Goal: Task Accomplishment & Management: Complete application form

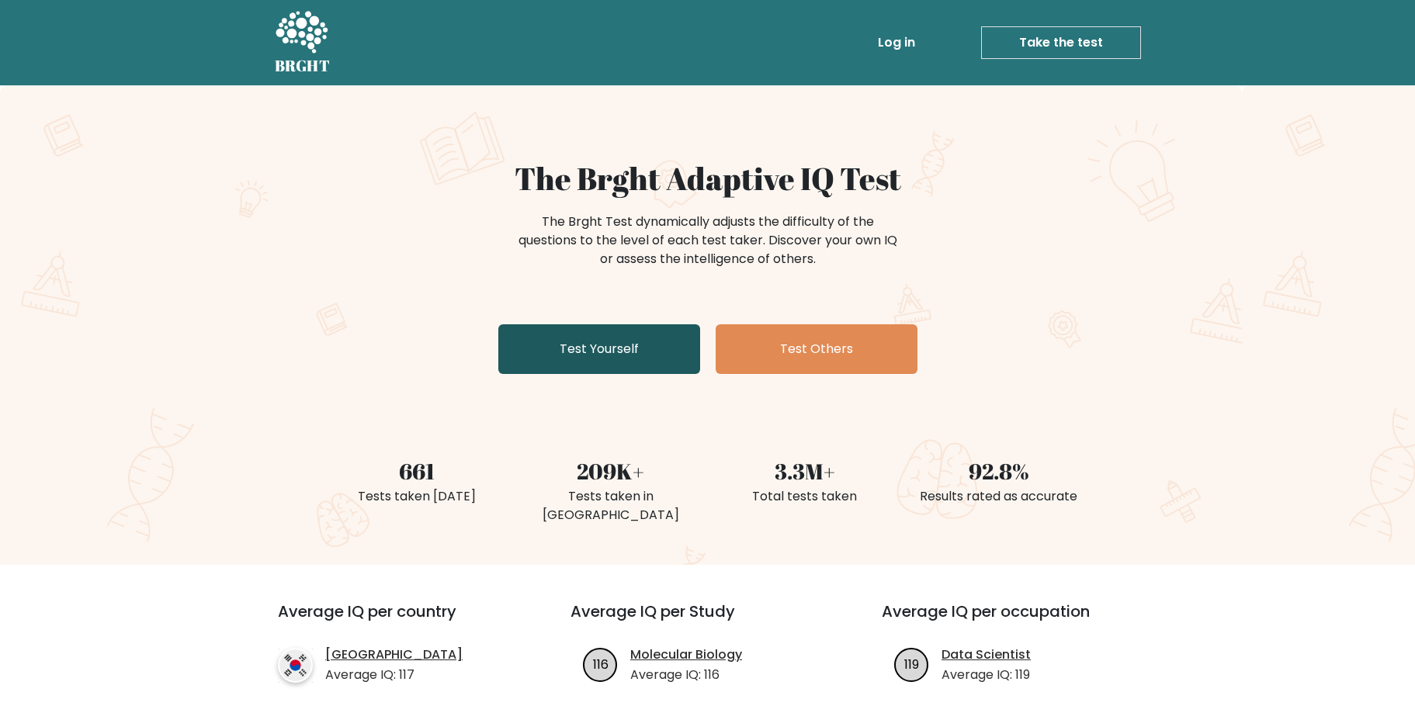
click at [629, 350] on link "Test Yourself" at bounding box center [599, 349] width 202 height 50
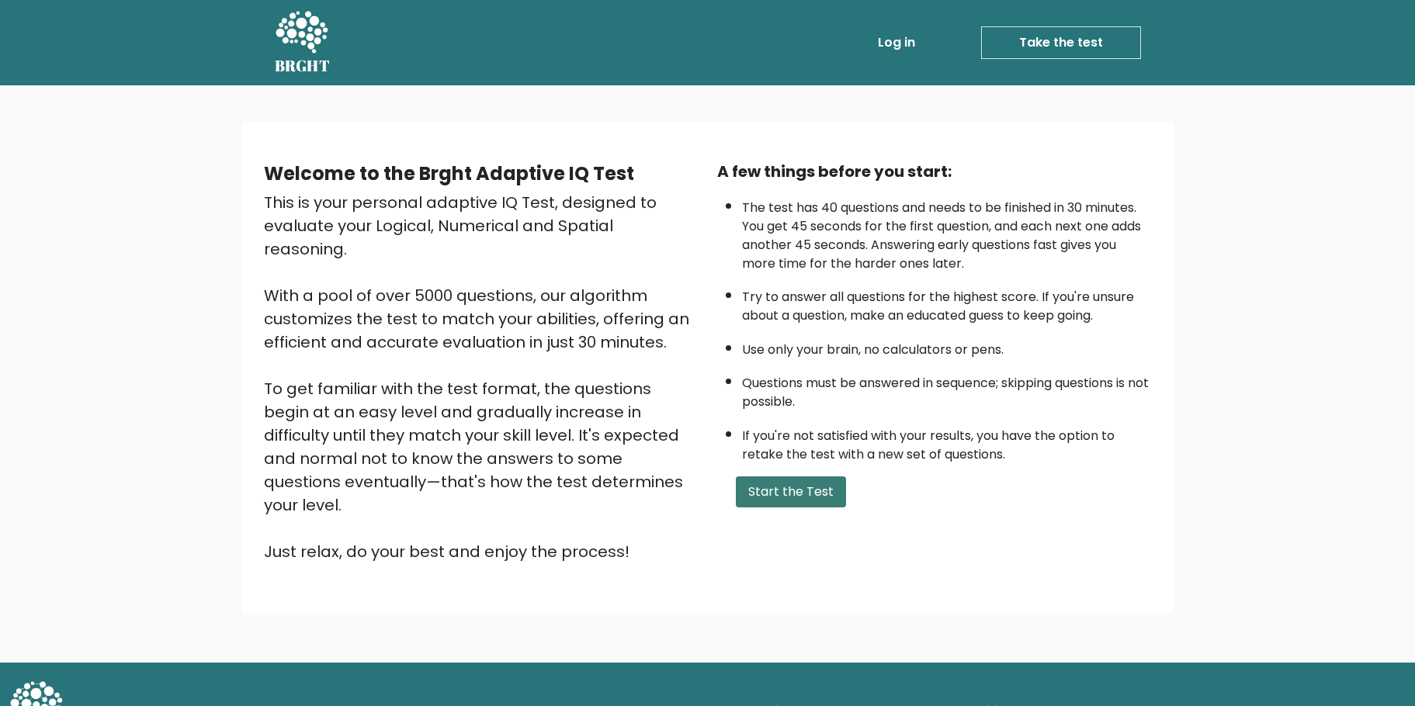
click at [812, 490] on button "Start the Test" at bounding box center [791, 491] width 110 height 31
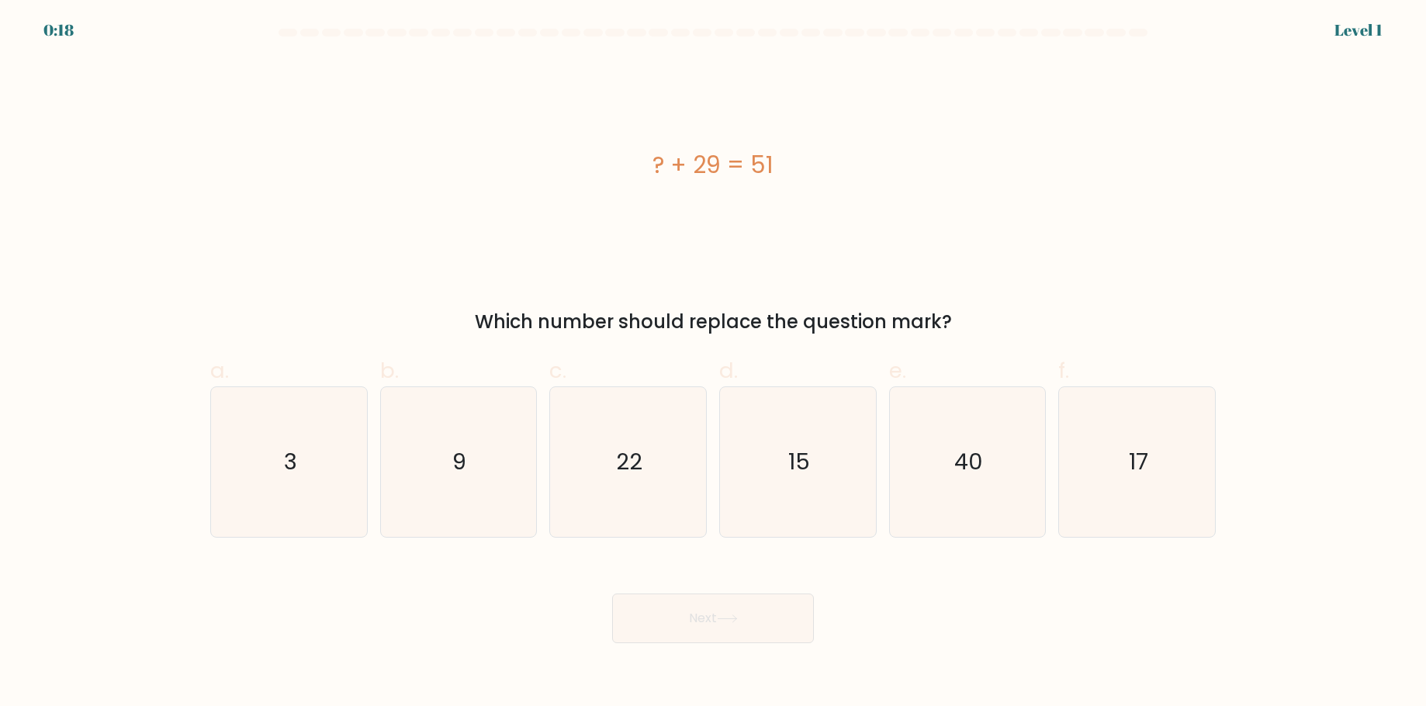
drag, startPoint x: 476, startPoint y: 318, endPoint x: 958, endPoint y: 329, distance: 482.0
click at [958, 329] on div "Which number should replace the question mark?" at bounding box center [713, 322] width 987 height 28
click at [717, 202] on div "? + 29 = 51" at bounding box center [713, 165] width 1006 height 212
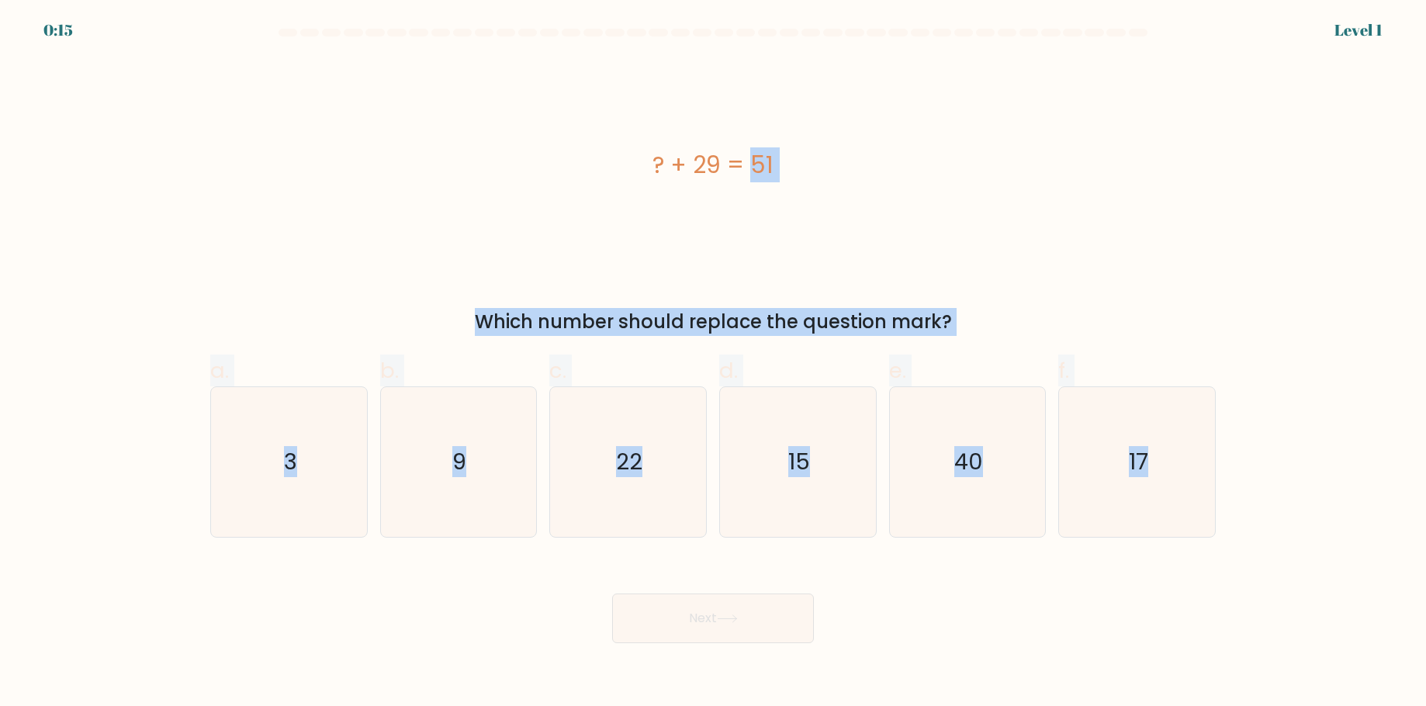
drag, startPoint x: 400, startPoint y: 109, endPoint x: 1320, endPoint y: 565, distance: 1026.1
click at [1320, 565] on form "a. 3" at bounding box center [713, 336] width 1426 height 615
copy form "? + 29 = 51 Which number should replace the question mark? a. 3 b. 9 c. 22 d. 1…"
click at [914, 90] on div "? + 29 = 51" at bounding box center [713, 165] width 1006 height 212
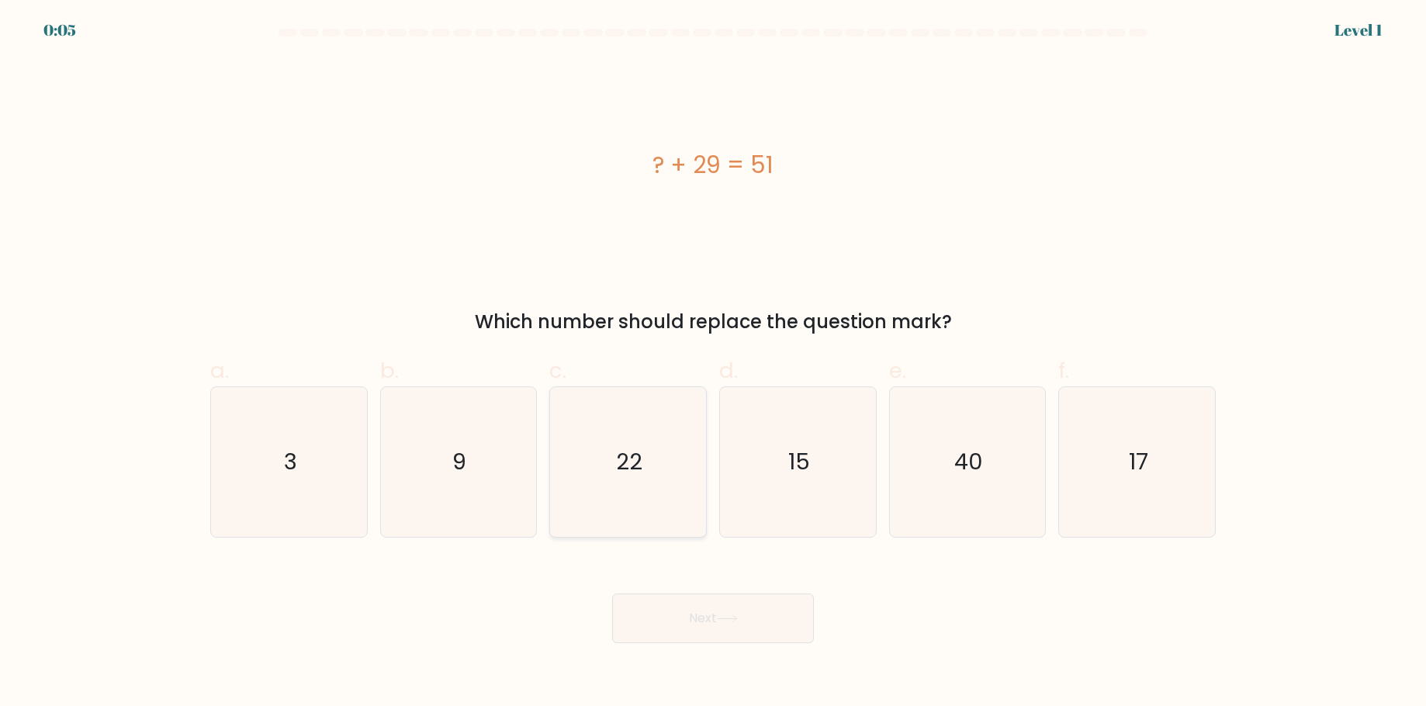
click at [610, 472] on icon "22" at bounding box center [628, 462] width 150 height 150
click at [713, 363] on input "c. 22" at bounding box center [713, 358] width 1 height 10
radio input "true"
click at [733, 611] on button "Next" at bounding box center [713, 619] width 202 height 50
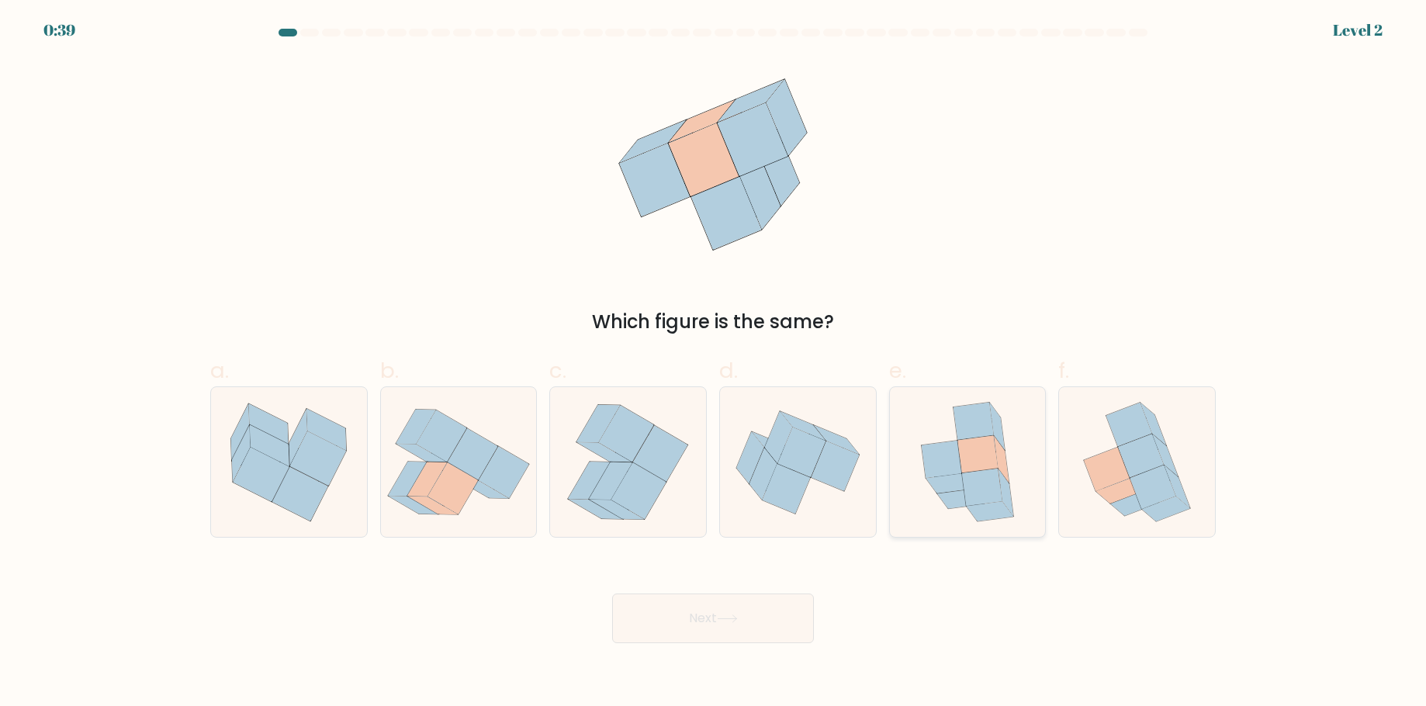
click at [980, 475] on icon at bounding box center [982, 487] width 40 height 37
click at [714, 363] on input "e." at bounding box center [713, 358] width 1 height 10
radio input "true"
click at [736, 628] on button "Next" at bounding box center [713, 619] width 202 height 50
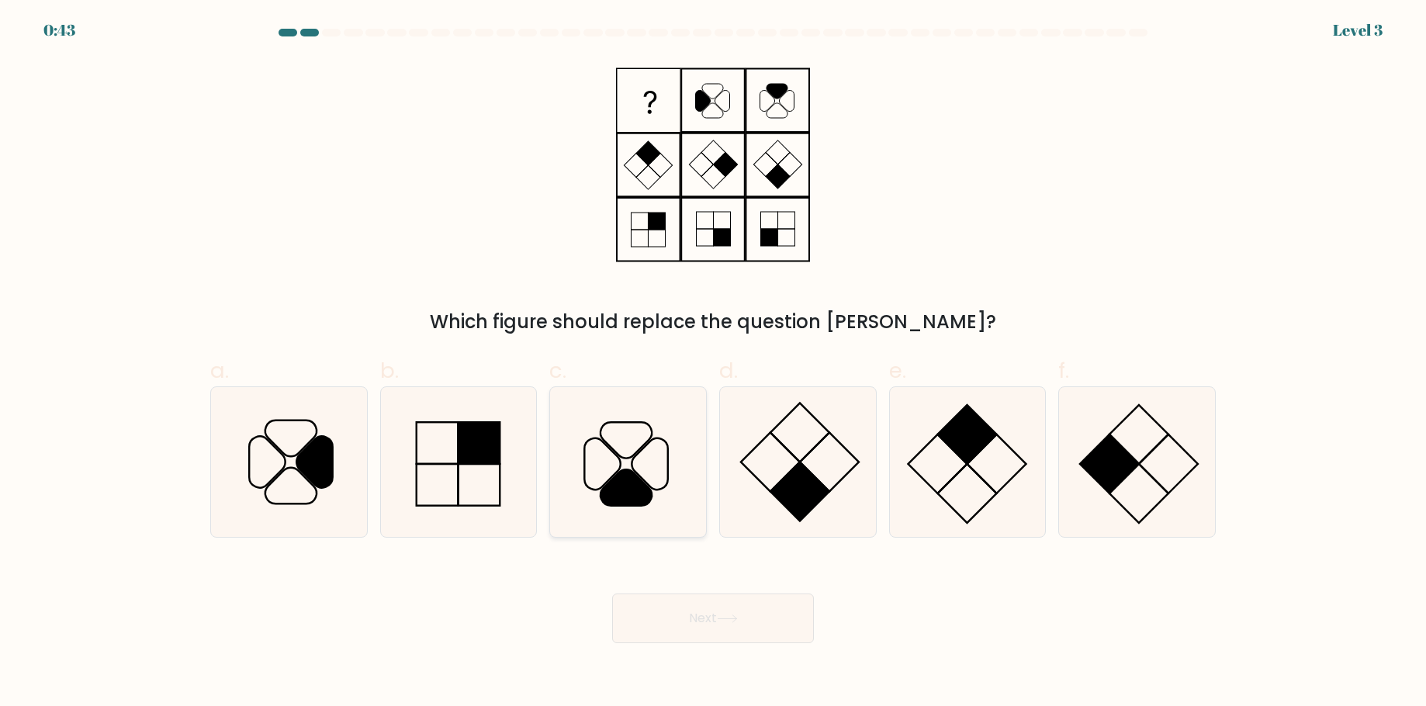
click at [646, 500] on icon at bounding box center [626, 488] width 51 height 36
click at [713, 363] on input "c." at bounding box center [713, 358] width 1 height 10
radio input "true"
click at [760, 608] on button "Next" at bounding box center [713, 619] width 202 height 50
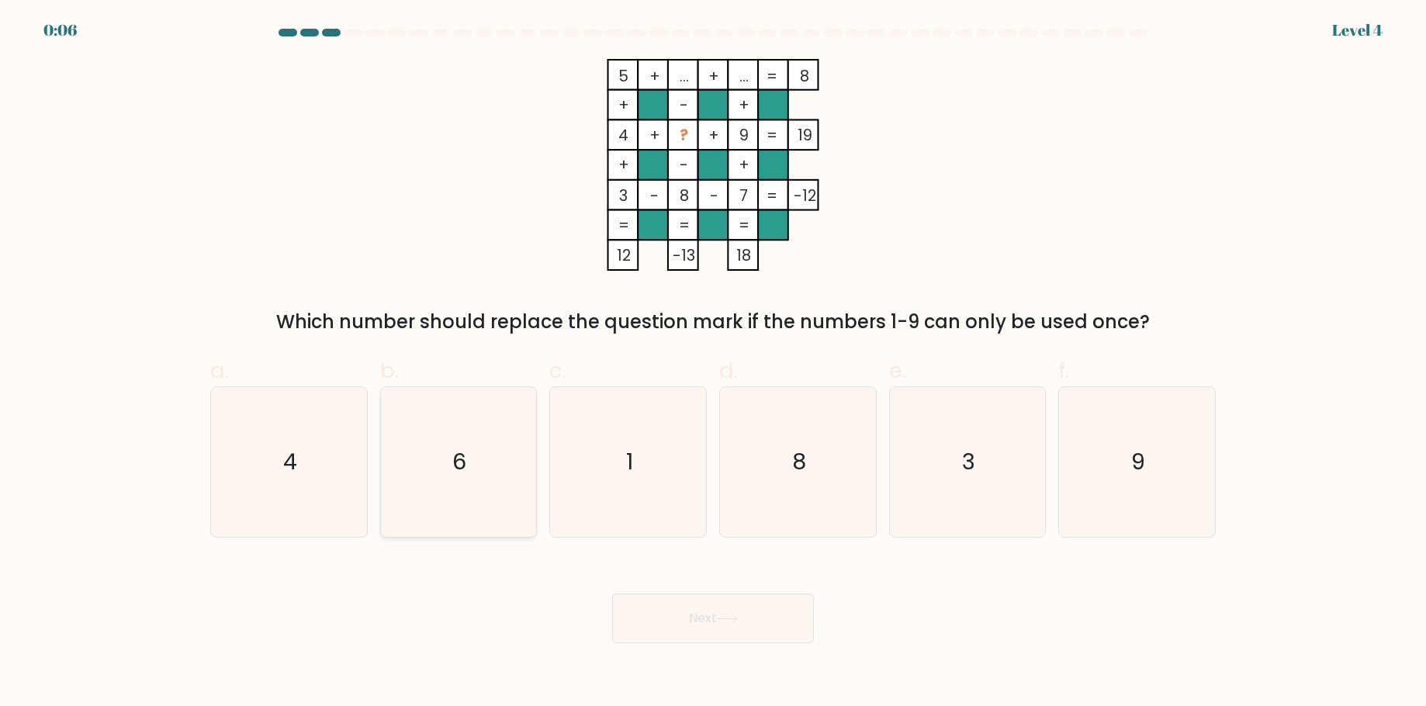
click at [451, 487] on icon "6" at bounding box center [458, 462] width 150 height 150
click at [713, 363] on input "b. 6" at bounding box center [713, 358] width 1 height 10
radio input "true"
click at [734, 625] on button "Next" at bounding box center [713, 619] width 202 height 50
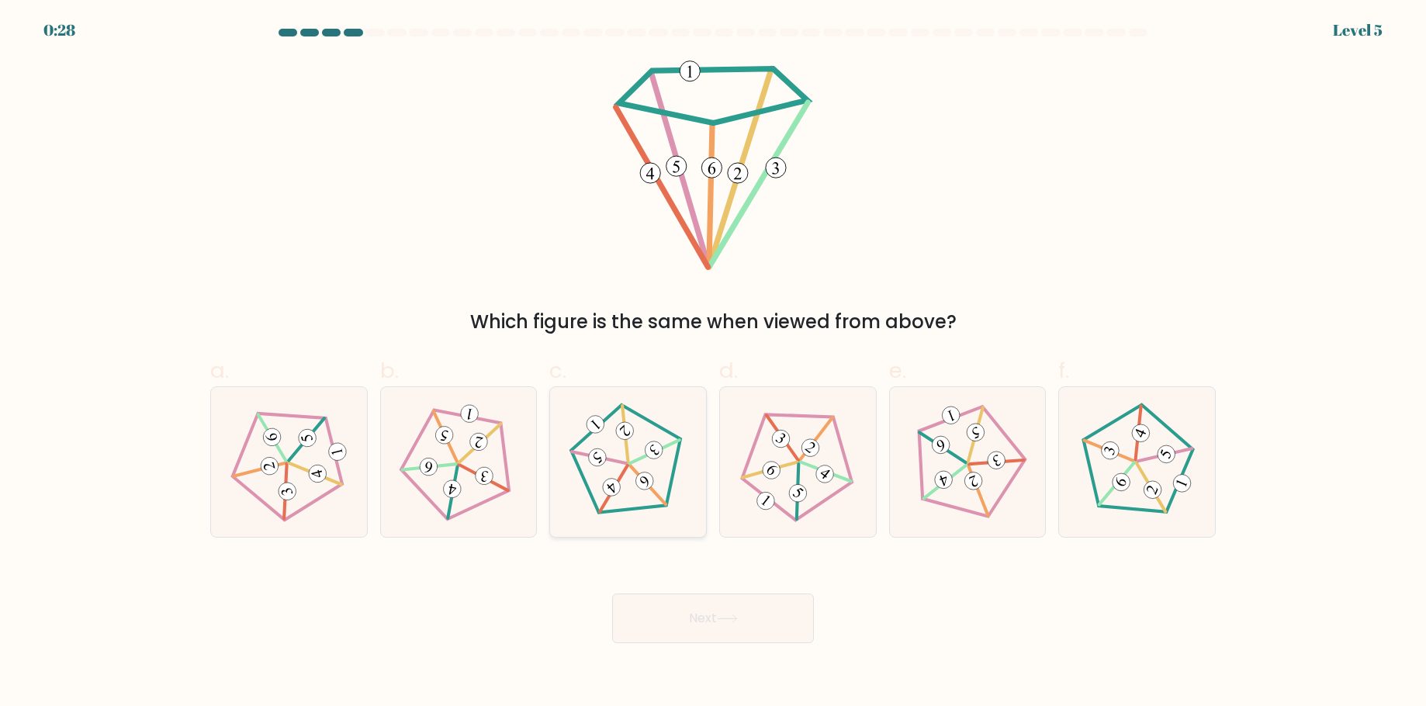
click at [610, 479] on 166 at bounding box center [612, 487] width 25 height 25
click at [713, 363] on input "c." at bounding box center [713, 358] width 1 height 10
radio input "true"
click at [684, 622] on button "Next" at bounding box center [713, 619] width 202 height 50
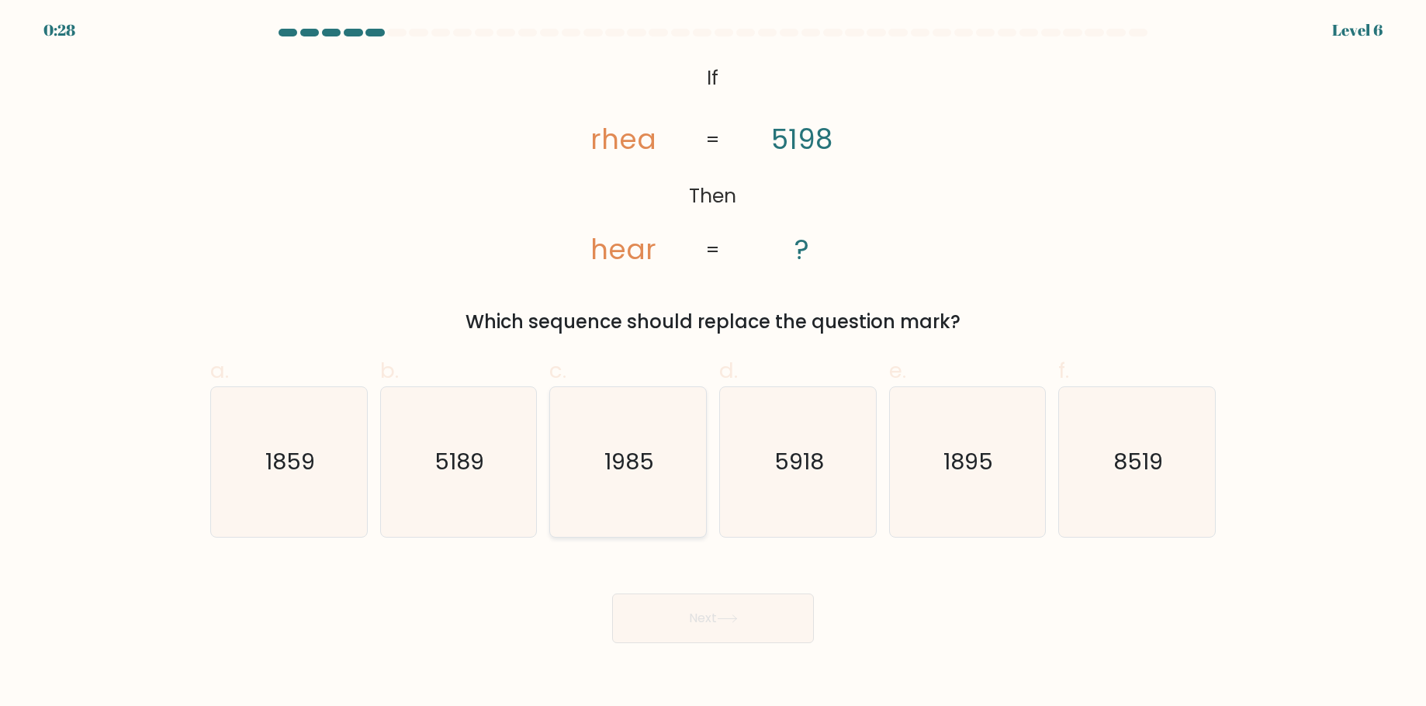
click at [652, 445] on icon "1985" at bounding box center [628, 462] width 150 height 150
click at [713, 363] on input "c. 1985" at bounding box center [713, 358] width 1 height 10
radio input "true"
click at [728, 611] on button "Next" at bounding box center [713, 619] width 202 height 50
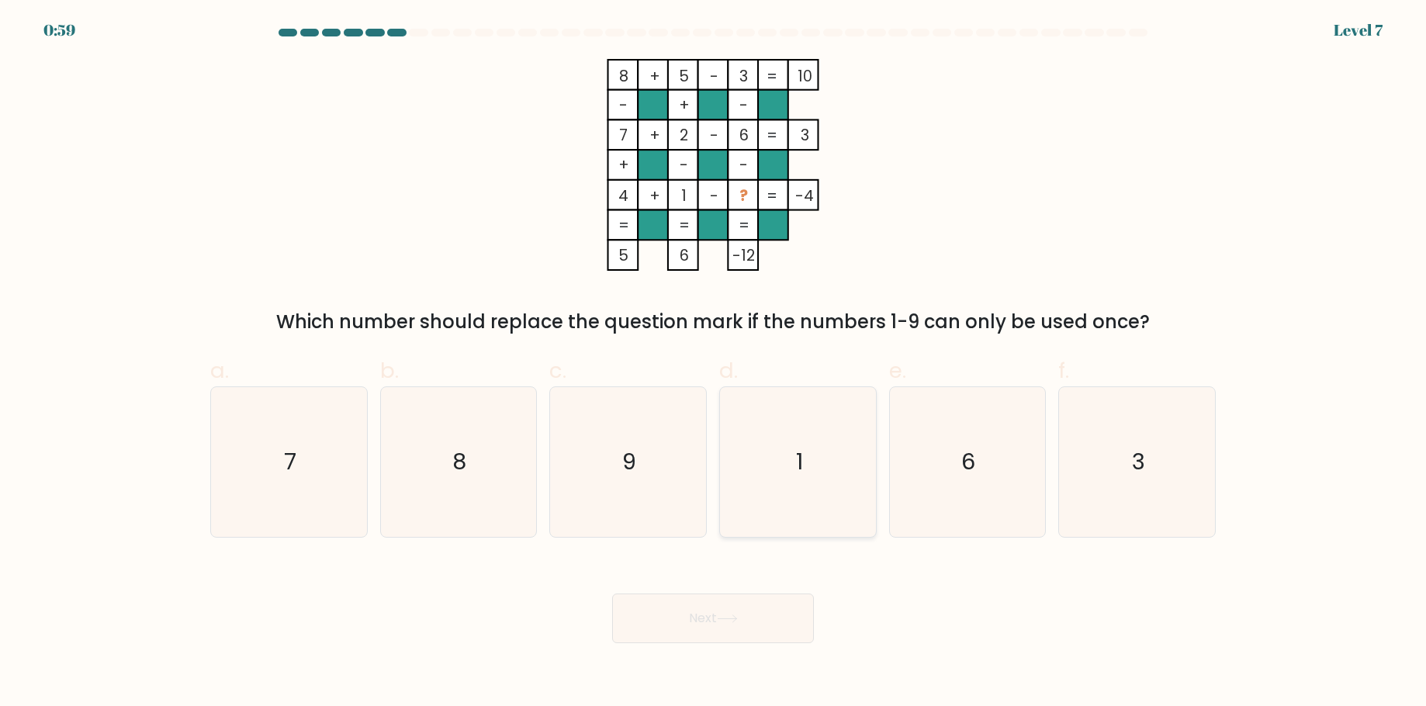
click at [802, 435] on icon "1" at bounding box center [798, 462] width 150 height 150
click at [714, 363] on input "d. 1" at bounding box center [713, 358] width 1 height 10
radio input "true"
click at [920, 441] on icon "6" at bounding box center [967, 462] width 150 height 150
click at [714, 363] on input "e. 6" at bounding box center [713, 358] width 1 height 10
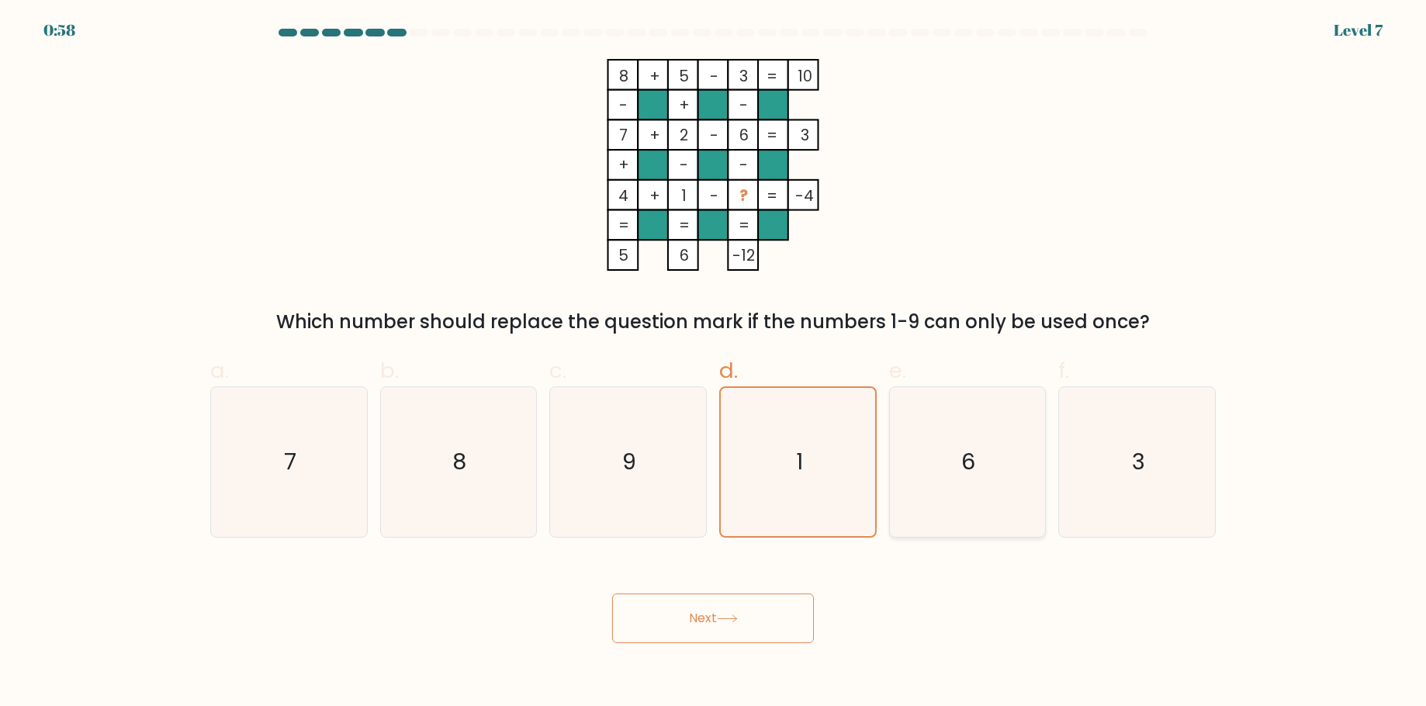
radio input "true"
click at [725, 622] on icon at bounding box center [727, 619] width 21 height 9
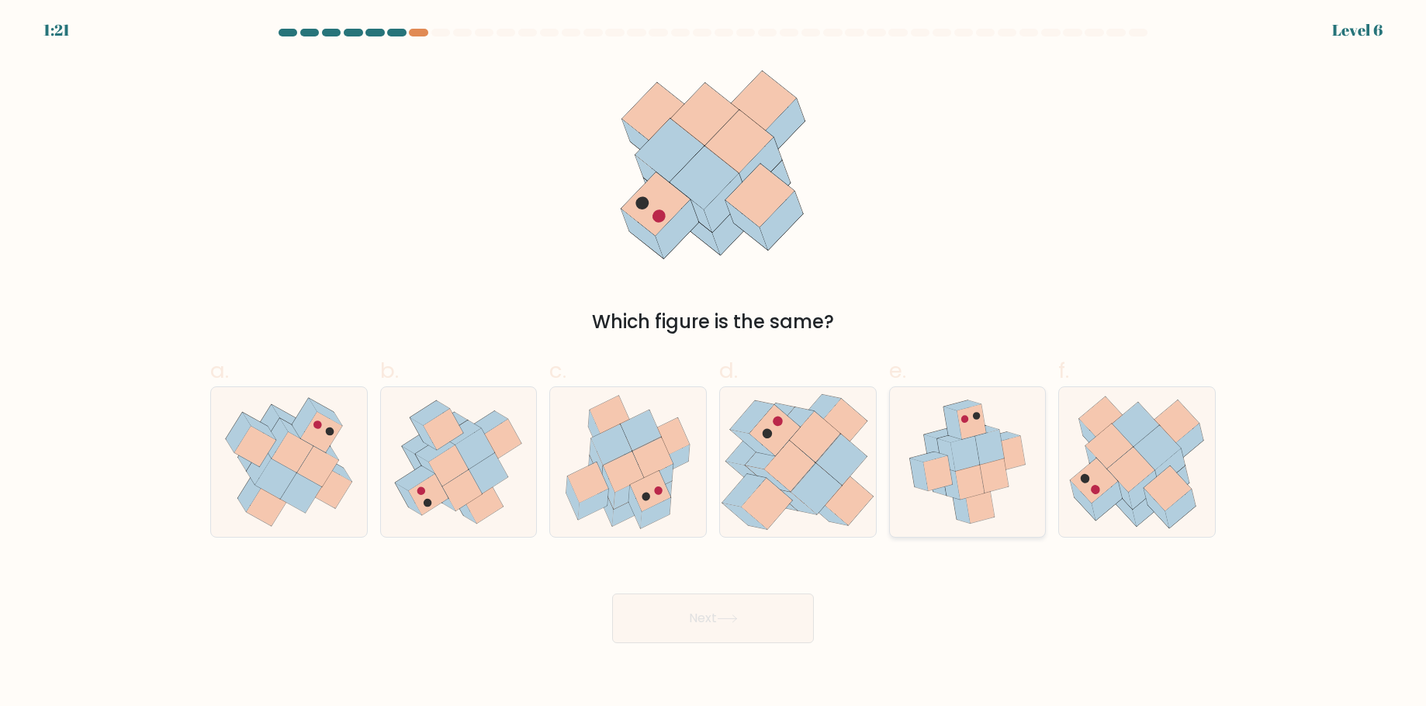
click at [957, 491] on icon at bounding box center [951, 484] width 18 height 33
click at [714, 363] on input "e." at bounding box center [713, 358] width 1 height 10
radio input "true"
click at [733, 615] on icon at bounding box center [727, 619] width 21 height 9
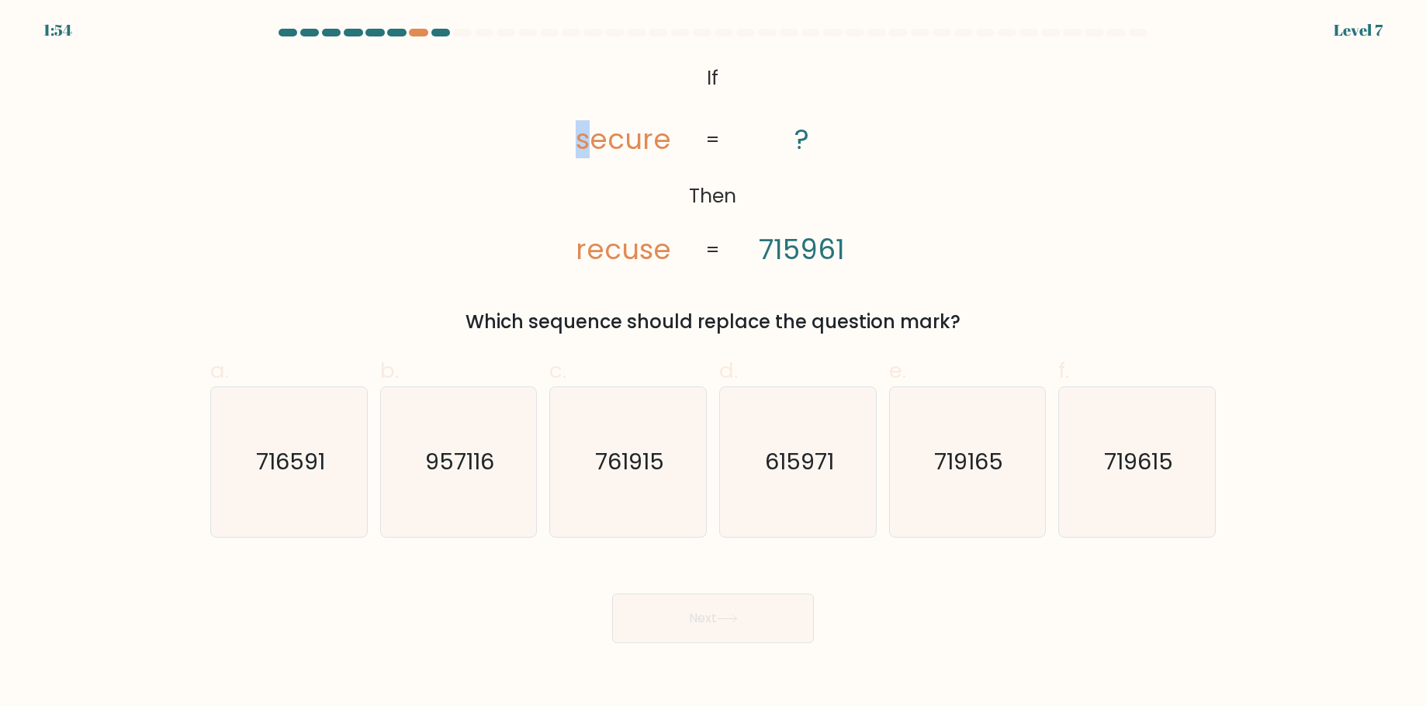
drag, startPoint x: 578, startPoint y: 140, endPoint x: 587, endPoint y: 141, distance: 9.4
click at [587, 141] on tspan "secure" at bounding box center [623, 139] width 95 height 38
click at [788, 451] on text "615971" at bounding box center [799, 462] width 69 height 31
click at [714, 363] on input "d. 615971" at bounding box center [713, 358] width 1 height 10
radio input "true"
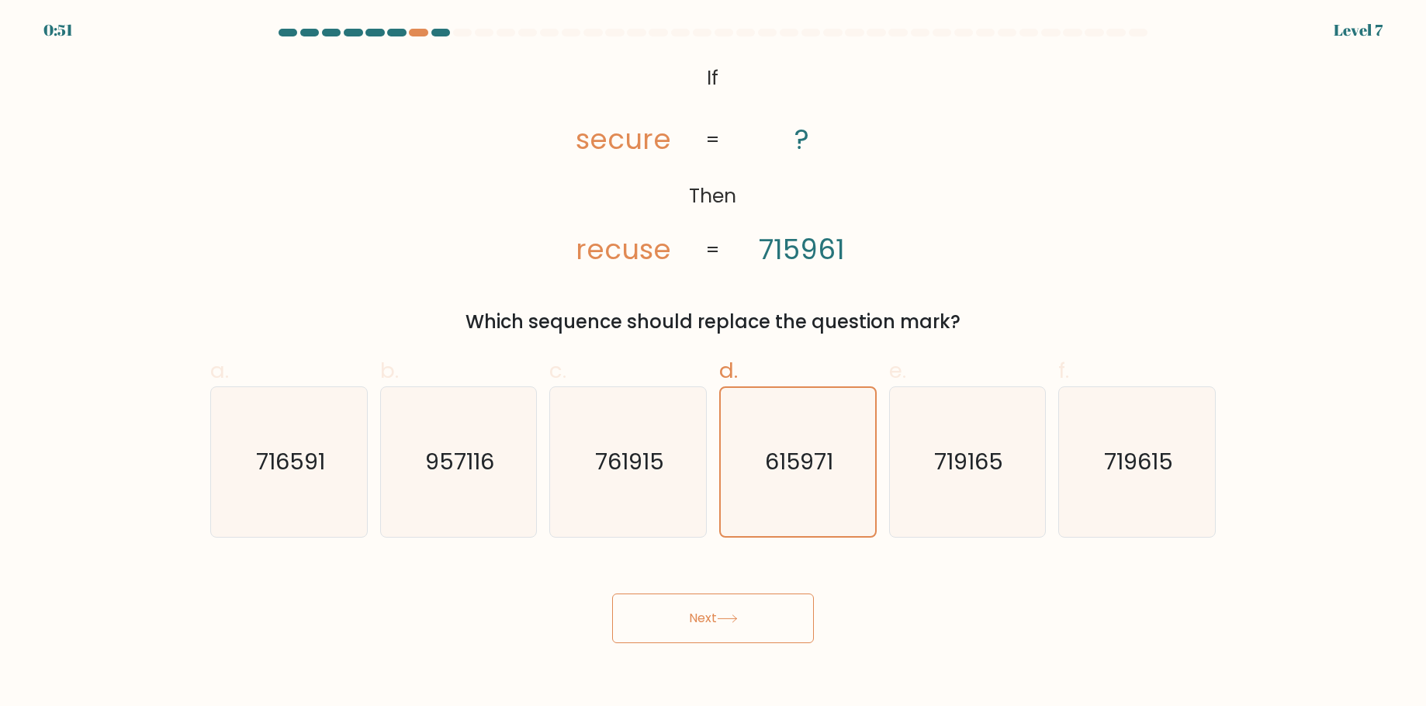
click at [724, 621] on icon at bounding box center [727, 619] width 21 height 9
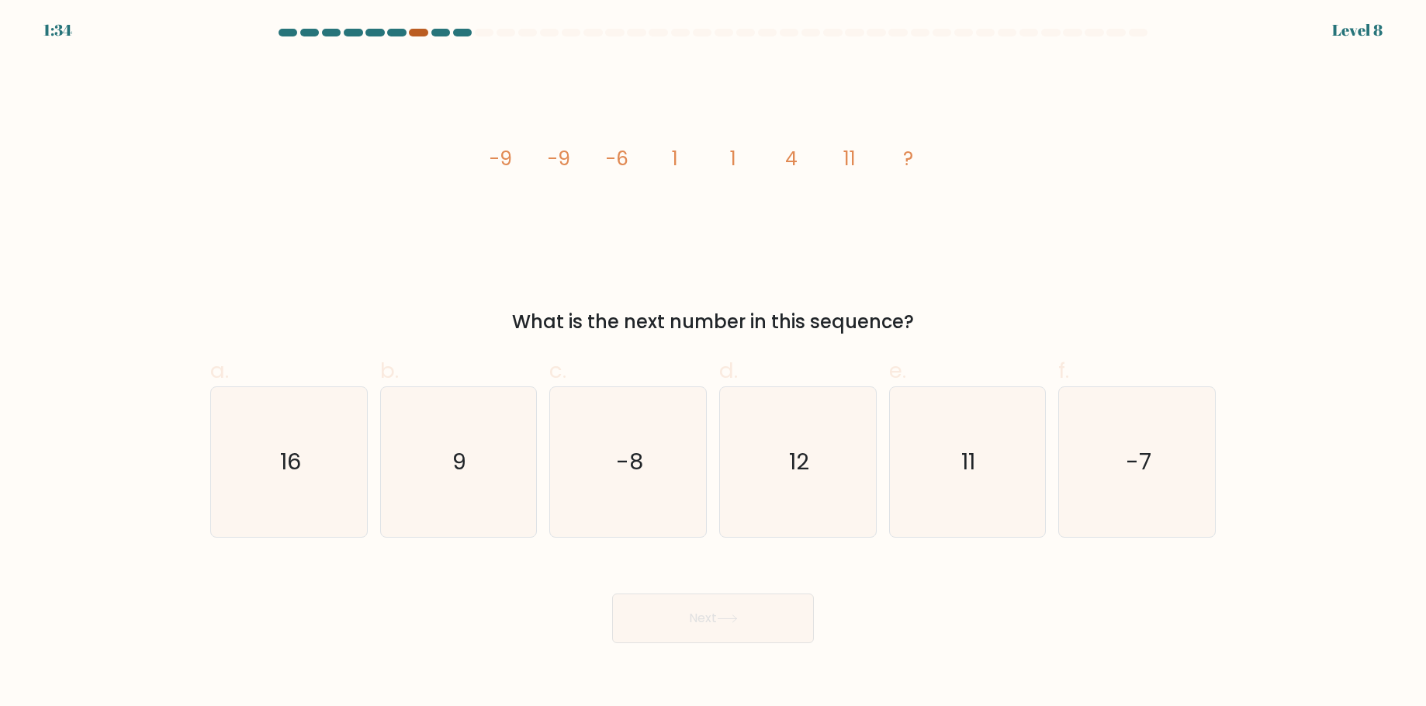
click at [419, 32] on div at bounding box center [418, 33] width 19 height 8
click at [424, 33] on div at bounding box center [418, 33] width 19 height 8
click at [423, 33] on div at bounding box center [418, 33] width 19 height 8
click at [963, 504] on icon "11" at bounding box center [967, 462] width 150 height 150
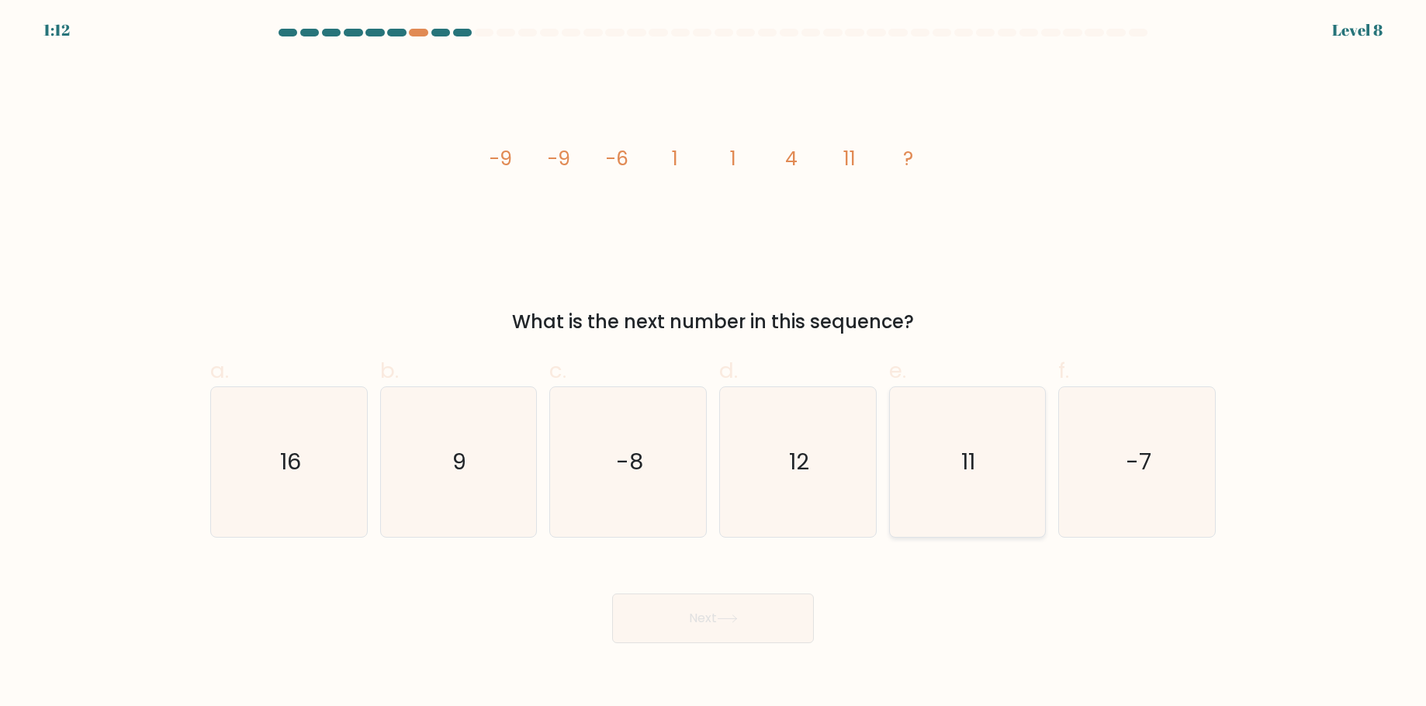
click at [714, 363] on input "e. 11" at bounding box center [713, 358] width 1 height 10
radio input "true"
click at [760, 618] on button "Next" at bounding box center [713, 619] width 202 height 50
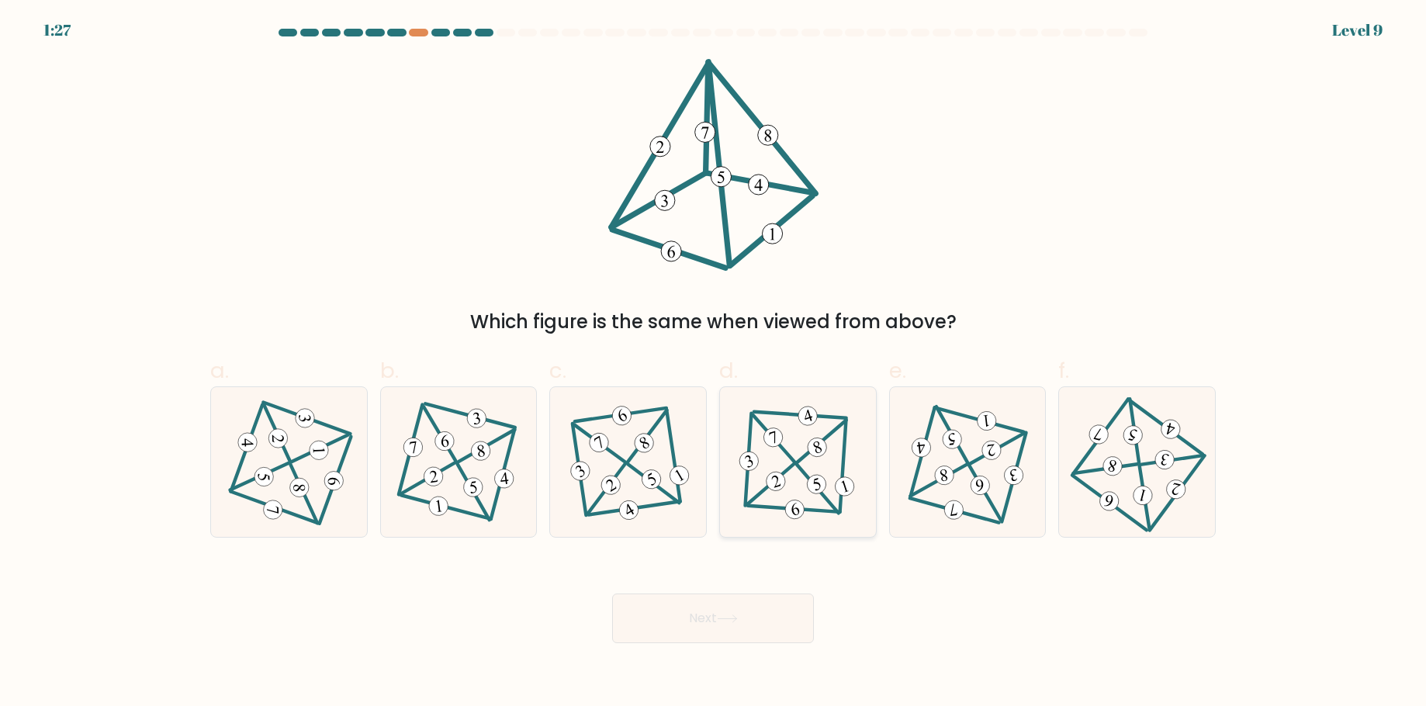
click at [784, 453] on icon at bounding box center [797, 462] width 123 height 119
click at [714, 363] on input "d." at bounding box center [713, 358] width 1 height 10
radio input "true"
click at [738, 621] on icon at bounding box center [727, 619] width 21 height 9
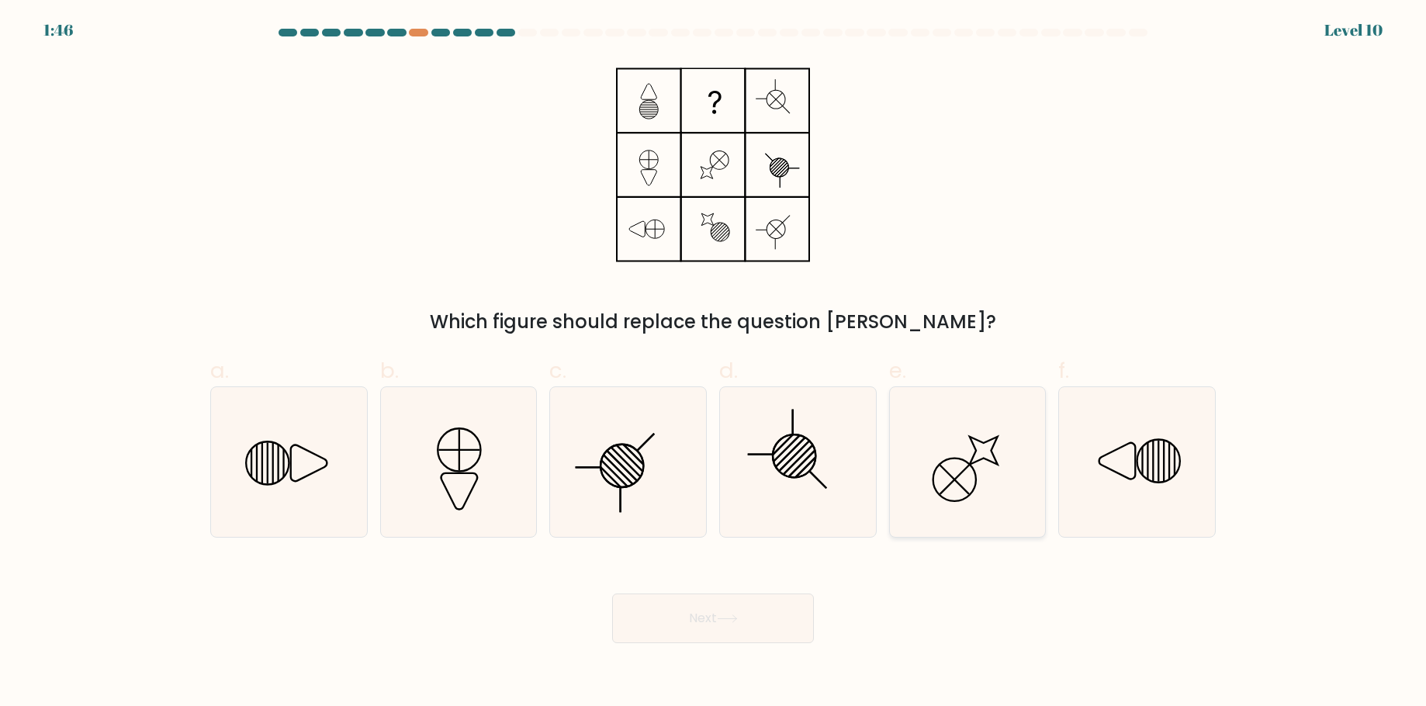
click at [957, 442] on icon at bounding box center [967, 462] width 150 height 150
click at [714, 363] on input "e." at bounding box center [713, 358] width 1 height 10
radio input "true"
click at [768, 619] on button "Next" at bounding box center [713, 619] width 202 height 50
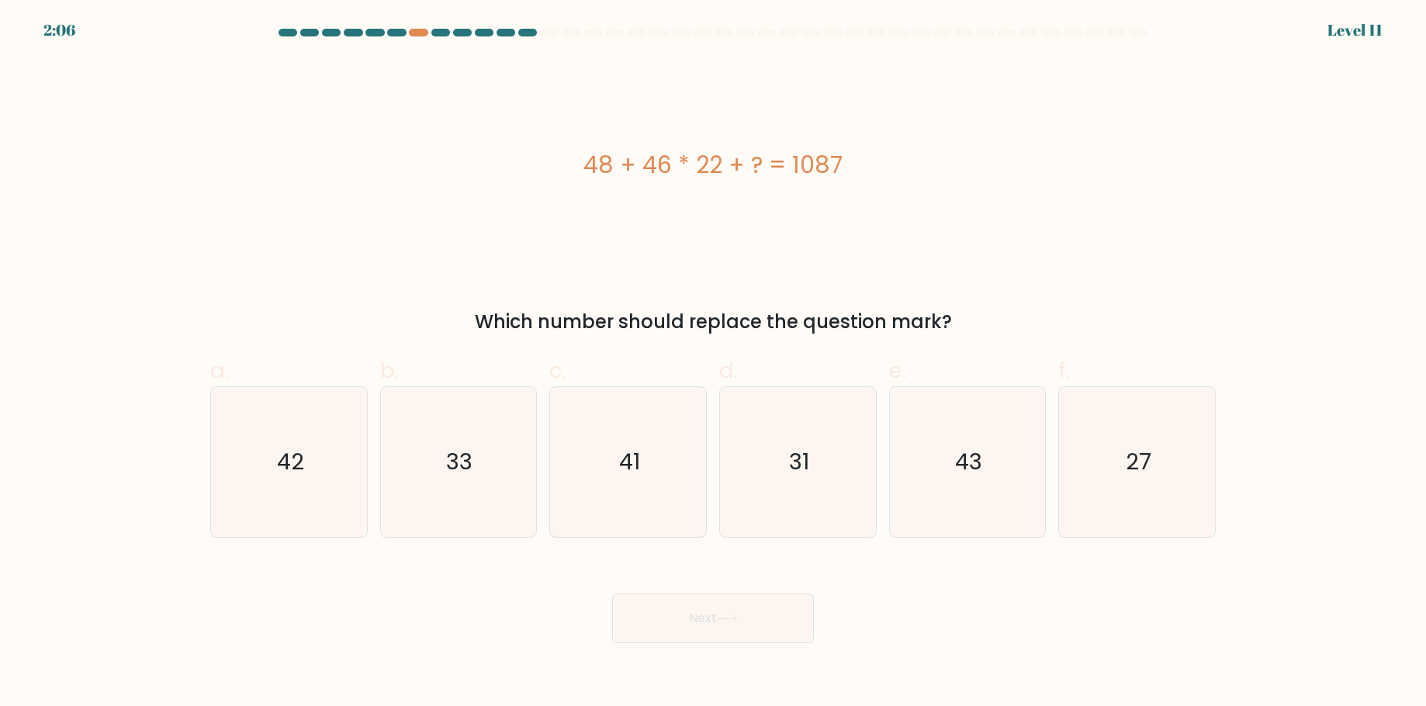
drag, startPoint x: 588, startPoint y: 167, endPoint x: 853, endPoint y: 175, distance: 264.7
click at [853, 175] on div "48 + 46 * 22 + ? = 1087" at bounding box center [713, 164] width 1006 height 35
copy div "48 + 46 * 22 + ? = 1087"
click at [956, 124] on div "48 + 46 * 22 + ? = 1087" at bounding box center [713, 165] width 1006 height 212
click at [1154, 476] on icon "27" at bounding box center [1137, 462] width 150 height 150
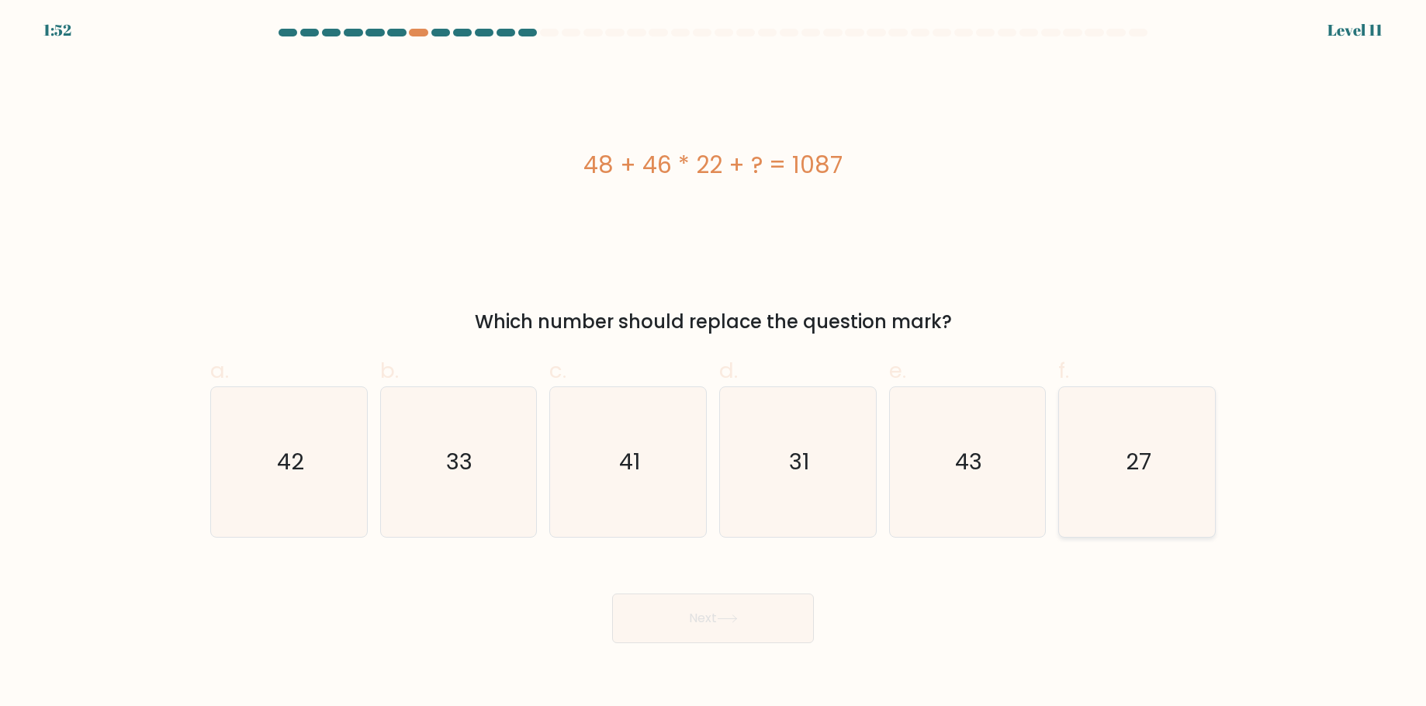
click at [714, 363] on input "f. 27" at bounding box center [713, 358] width 1 height 10
radio input "true"
click at [709, 617] on button "Next" at bounding box center [713, 619] width 202 height 50
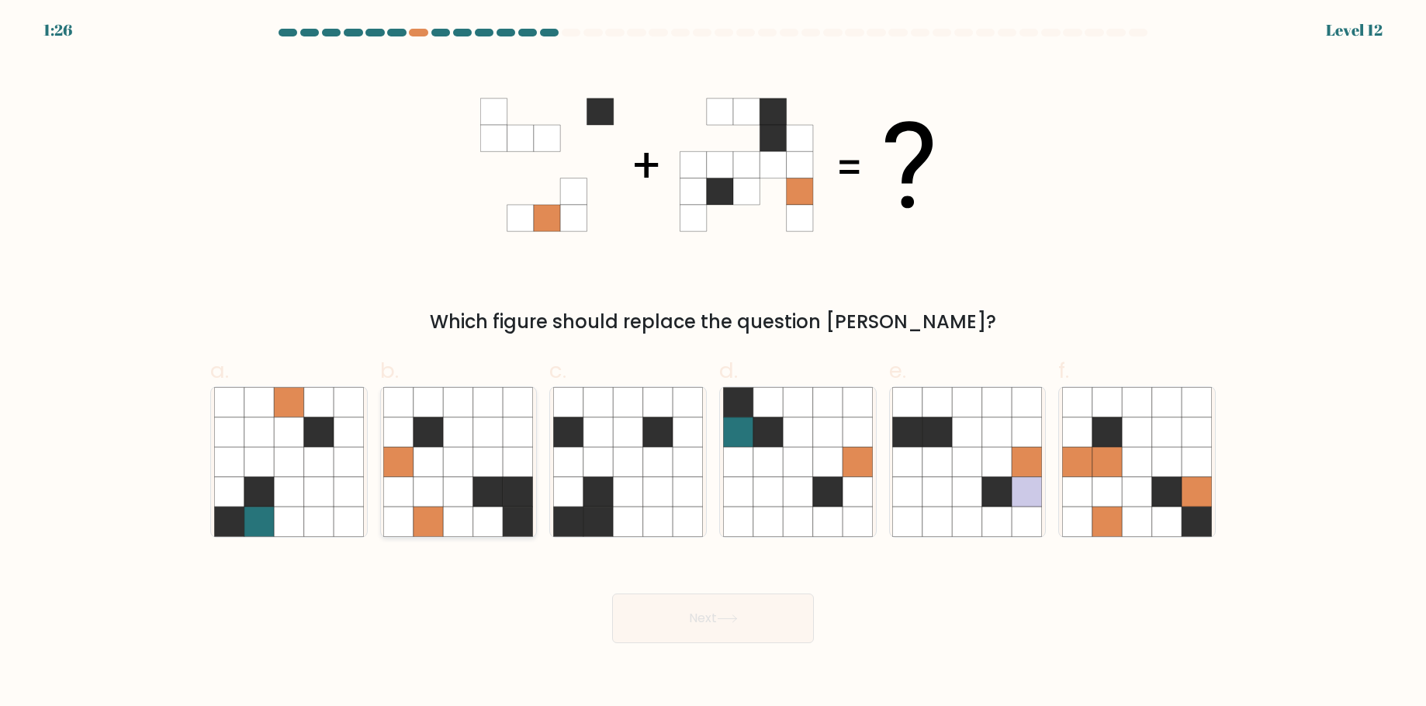
click at [510, 493] on icon at bounding box center [518, 491] width 29 height 29
click at [713, 363] on input "b." at bounding box center [713, 358] width 1 height 10
radio input "true"
click at [772, 621] on button "Next" at bounding box center [713, 619] width 202 height 50
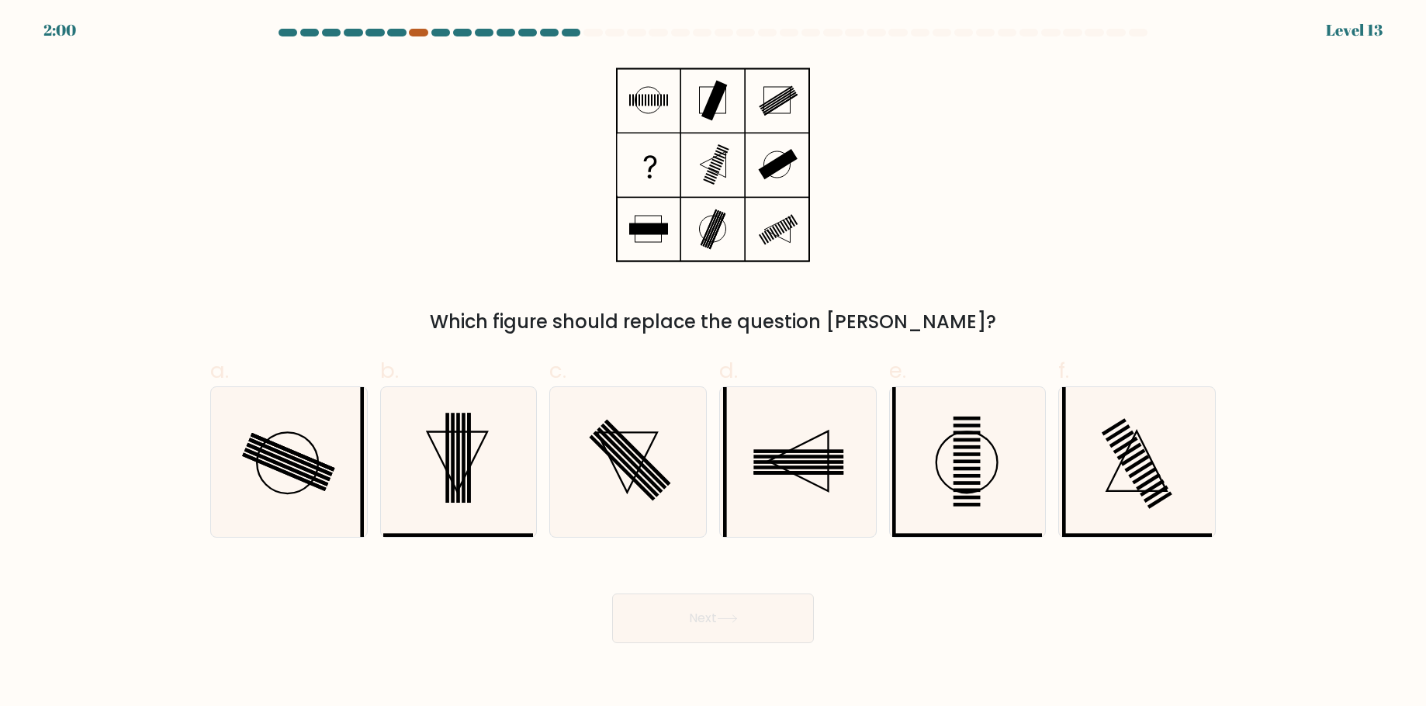
click at [424, 36] on div at bounding box center [418, 33] width 19 height 8
click at [573, 31] on div at bounding box center [571, 33] width 19 height 8
click at [819, 462] on rect at bounding box center [798, 463] width 90 height 4
click at [714, 363] on input "d." at bounding box center [713, 358] width 1 height 10
radio input "true"
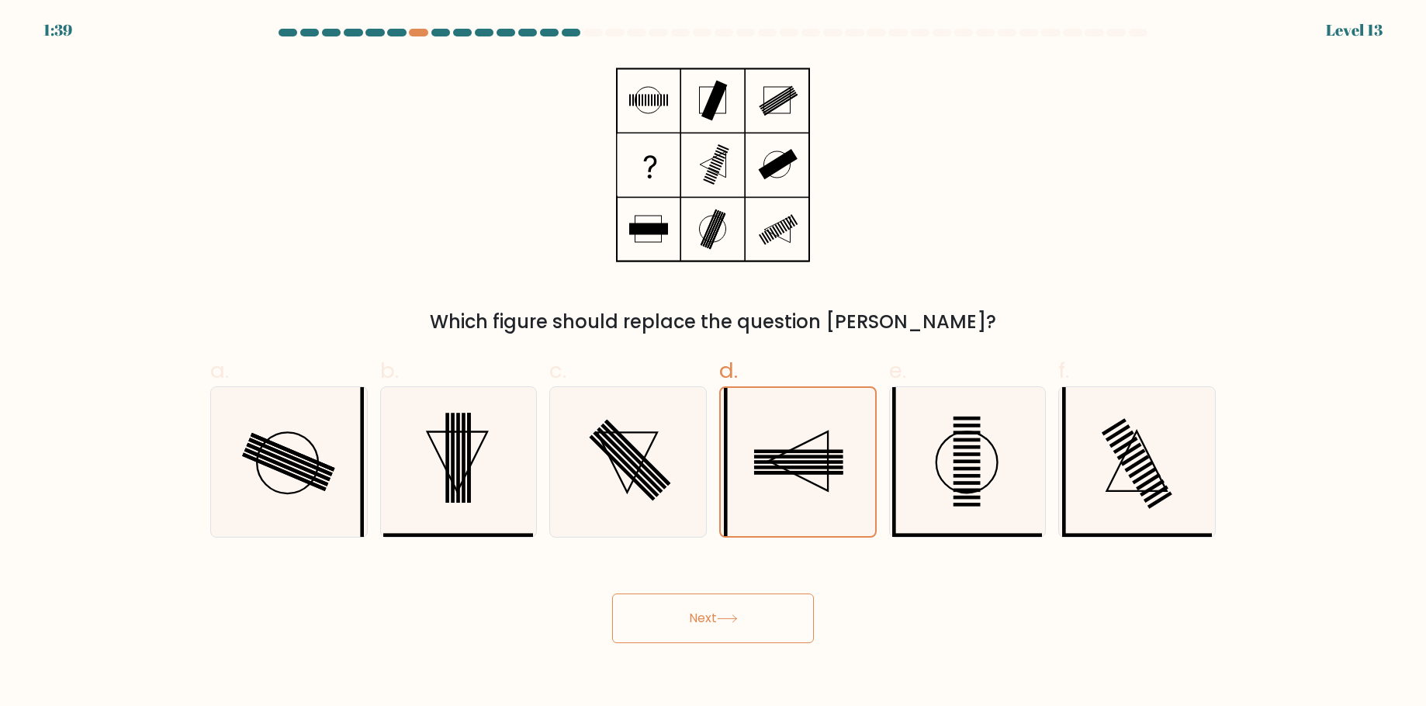
click at [710, 619] on button "Next" at bounding box center [713, 619] width 202 height 50
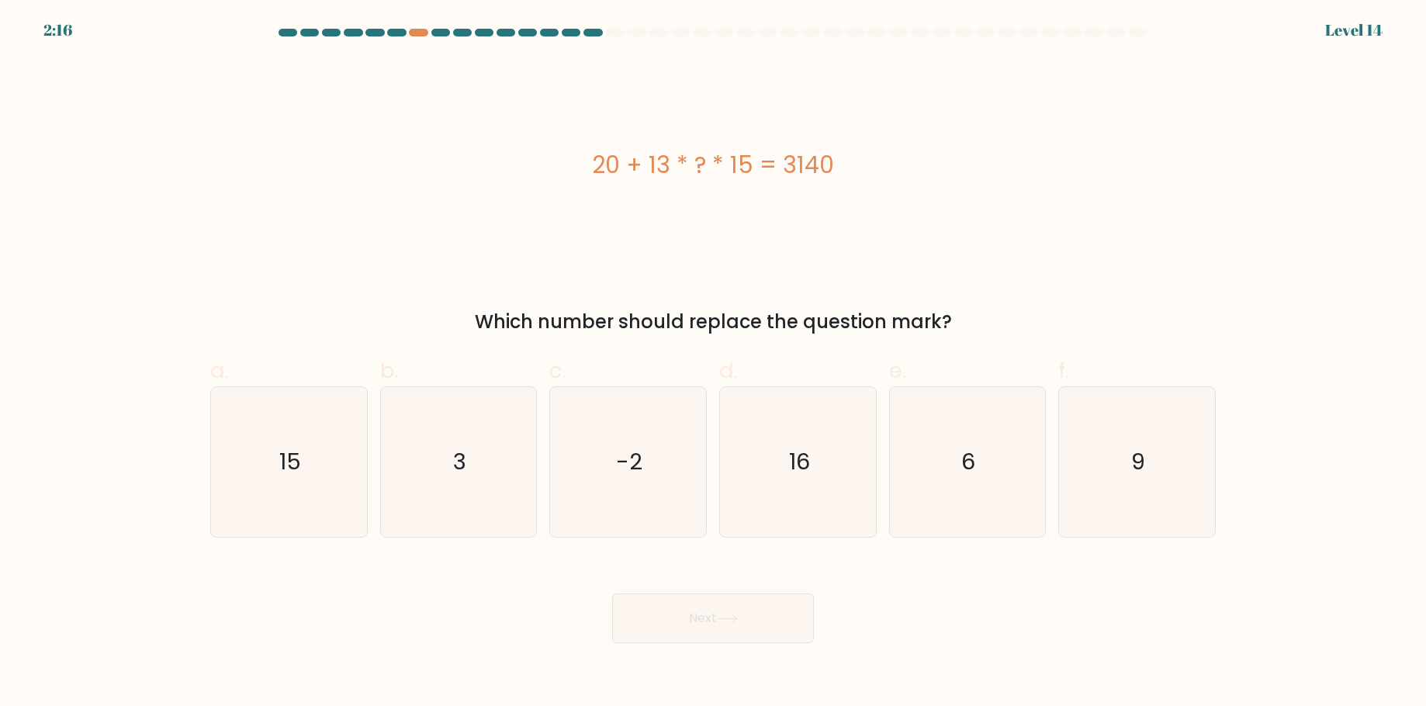
drag, startPoint x: 597, startPoint y: 165, endPoint x: 908, endPoint y: 154, distance: 310.6
click at [908, 154] on div "20 + 13 * ? * 15 = 3140" at bounding box center [713, 164] width 1006 height 35
copy div "20 + 13 * ? * 15 = 3140"
click at [813, 445] on icon "16" at bounding box center [798, 462] width 150 height 150
click at [714, 363] on input "d. 16" at bounding box center [713, 358] width 1 height 10
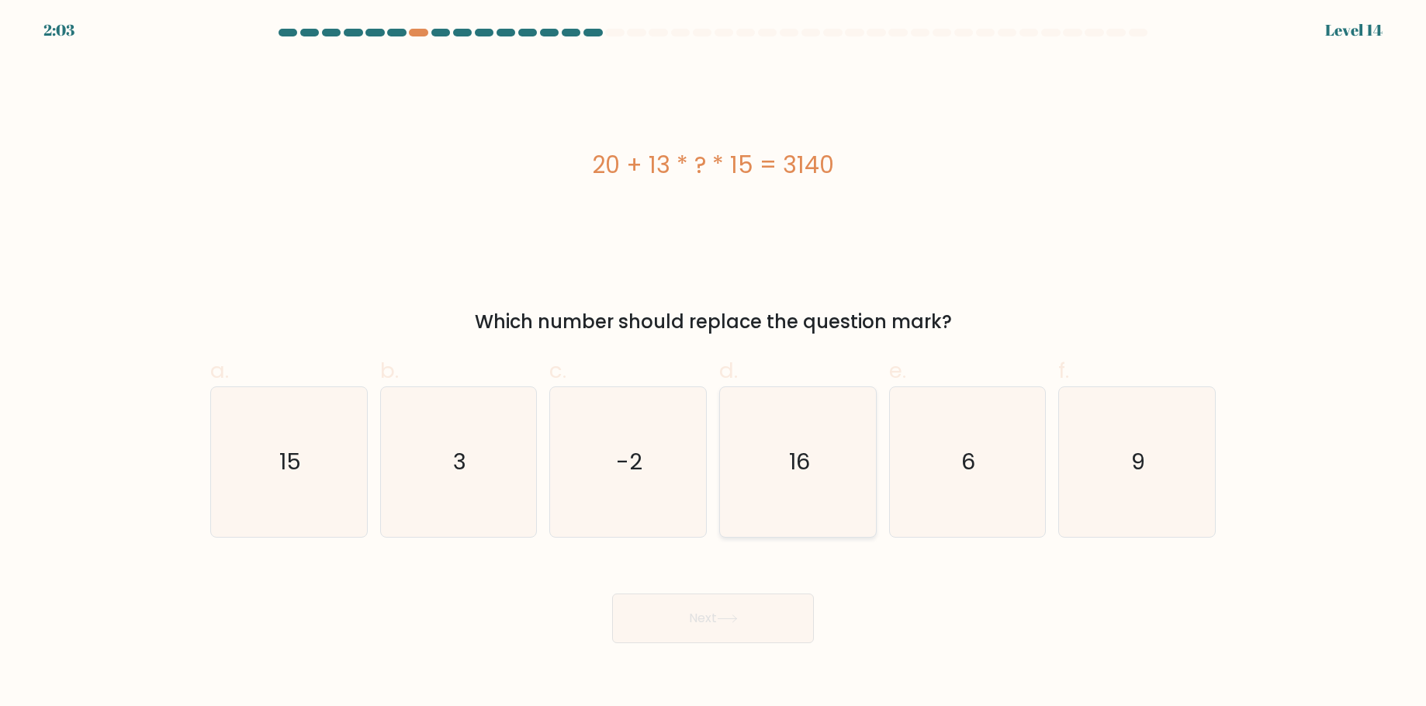
radio input "true"
click at [759, 614] on button "Next" at bounding box center [713, 619] width 202 height 50
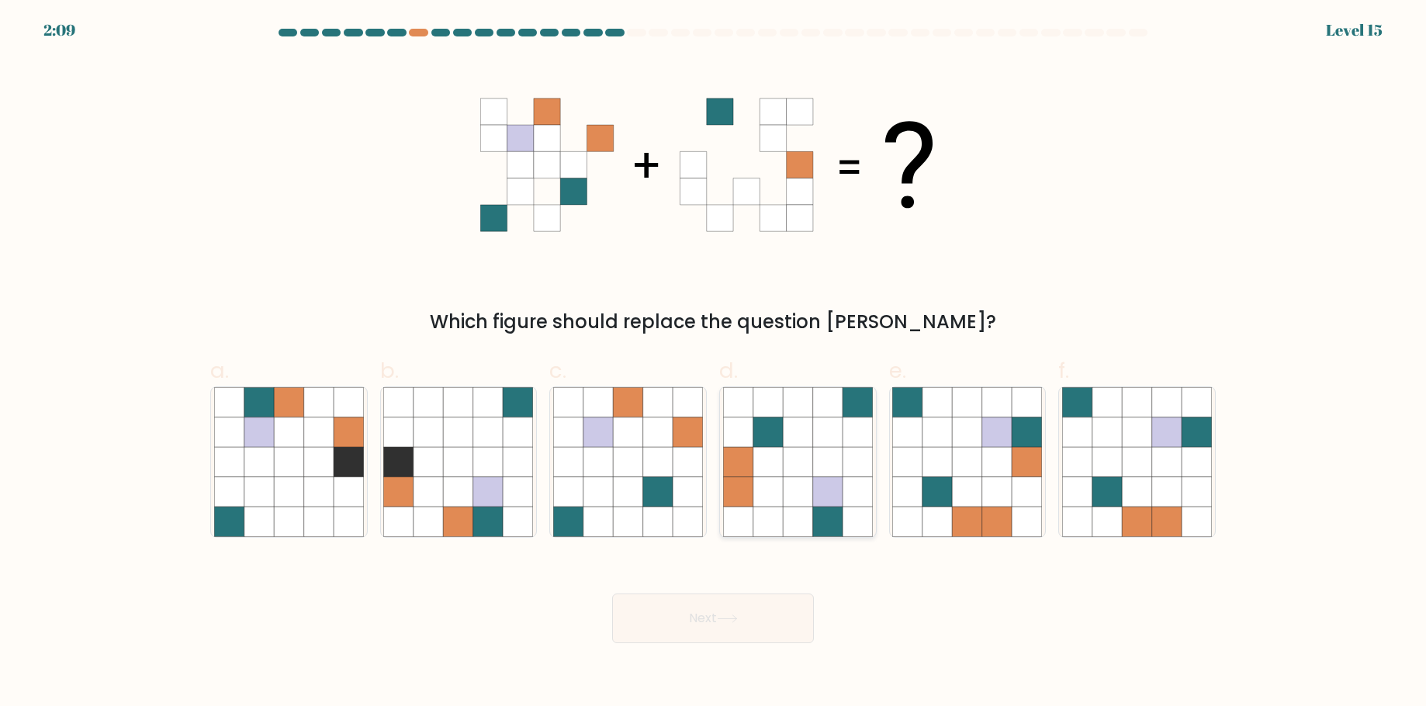
click at [782, 461] on icon at bounding box center [767, 462] width 29 height 29
click at [714, 363] on input "d." at bounding box center [713, 358] width 1 height 10
radio input "true"
click at [778, 628] on button "Next" at bounding box center [713, 619] width 202 height 50
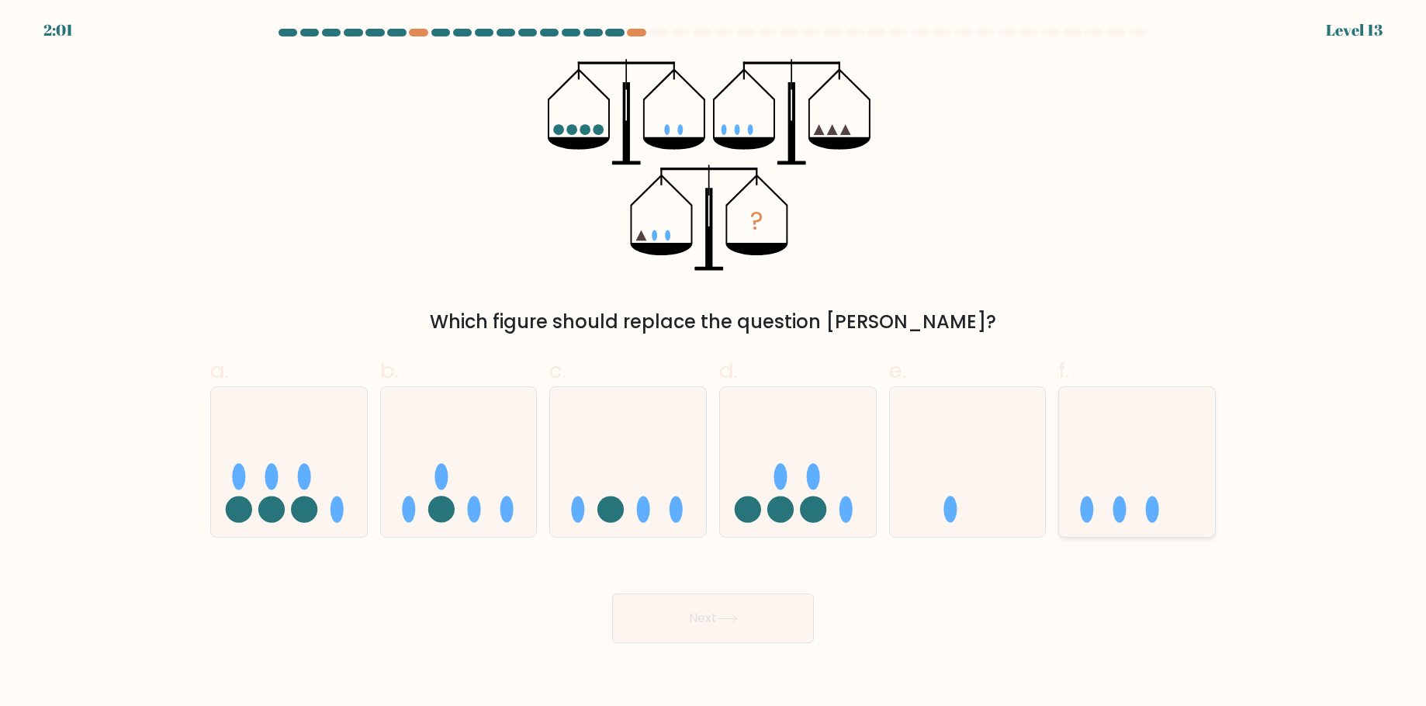
click at [1177, 488] on icon at bounding box center [1137, 462] width 156 height 129
click at [714, 363] on input "f." at bounding box center [713, 358] width 1 height 10
radio input "true"
click at [749, 608] on button "Next" at bounding box center [713, 619] width 202 height 50
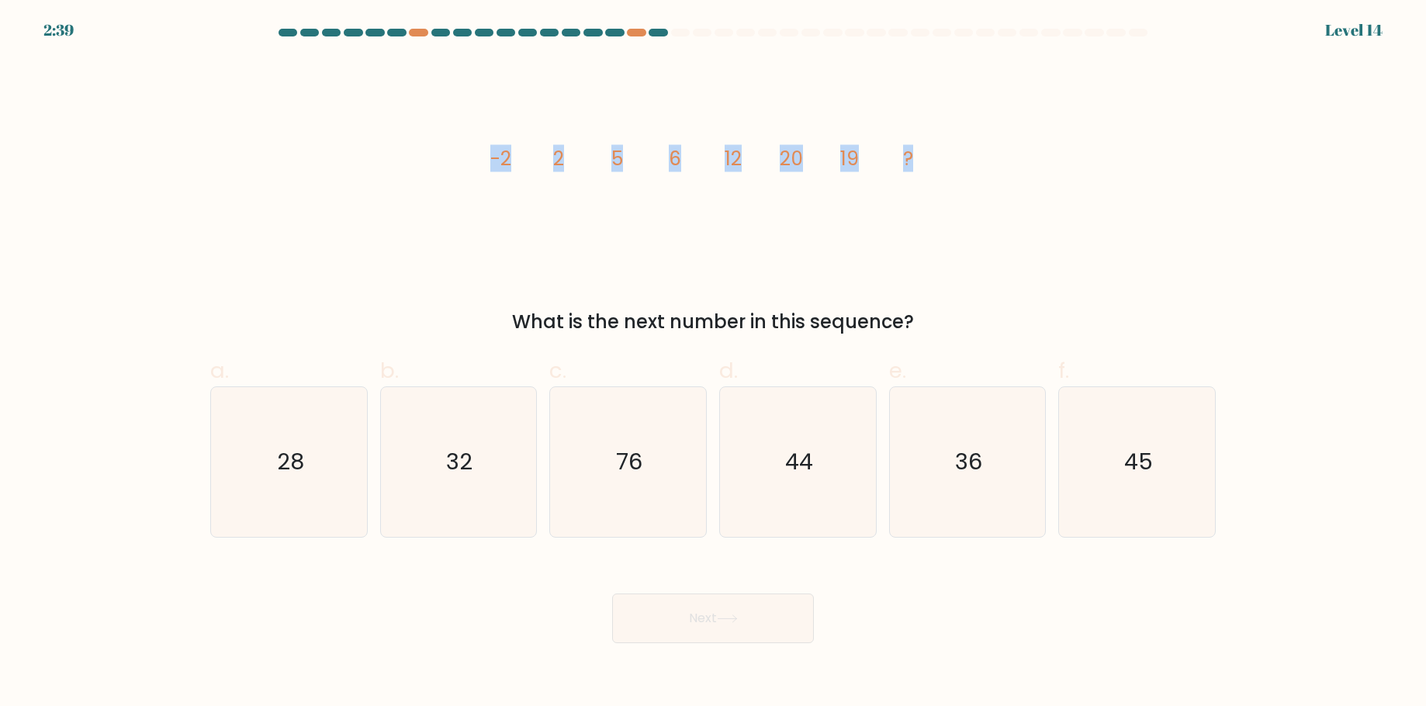
drag, startPoint x: 497, startPoint y: 156, endPoint x: 931, endPoint y: 164, distance: 434.6
click at [931, 164] on icon "image/svg+xml -2 2 5 6 12 20 19 ?" at bounding box center [713, 165] width 466 height 212
copy g "-2 2 5 6 12 20 19 ?"
drag, startPoint x: 514, startPoint y: 320, endPoint x: 935, endPoint y: 313, distance: 420.6
click at [935, 313] on div "What is the next number in this sequence?" at bounding box center [713, 322] width 987 height 28
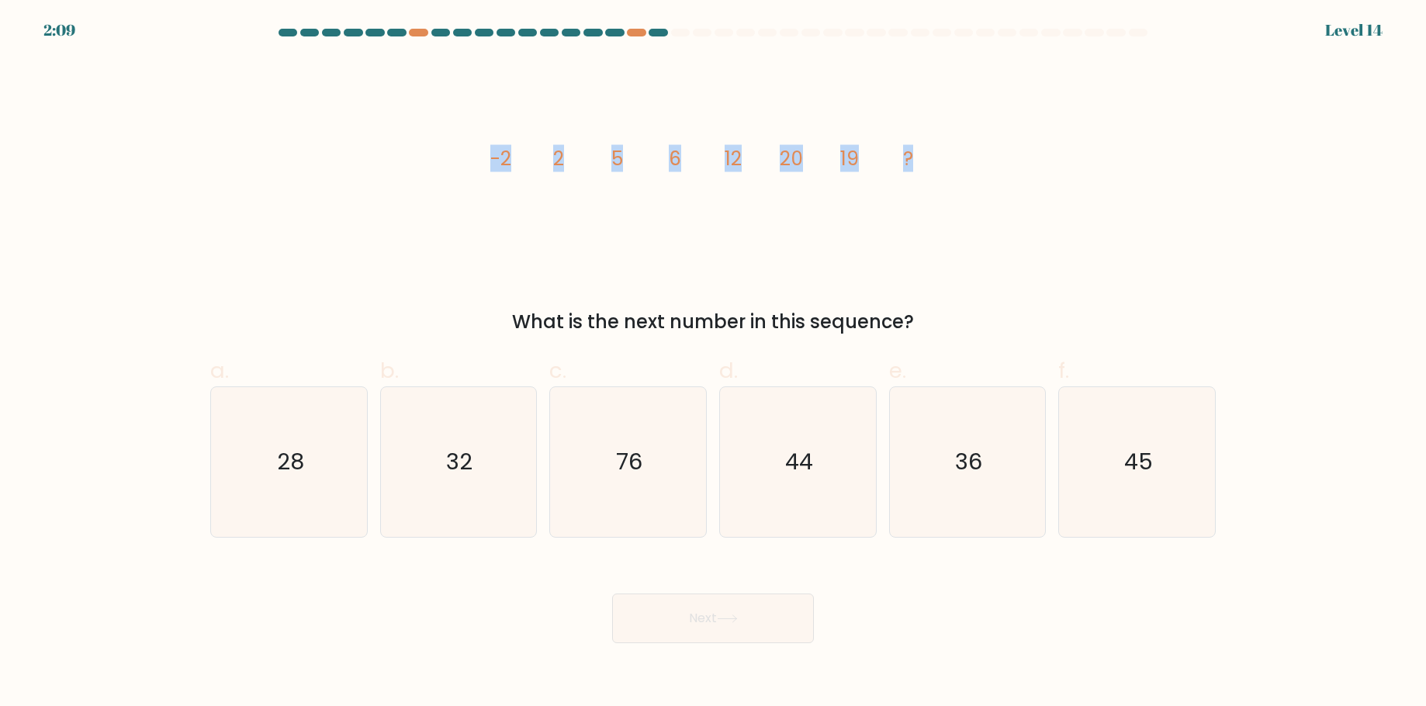
copy div "What is the next number in this sequence?"
click at [775, 480] on icon "44" at bounding box center [798, 462] width 150 height 150
click at [714, 363] on input "d. 44" at bounding box center [713, 358] width 1 height 10
radio input "true"
click at [743, 608] on button "Next" at bounding box center [713, 619] width 202 height 50
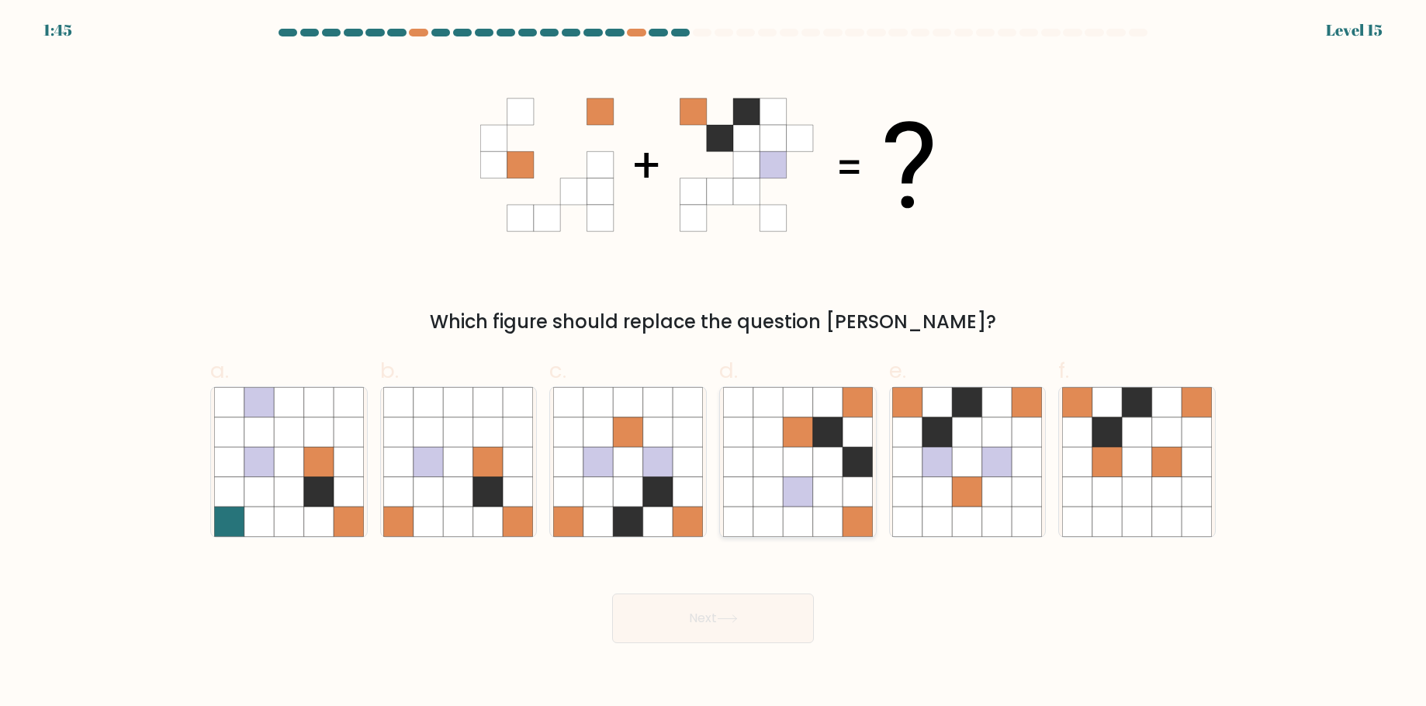
click at [803, 505] on icon at bounding box center [797, 491] width 29 height 29
click at [714, 363] on input "d." at bounding box center [713, 358] width 1 height 10
radio input "true"
click at [736, 620] on icon at bounding box center [727, 618] width 19 height 7
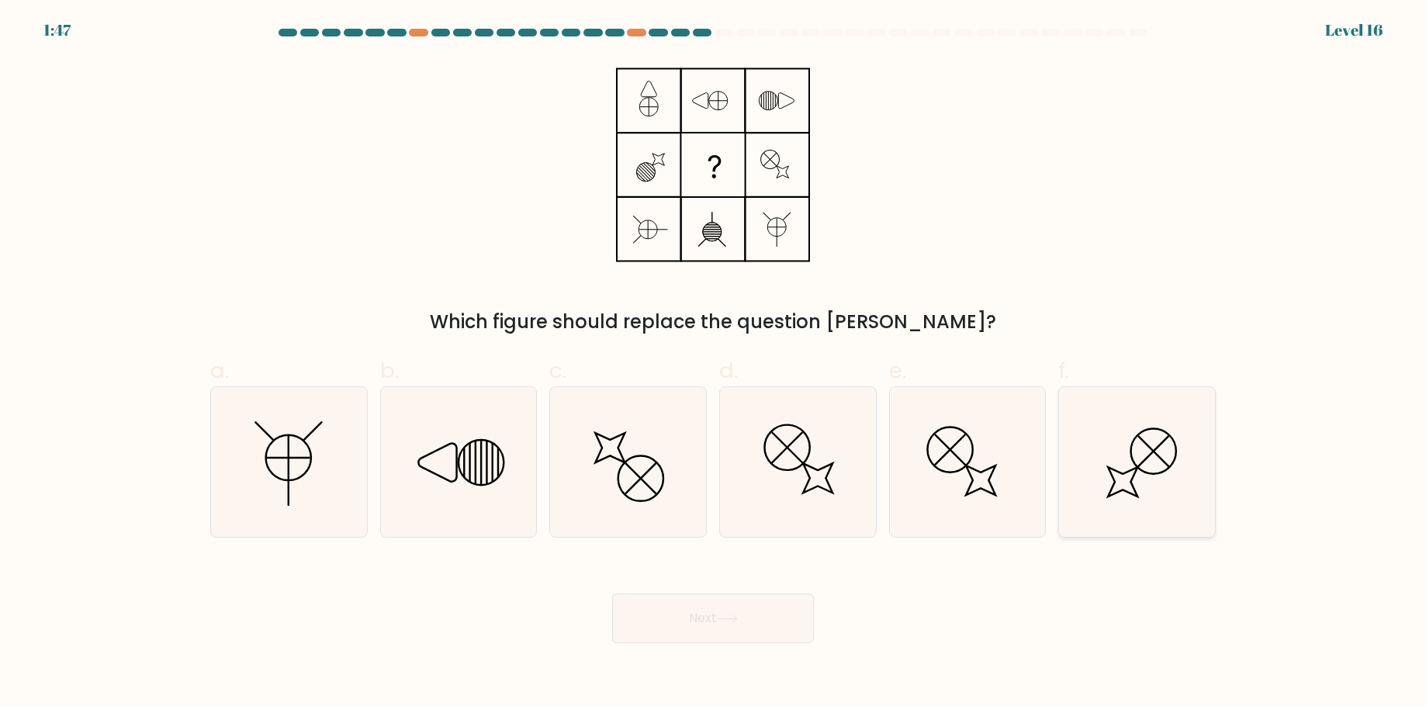
click at [1133, 458] on circle at bounding box center [1154, 452] width 64 height 64
click at [714, 363] on input "f." at bounding box center [713, 358] width 1 height 10
radio input "true"
click at [753, 608] on button "Next" at bounding box center [713, 619] width 202 height 50
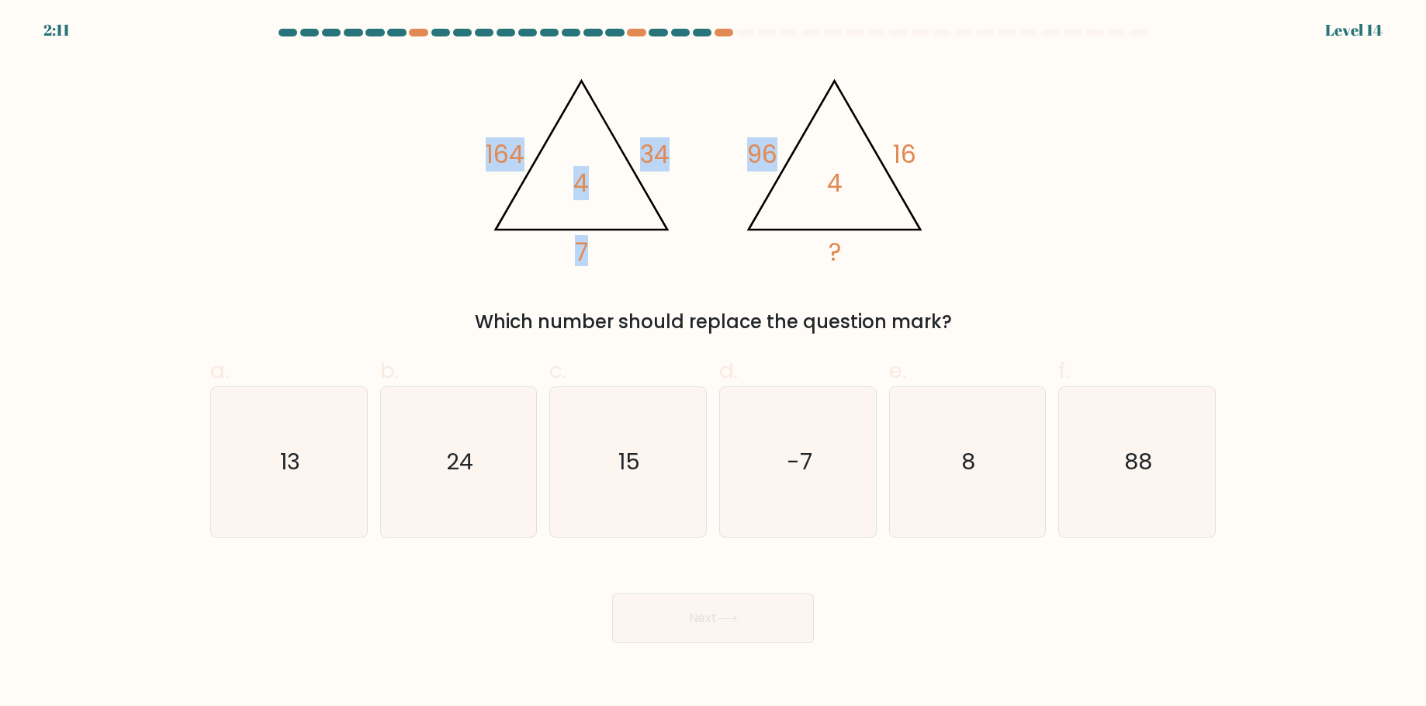
drag, startPoint x: 474, startPoint y: 81, endPoint x: 880, endPoint y: 197, distance: 422.2
click at [880, 197] on div "@import url('https://fonts.googleapis.com/css?family=Abril+Fatface:400,100,100i…" at bounding box center [713, 197] width 1024 height 277
click at [967, 256] on div "@import url('https://fonts.googleapis.com/css?family=Abril+Fatface:400,100,100i…" at bounding box center [713, 197] width 1024 height 277
click at [957, 490] on icon "8" at bounding box center [967, 462] width 150 height 150
click at [714, 363] on input "e. 8" at bounding box center [713, 358] width 1 height 10
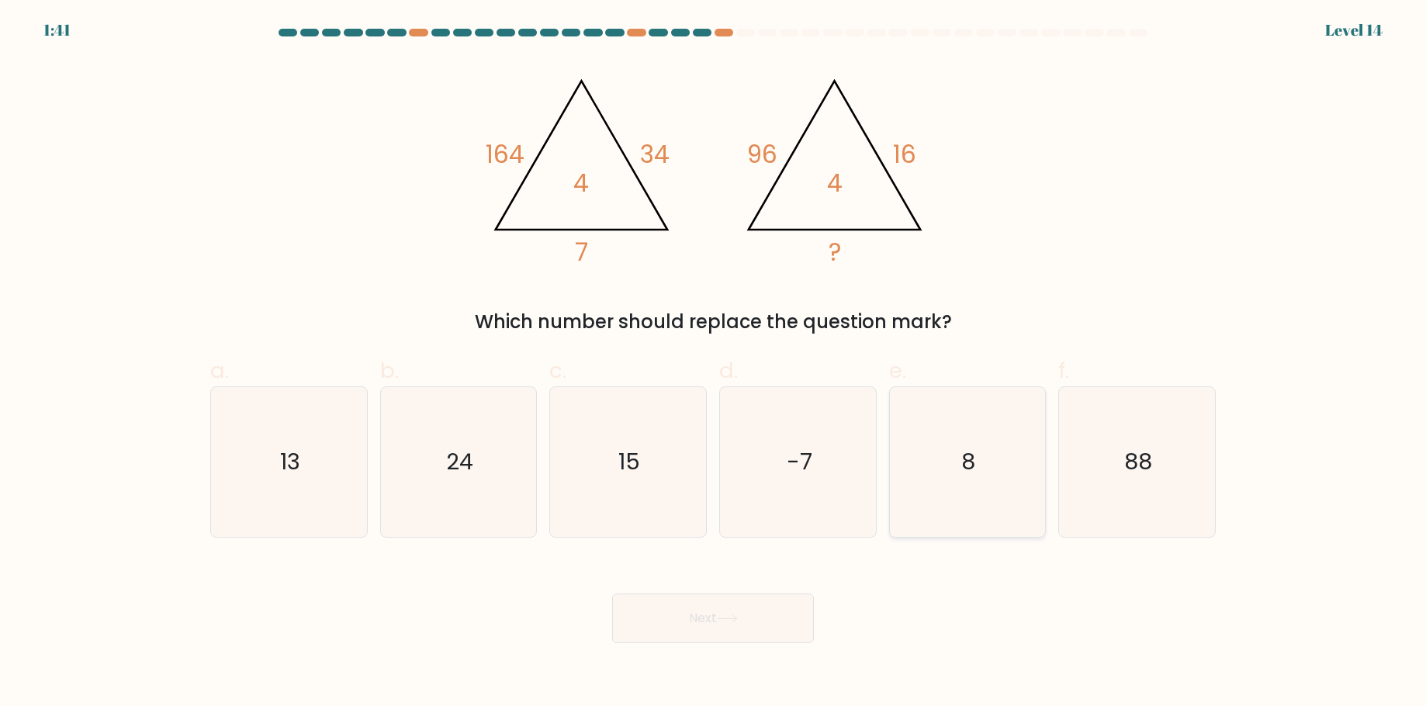
radio input "true"
click at [664, 621] on button "Next" at bounding box center [713, 619] width 202 height 50
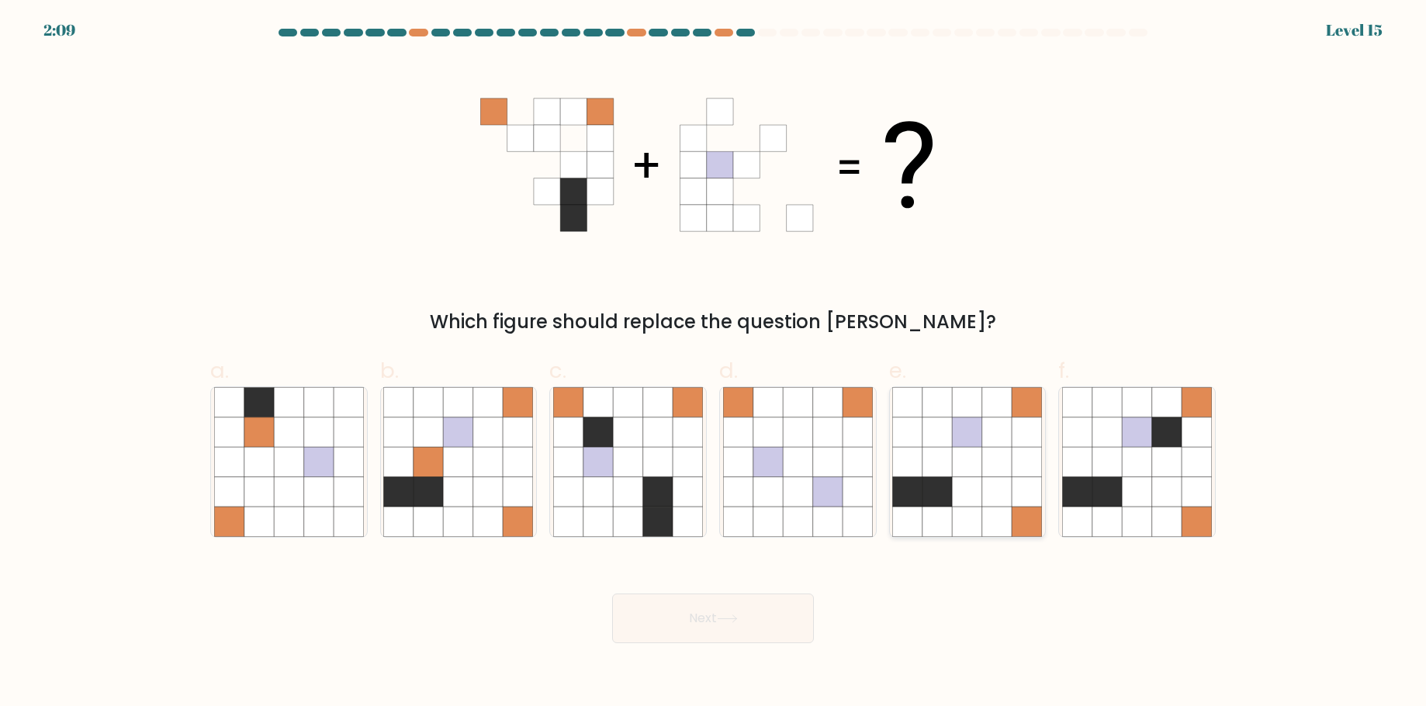
click at [985, 498] on icon at bounding box center [996, 491] width 29 height 29
click at [714, 363] on input "e." at bounding box center [713, 358] width 1 height 10
radio input "true"
click at [771, 626] on button "Next" at bounding box center [713, 619] width 202 height 50
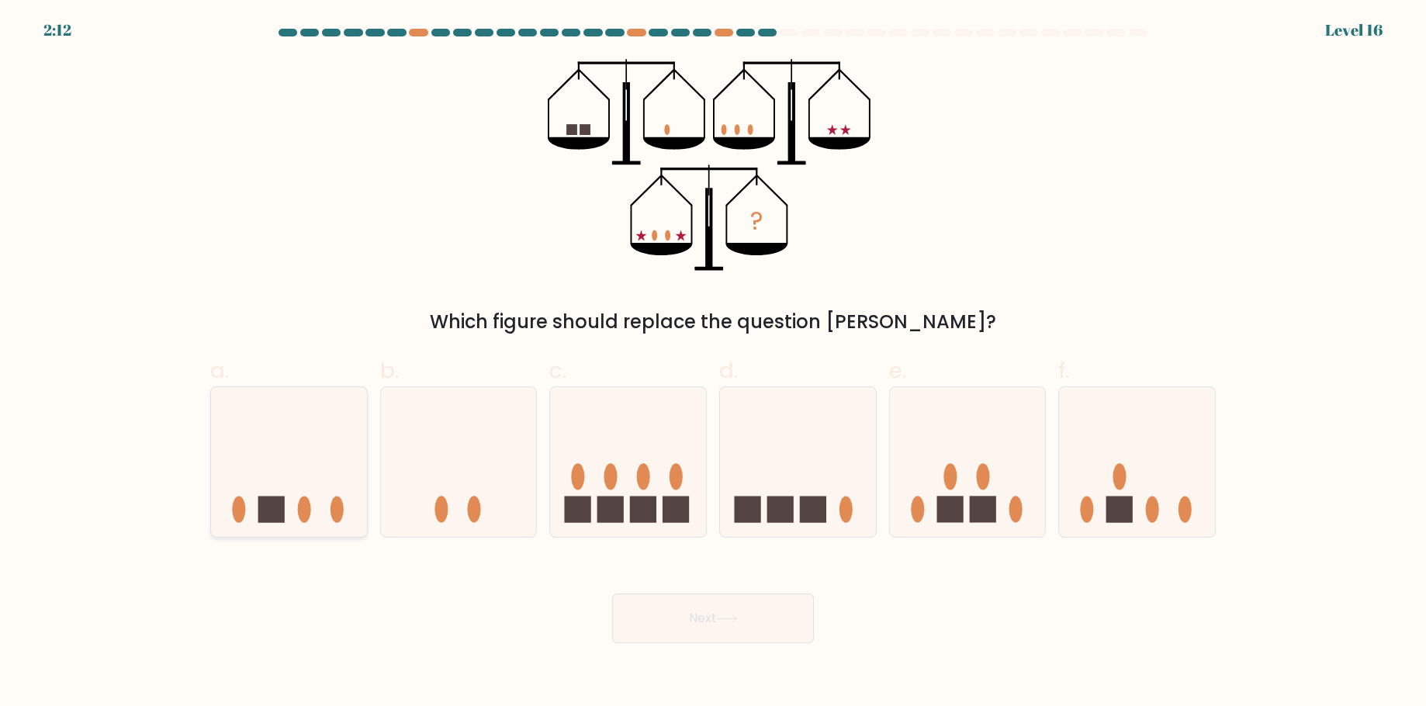
click at [281, 467] on icon at bounding box center [289, 462] width 156 height 129
click at [713, 363] on input "a." at bounding box center [713, 358] width 1 height 10
radio input "true"
click at [757, 629] on button "Next" at bounding box center [713, 619] width 202 height 50
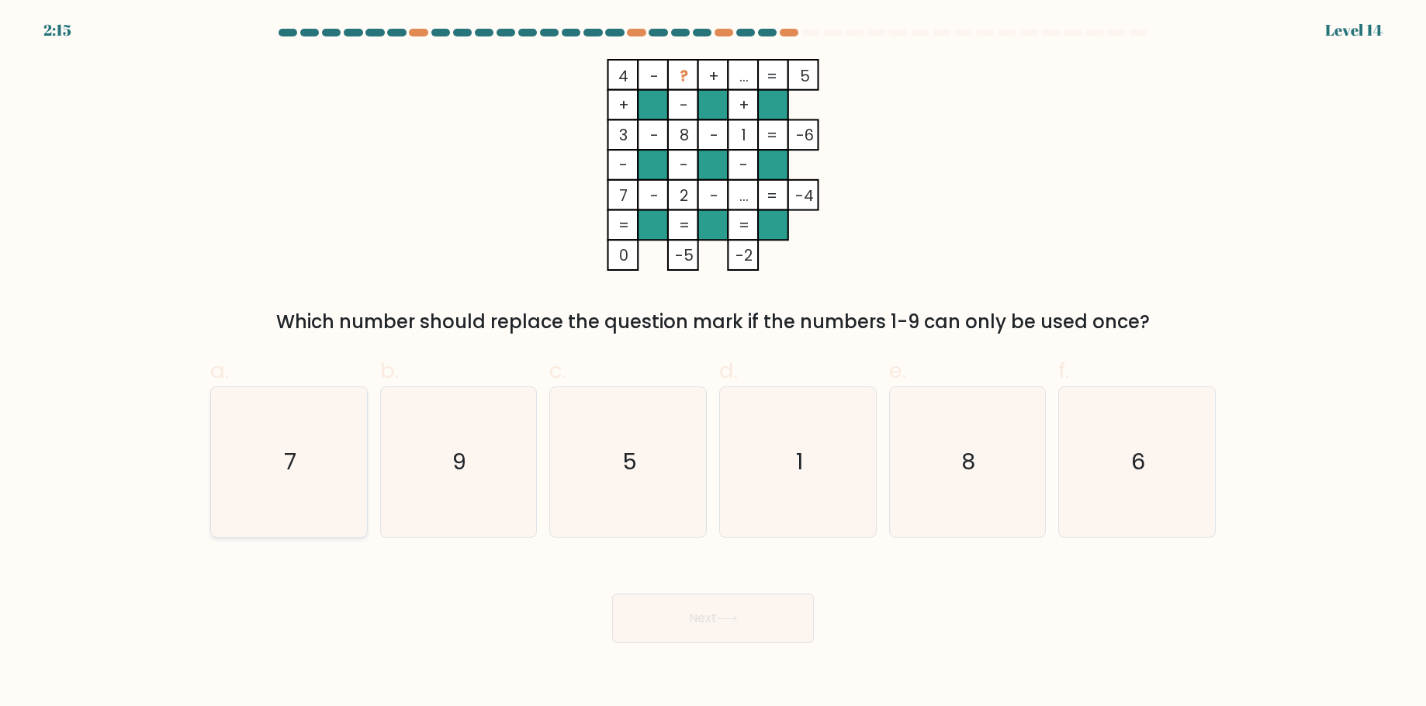
click at [263, 449] on icon "7" at bounding box center [289, 462] width 150 height 150
click at [713, 363] on input "a. 7" at bounding box center [713, 358] width 1 height 10
radio input "true"
click at [733, 631] on button "Next" at bounding box center [713, 619] width 202 height 50
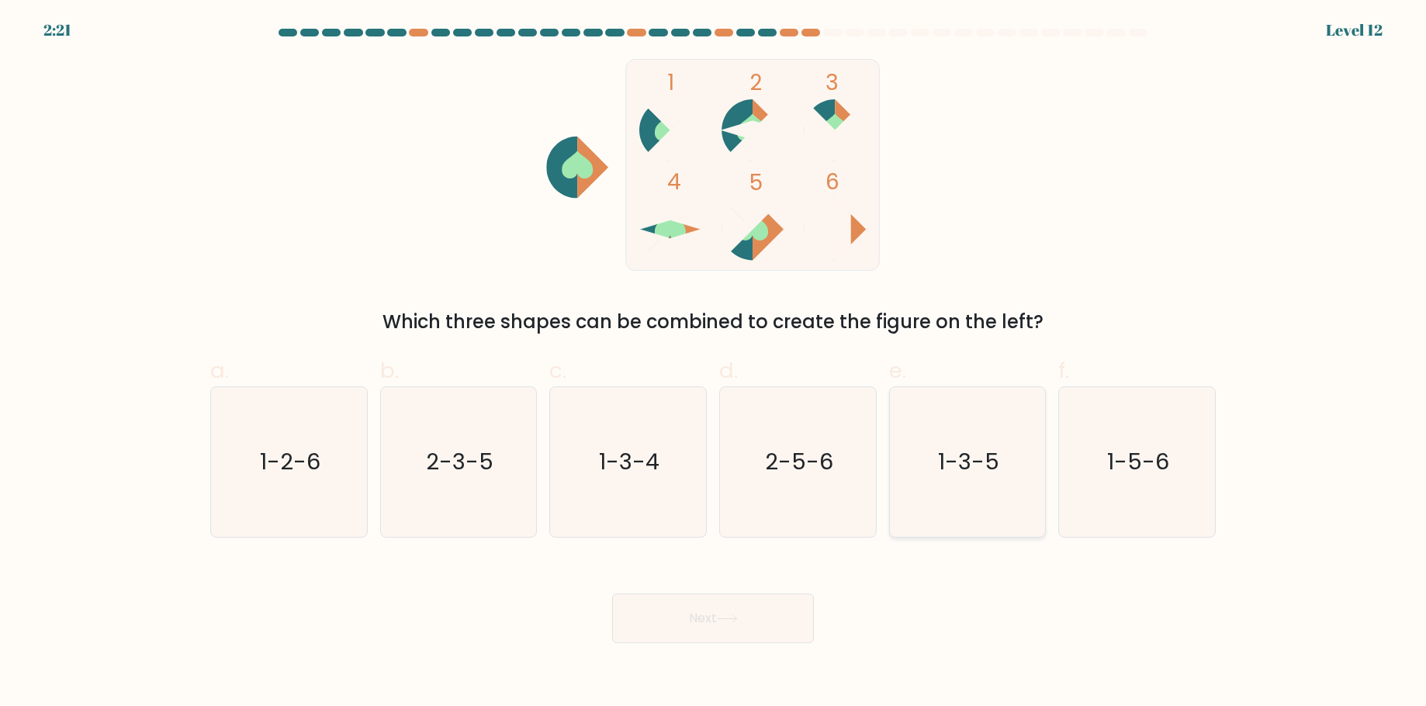
click at [975, 473] on text "1-3-5" at bounding box center [968, 462] width 61 height 31
click at [714, 363] on input "e. 1-3-5" at bounding box center [713, 358] width 1 height 10
radio input "true"
click at [739, 632] on button "Next" at bounding box center [713, 619] width 202 height 50
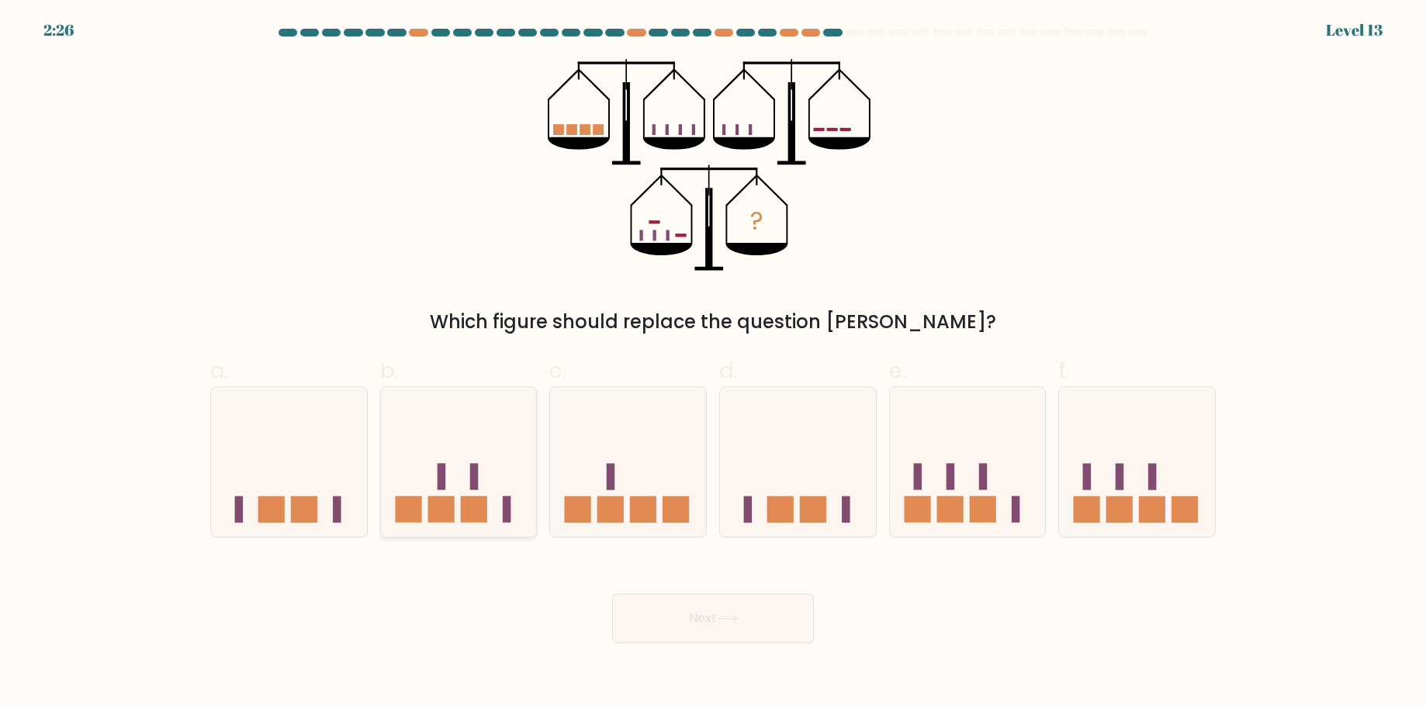
click at [457, 472] on icon at bounding box center [459, 462] width 156 height 129
click at [713, 363] on input "b." at bounding box center [713, 358] width 1 height 10
radio input "true"
click at [713, 623] on button "Next" at bounding box center [713, 619] width 202 height 50
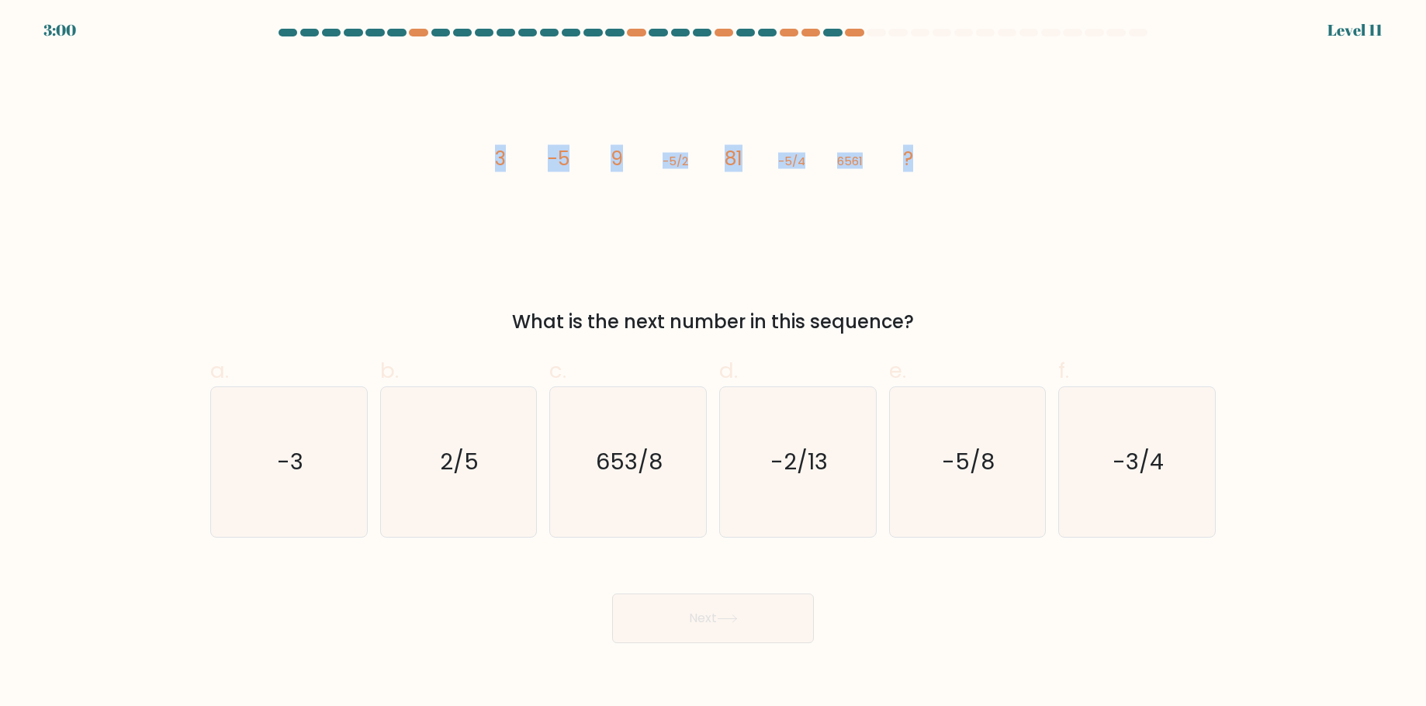
drag, startPoint x: 495, startPoint y: 154, endPoint x: 954, endPoint y: 156, distance: 459.3
click at [954, 156] on div "image/svg+xml 3 -5 9 -5/2 81 -5/4 6561 ? What is the next number in this sequen…" at bounding box center [713, 197] width 1024 height 277
copy g "3 -5 9 -5/2 81 -5/4 6561 ?"
click at [957, 489] on icon "-5/8" at bounding box center [967, 462] width 150 height 150
click at [714, 363] on input "e. -5/8" at bounding box center [713, 358] width 1 height 10
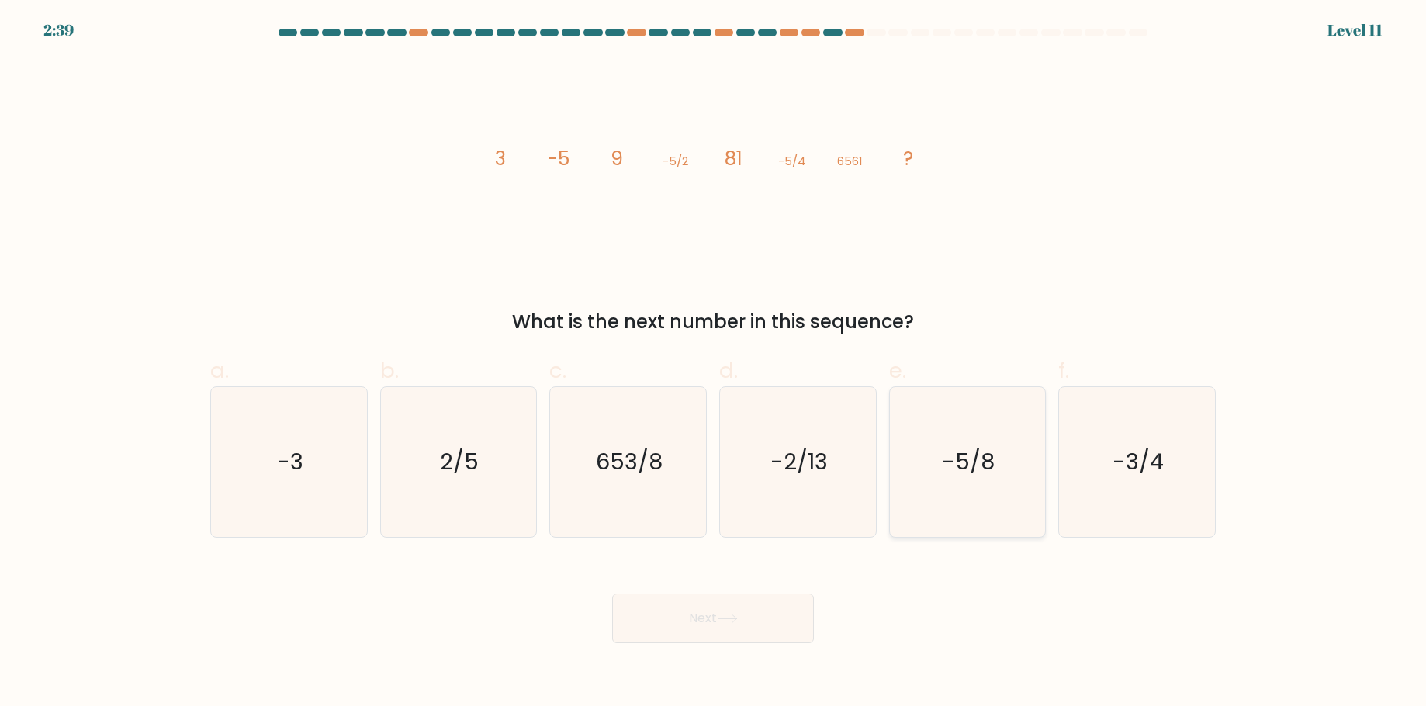
radio input "true"
click at [773, 611] on button "Next" at bounding box center [713, 619] width 202 height 50
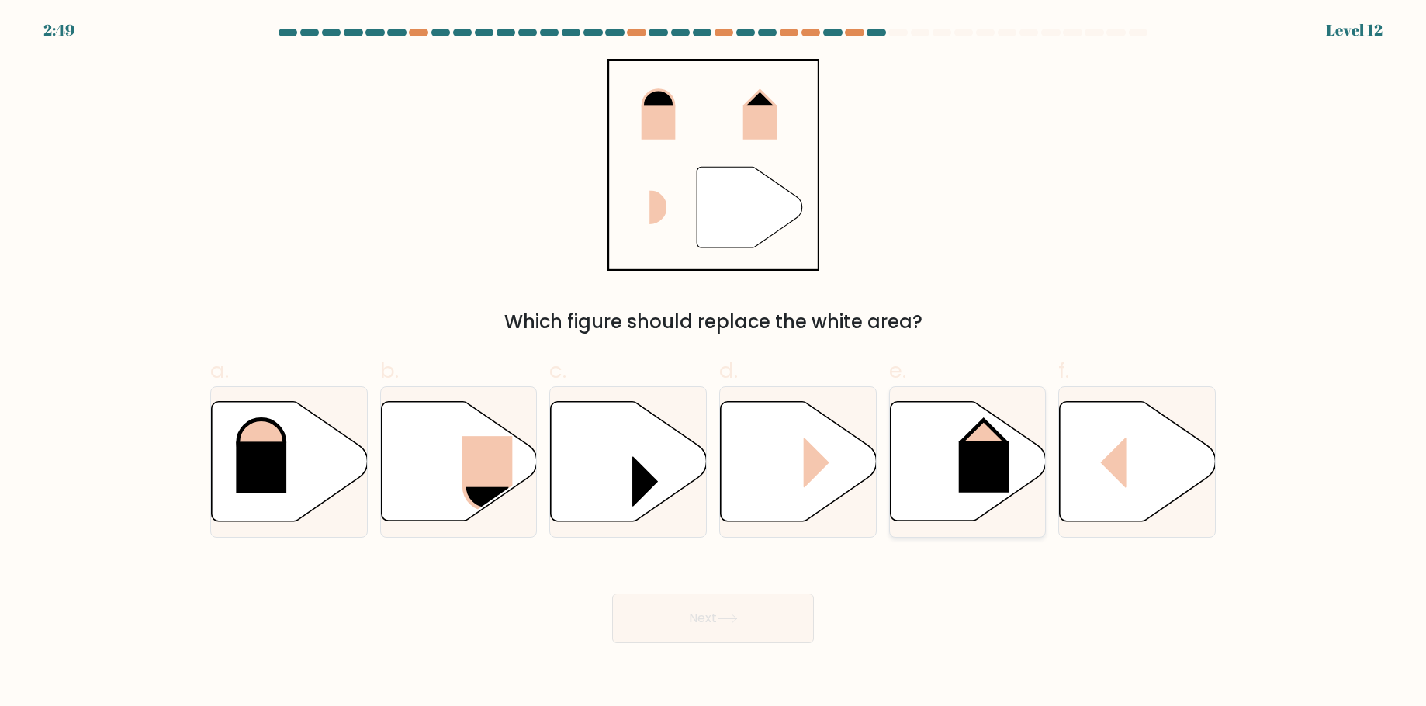
click at [920, 477] on icon at bounding box center [968, 461] width 156 height 119
click at [714, 363] on input "e." at bounding box center [713, 358] width 1 height 10
radio input "true"
click at [768, 640] on button "Next" at bounding box center [713, 619] width 202 height 50
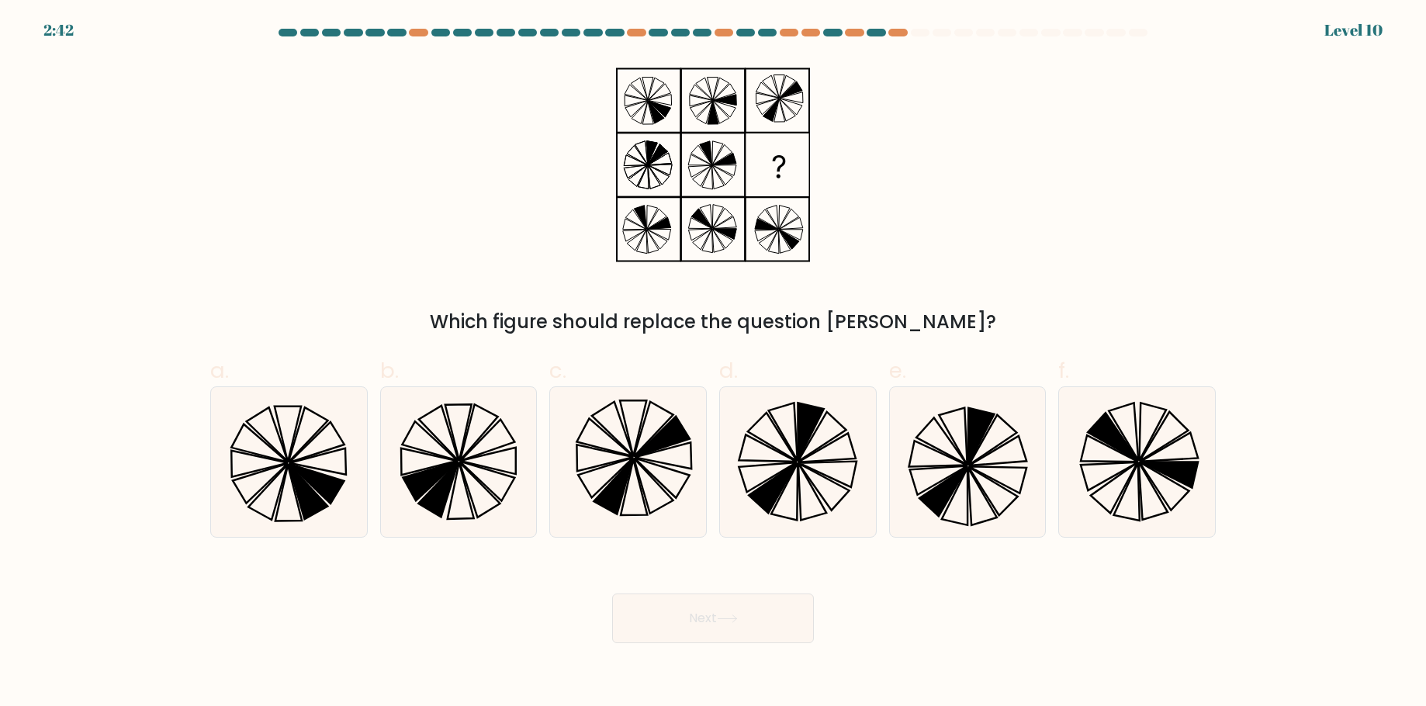
click at [728, 156] on icon at bounding box center [713, 165] width 194 height 212
click at [1100, 467] on icon at bounding box center [1137, 462] width 150 height 150
click at [714, 363] on input "f." at bounding box center [713, 358] width 1 height 10
radio input "true"
click at [774, 611] on button "Next" at bounding box center [713, 619] width 202 height 50
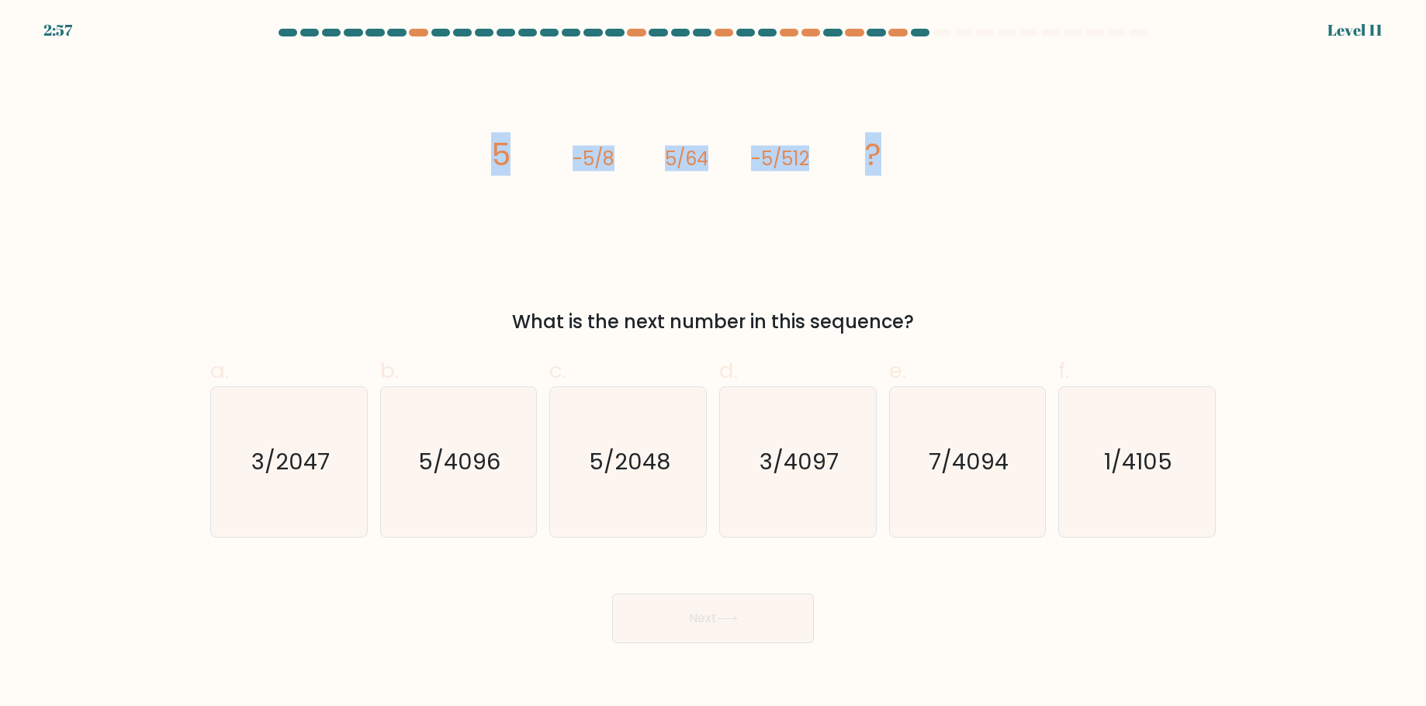
drag, startPoint x: 487, startPoint y: 151, endPoint x: 989, endPoint y: 149, distance: 501.2
click at [989, 149] on div "image/svg+xml 5 -5/8 5/64 -5/512 ? What is the next number in this sequence?" at bounding box center [713, 197] width 1024 height 277
copy g "5 -5/8 5/64 -5/512 ?"
click at [482, 459] on text "5/4096" at bounding box center [460, 462] width 82 height 31
click at [713, 363] on input "b. 5/4096" at bounding box center [713, 358] width 1 height 10
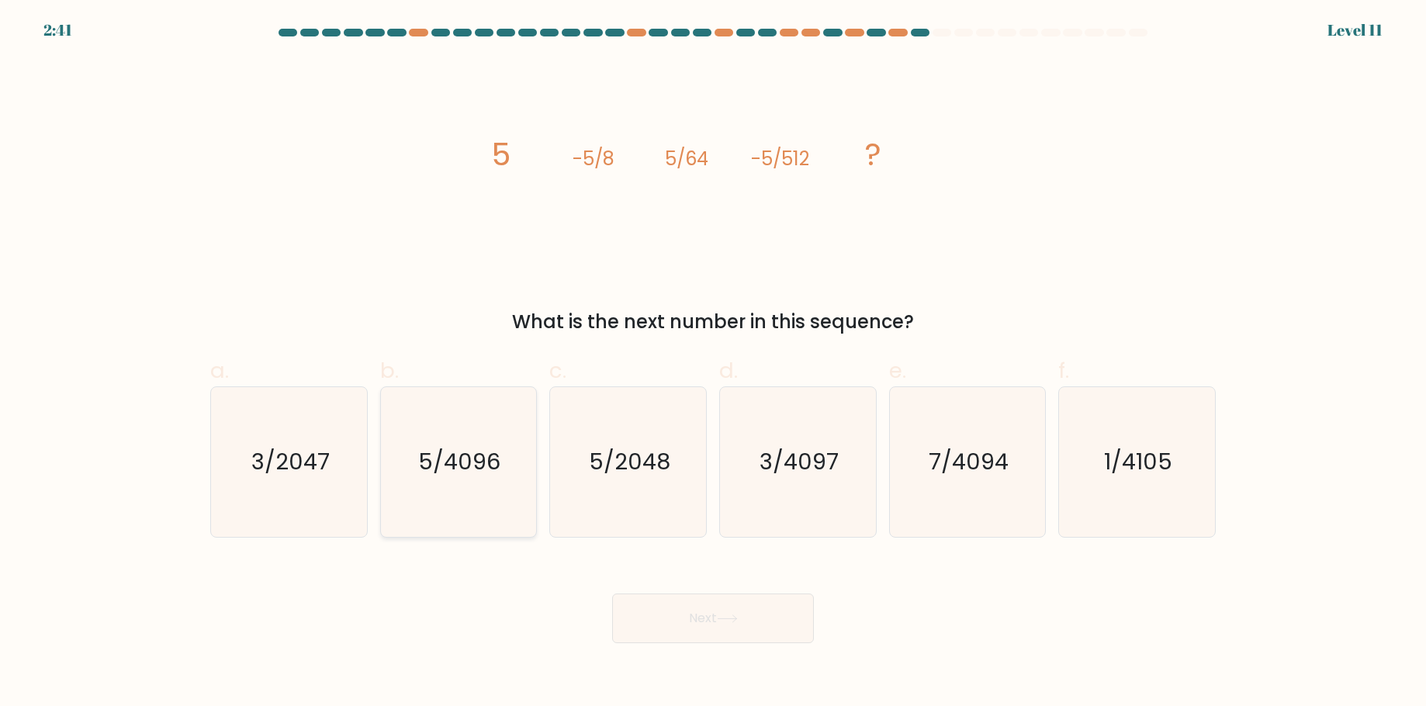
radio input "true"
click at [747, 618] on button "Next" at bounding box center [713, 619] width 202 height 50
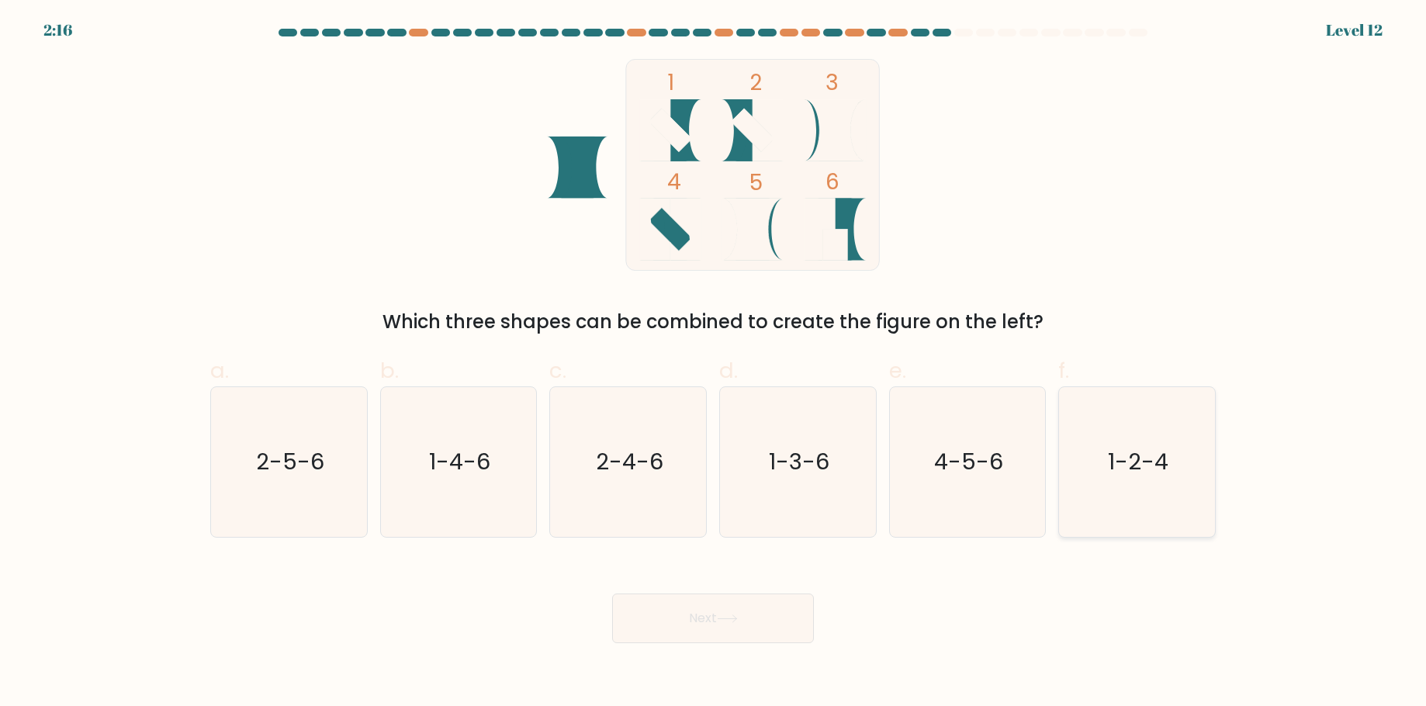
click at [1110, 449] on text "1-2-4" at bounding box center [1139, 462] width 61 height 31
click at [714, 363] on input "f. 1-2-4" at bounding box center [713, 358] width 1 height 10
radio input "true"
click at [760, 625] on button "Next" at bounding box center [713, 619] width 202 height 50
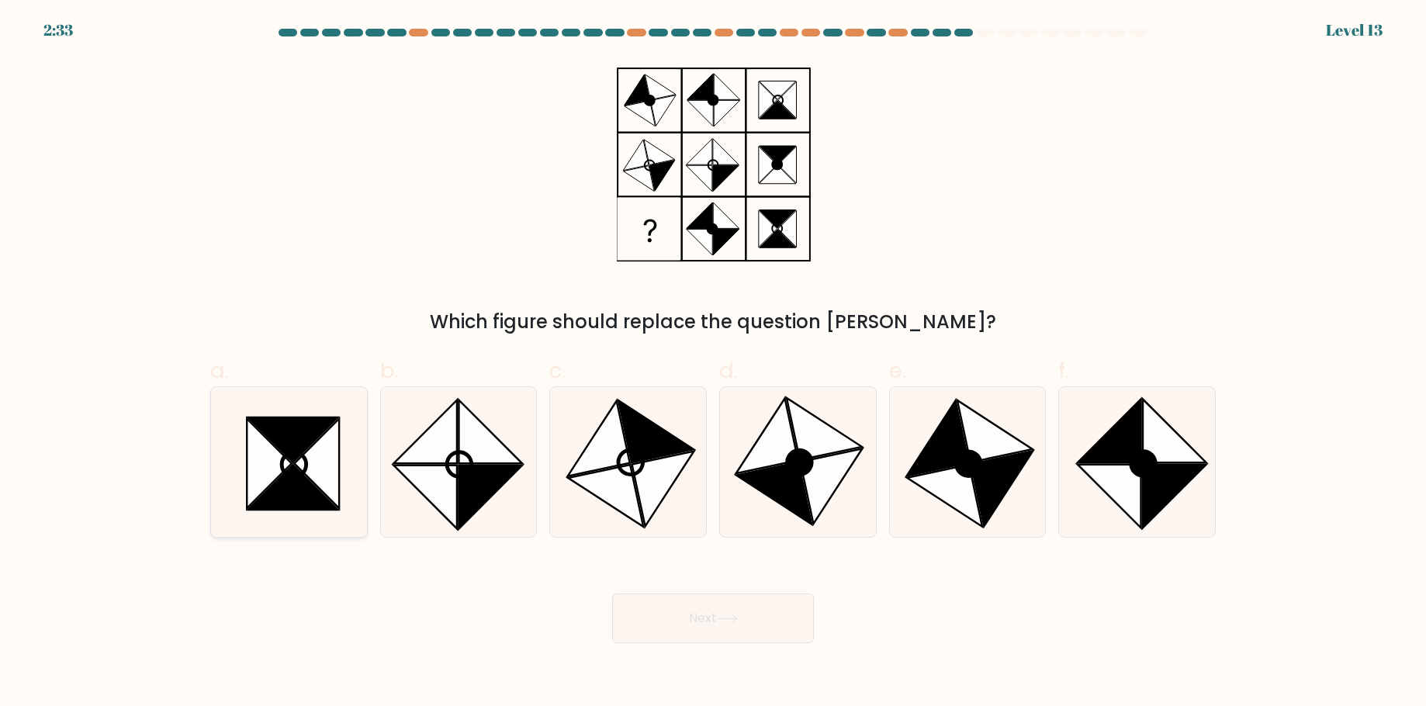
click at [316, 457] on icon at bounding box center [316, 464] width 45 height 90
click at [713, 363] on input "a." at bounding box center [713, 358] width 1 height 10
radio input "true"
click at [913, 489] on icon at bounding box center [967, 462] width 150 height 150
click at [714, 363] on input "e." at bounding box center [713, 358] width 1 height 10
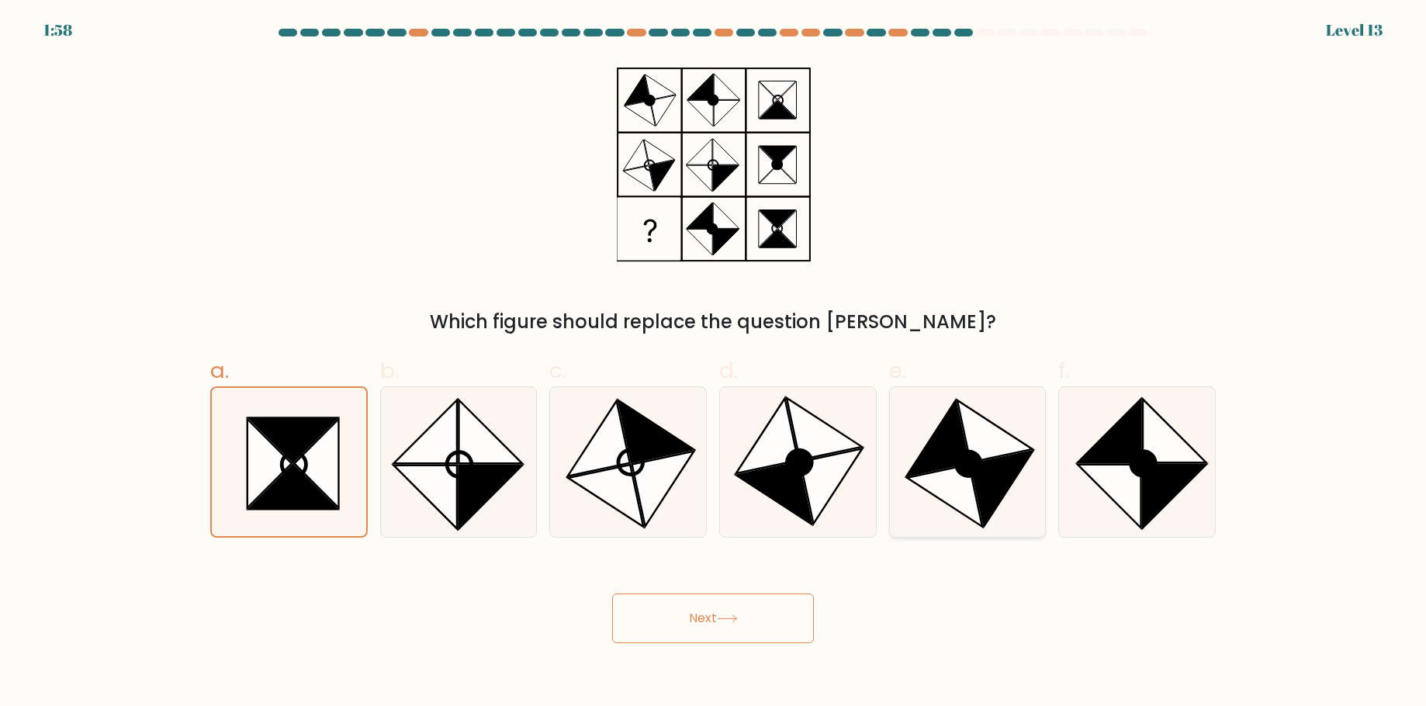
radio input "true"
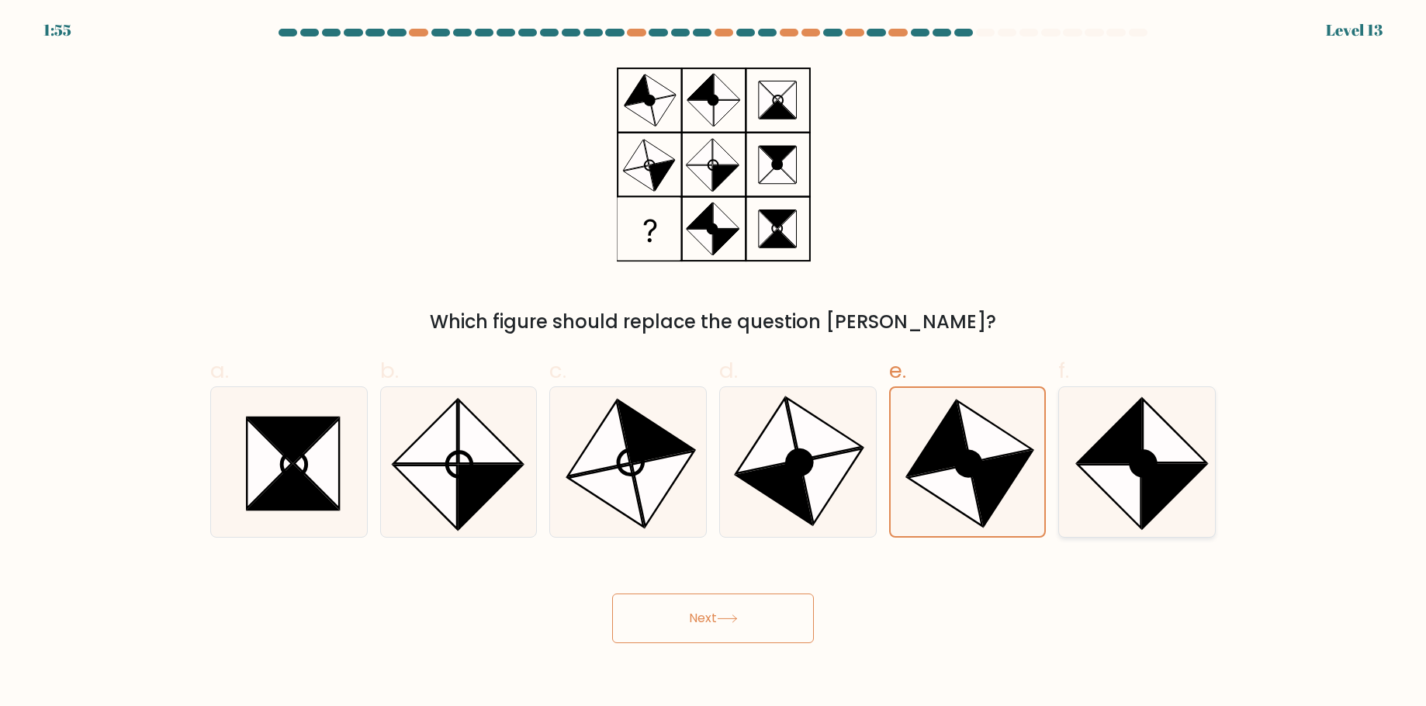
click at [1133, 466] on circle at bounding box center [1143, 463] width 35 height 35
click at [714, 363] on input "f." at bounding box center [713, 358] width 1 height 10
radio input "true"
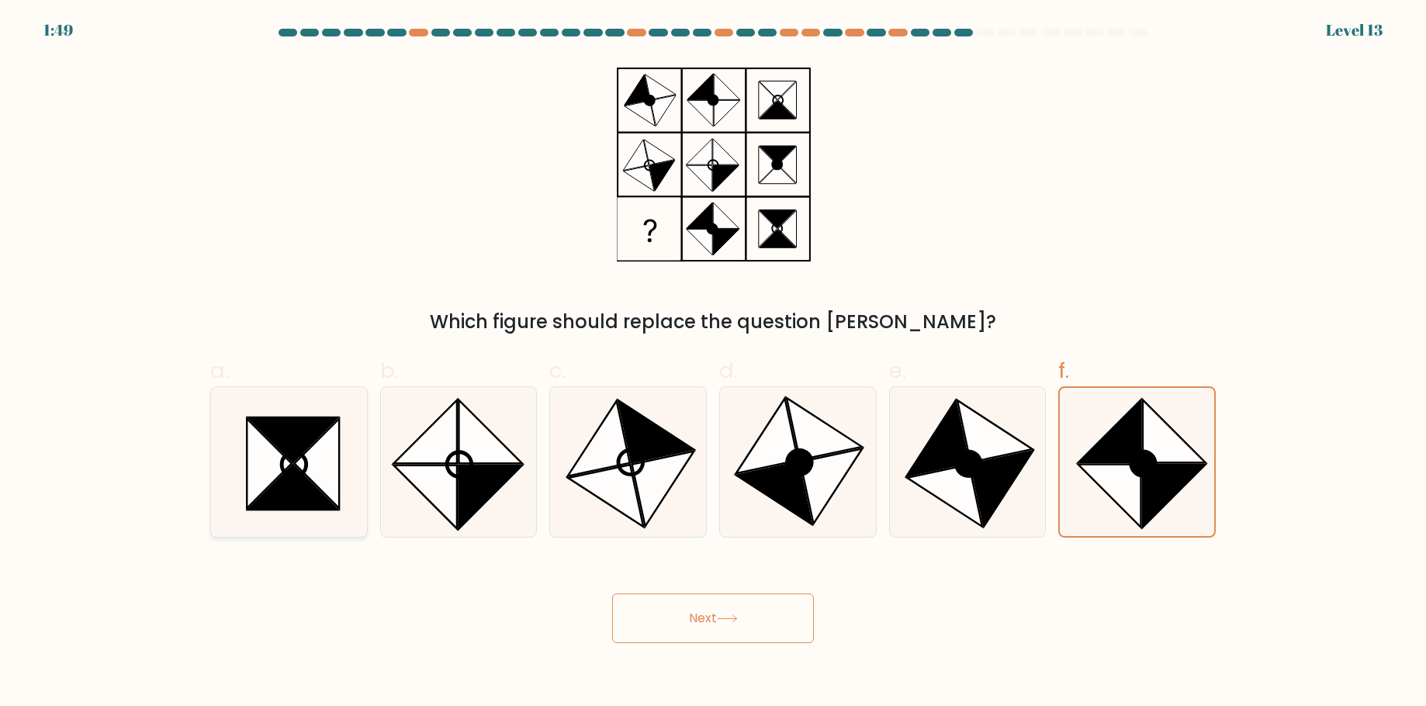
click at [294, 490] on icon at bounding box center [292, 487] width 89 height 45
click at [713, 363] on input "a." at bounding box center [713, 358] width 1 height 10
radio input "true"
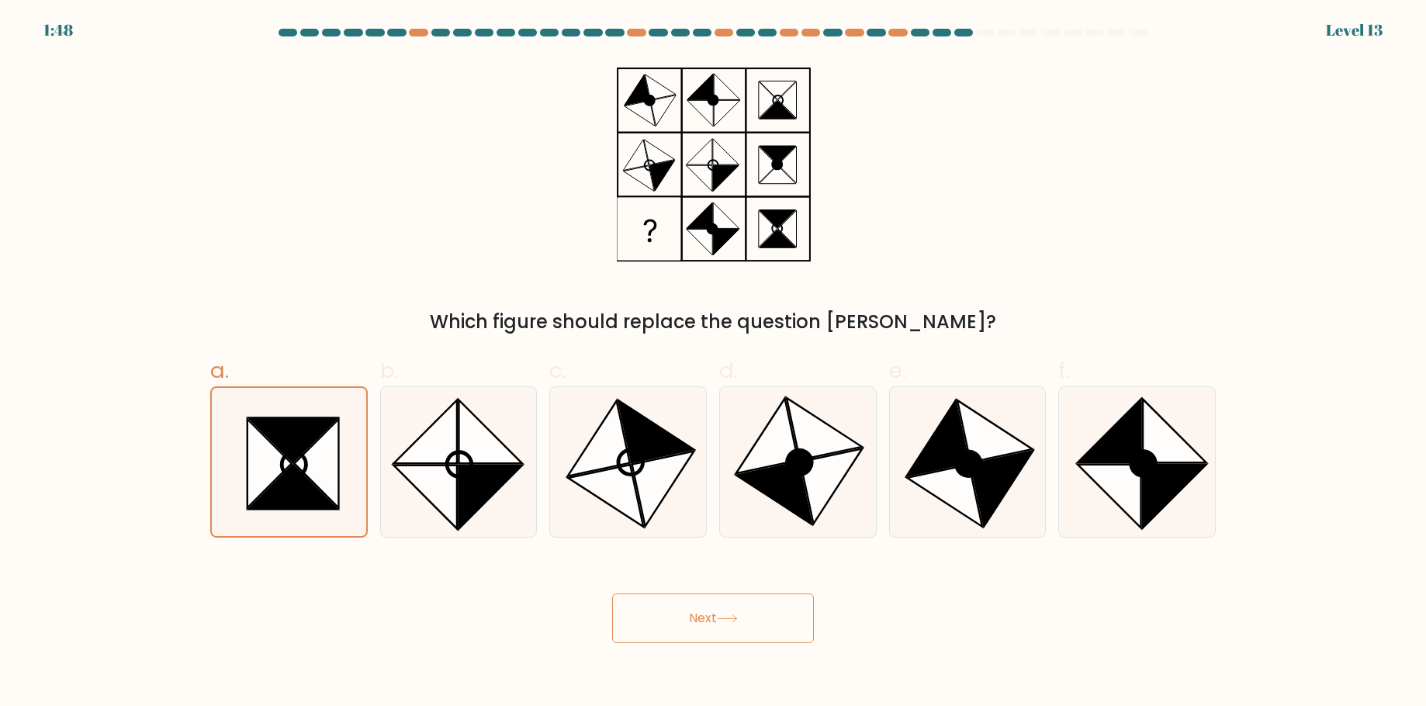
click at [641, 608] on button "Next" at bounding box center [713, 619] width 202 height 50
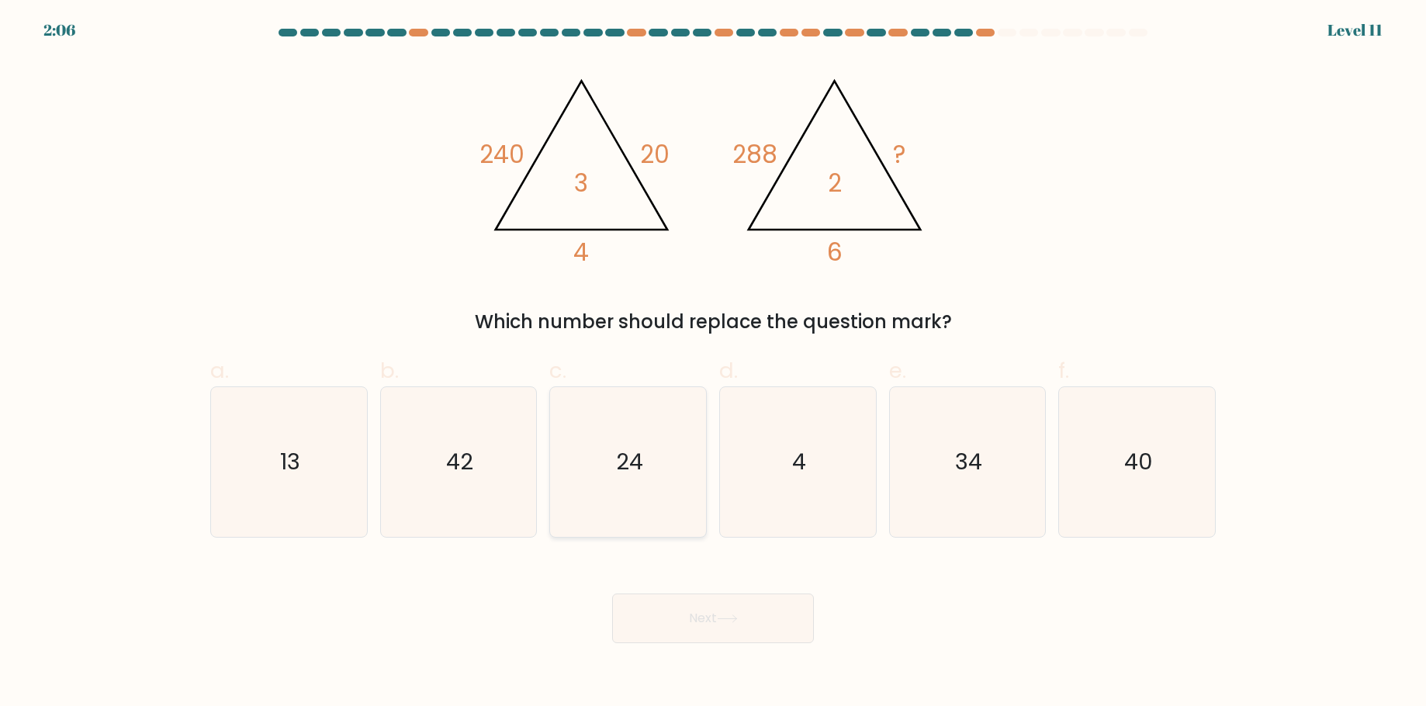
click at [649, 448] on icon "24" at bounding box center [628, 462] width 150 height 150
click at [713, 363] on input "c. 24" at bounding box center [713, 358] width 1 height 10
radio input "true"
click at [750, 606] on button "Next" at bounding box center [713, 619] width 202 height 50
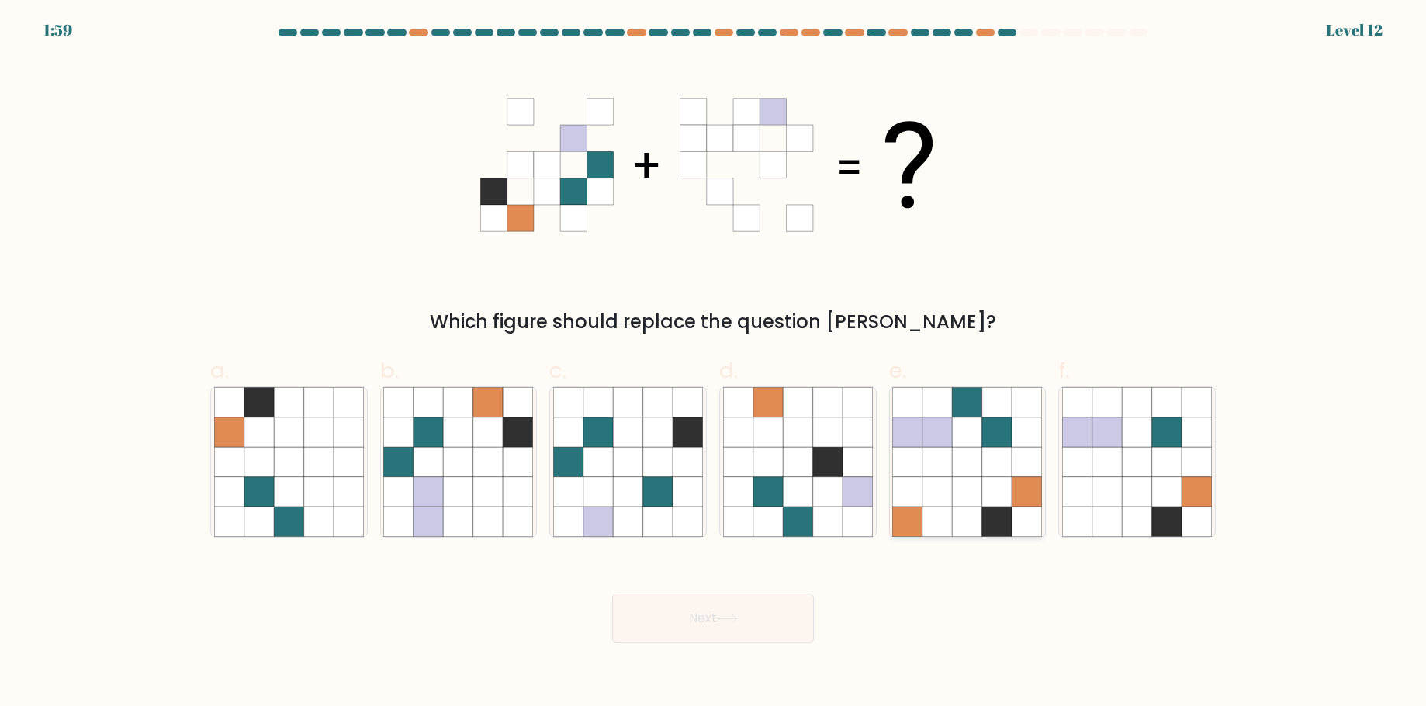
click at [980, 443] on icon at bounding box center [967, 431] width 29 height 29
click at [714, 363] on input "e." at bounding box center [713, 358] width 1 height 10
radio input "true"
click at [774, 441] on icon at bounding box center [767, 431] width 29 height 29
click at [714, 363] on input "d." at bounding box center [713, 358] width 1 height 10
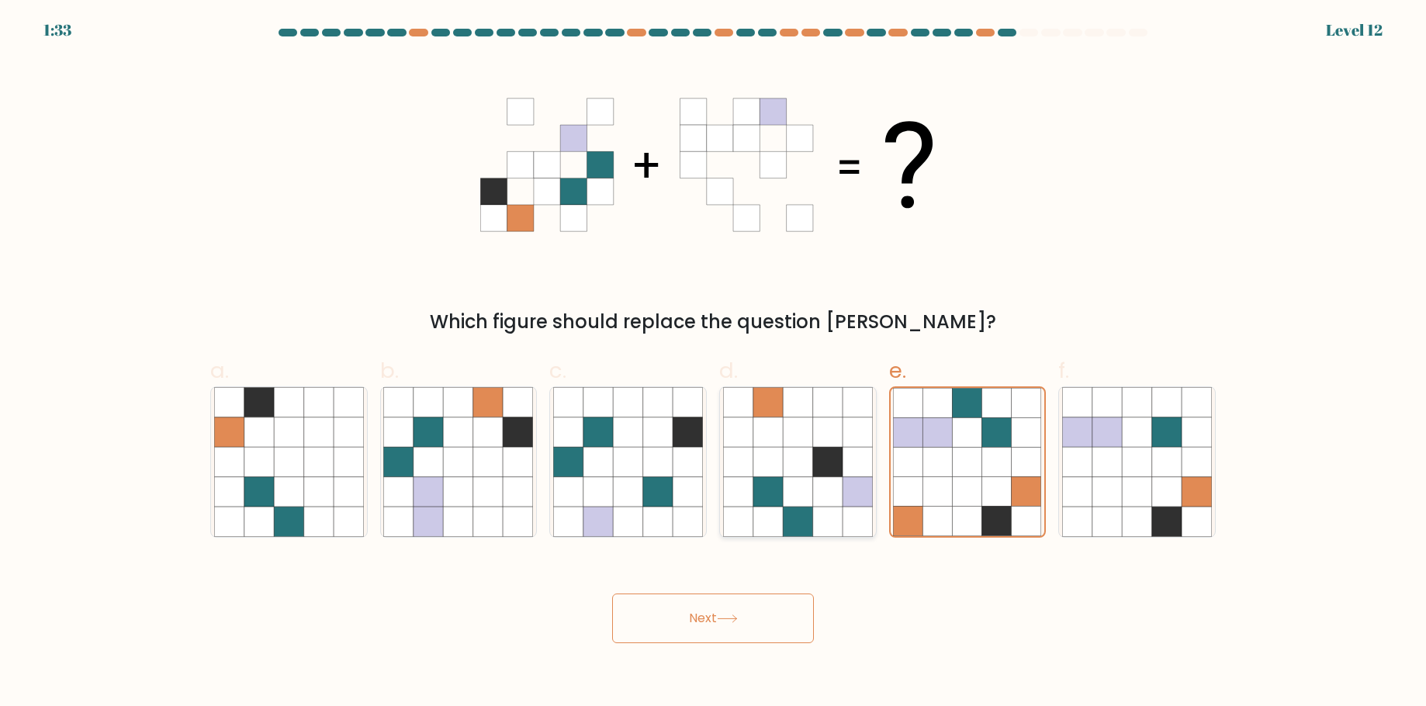
radio input "true"
click at [721, 616] on icon at bounding box center [727, 619] width 21 height 9
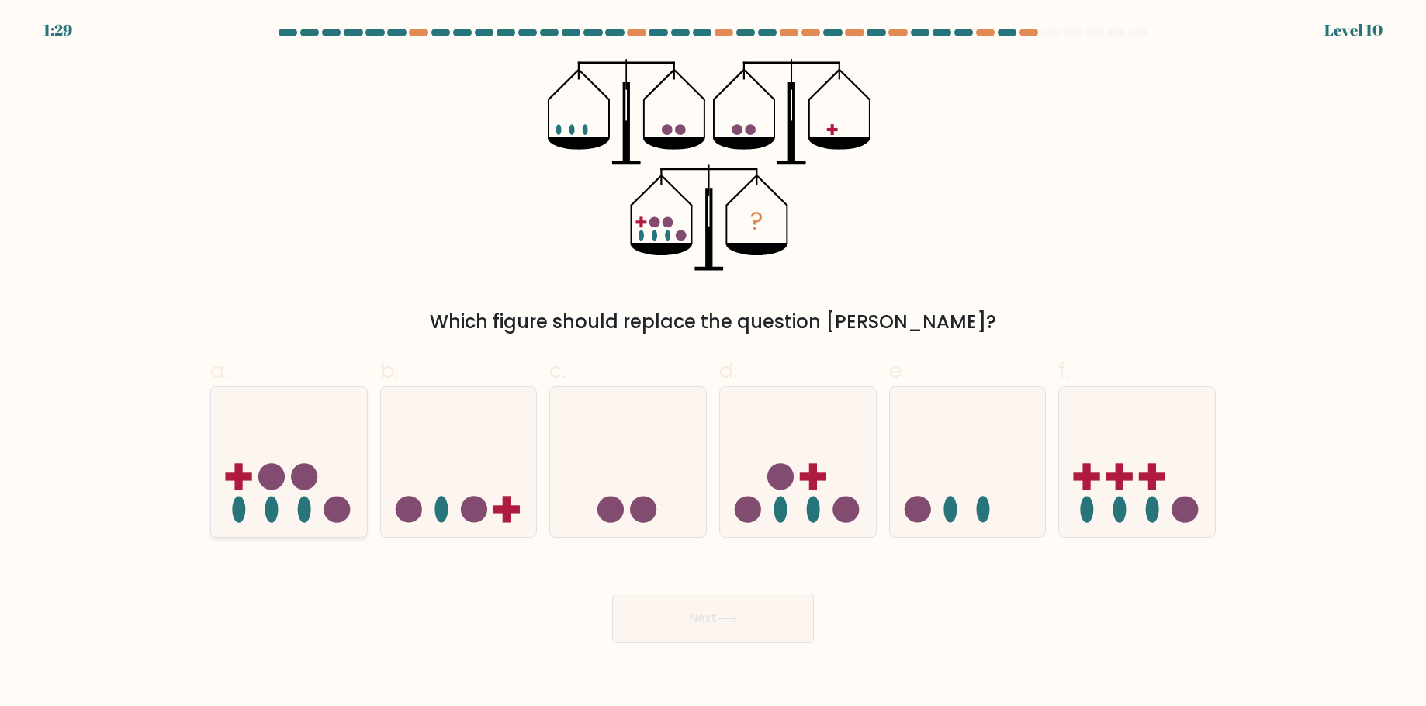
click at [312, 459] on icon at bounding box center [289, 462] width 156 height 129
click at [713, 363] on input "a." at bounding box center [713, 358] width 1 height 10
radio input "true"
click at [702, 618] on button "Next" at bounding box center [713, 619] width 202 height 50
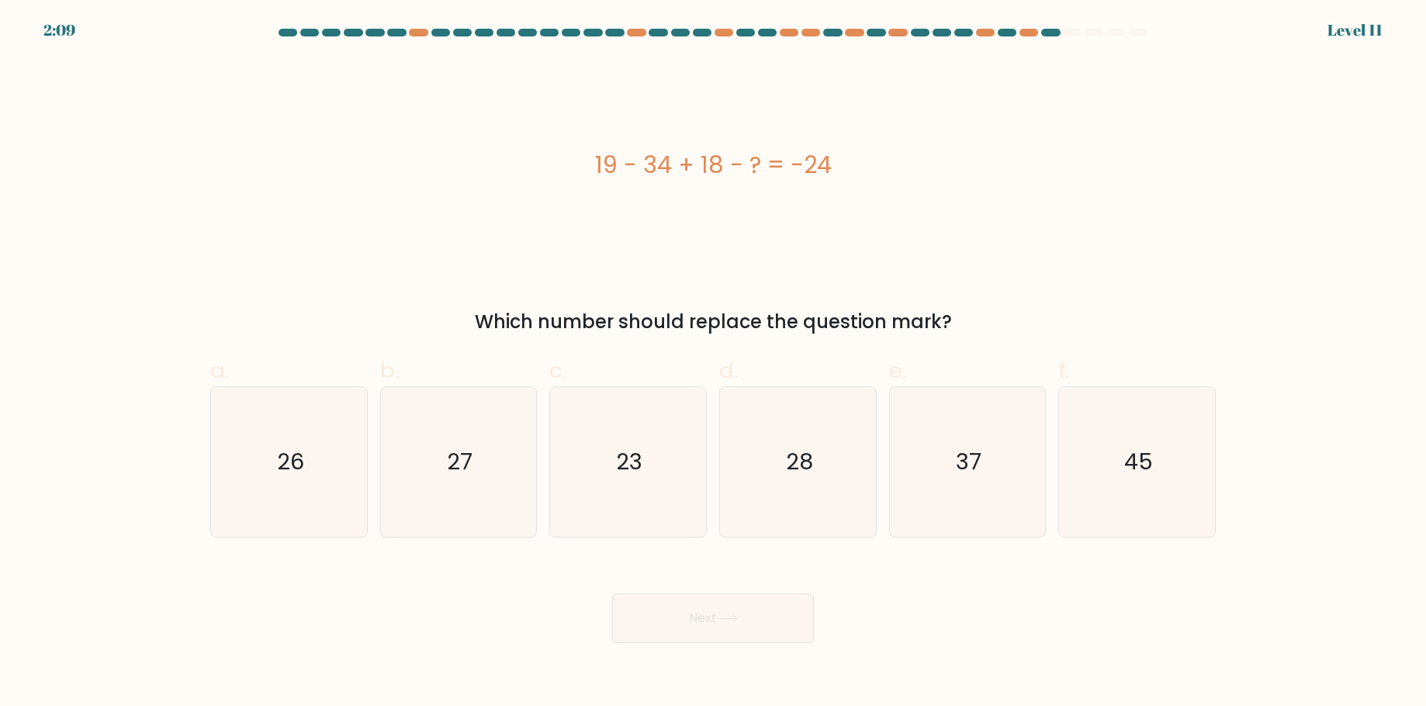
drag, startPoint x: 598, startPoint y: 171, endPoint x: 933, endPoint y: 196, distance: 335.4
click at [933, 196] on div "19 - 34 + 18 - ? = -24" at bounding box center [713, 165] width 1006 height 212
copy div "19 - 34 + 18 - ? = -24"
click at [444, 462] on icon "27" at bounding box center [458, 462] width 150 height 150
click at [713, 363] on input "b. 27" at bounding box center [713, 358] width 1 height 10
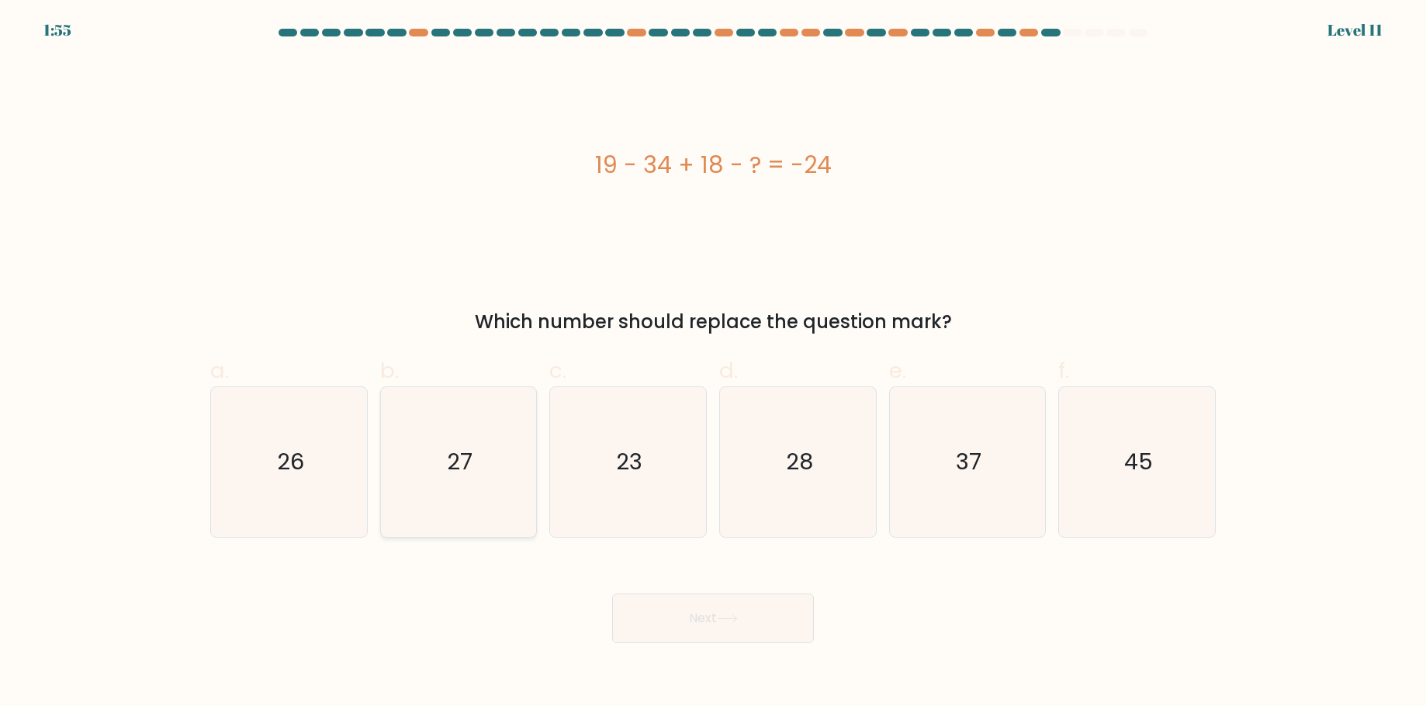
radio input "true"
click at [729, 620] on icon at bounding box center [727, 619] width 21 height 9
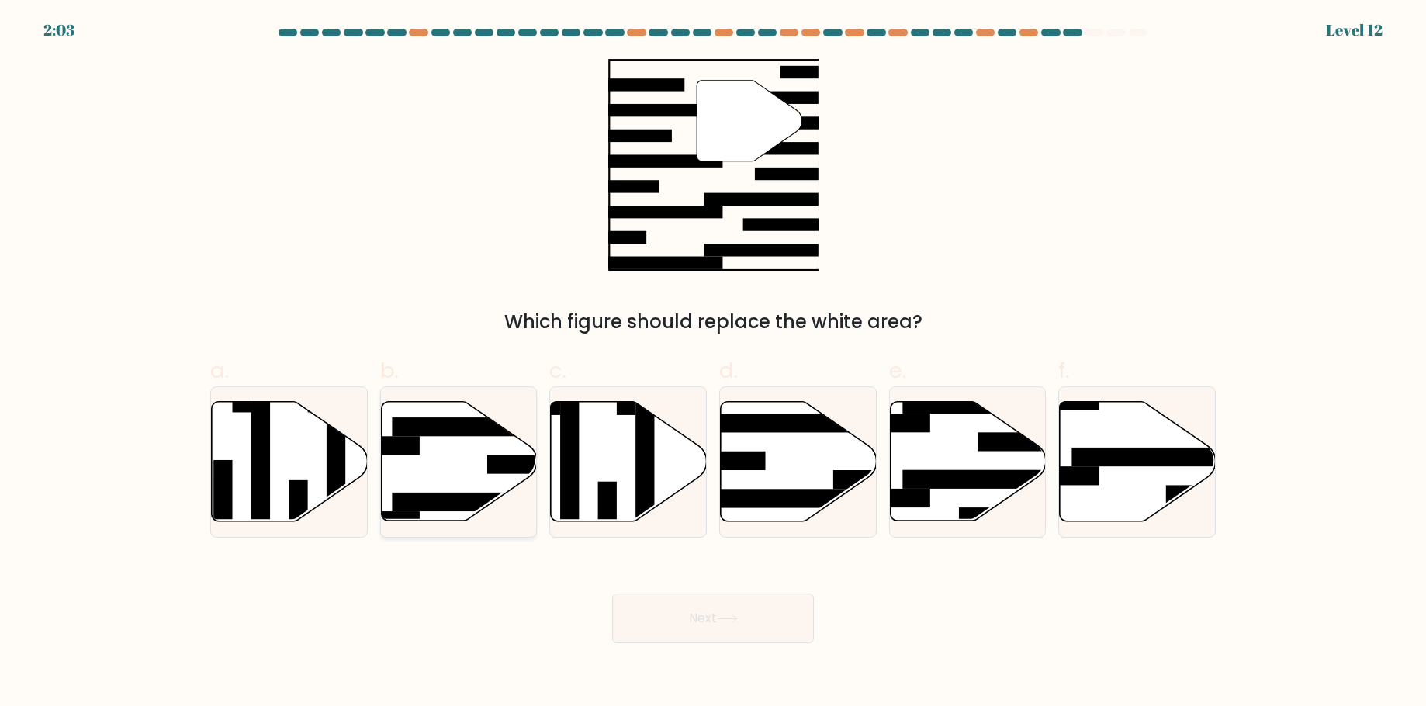
click at [480, 429] on rect at bounding box center [476, 426] width 169 height 19
click at [713, 363] on input "b." at bounding box center [713, 358] width 1 height 10
radio input "true"
click at [756, 617] on button "Next" at bounding box center [713, 619] width 202 height 50
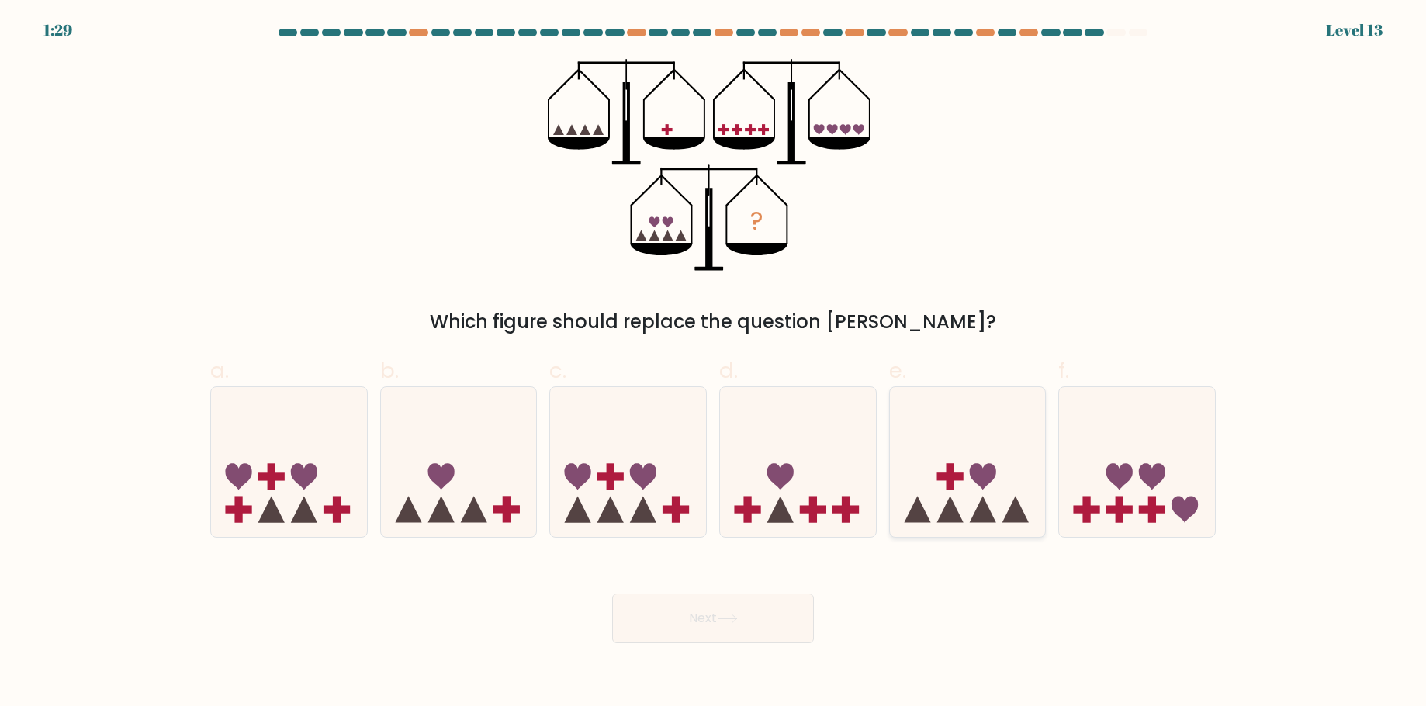
click at [981, 489] on icon at bounding box center [968, 462] width 156 height 129
click at [714, 363] on input "e." at bounding box center [713, 358] width 1 height 10
radio input "true"
click at [757, 618] on button "Next" at bounding box center [713, 619] width 202 height 50
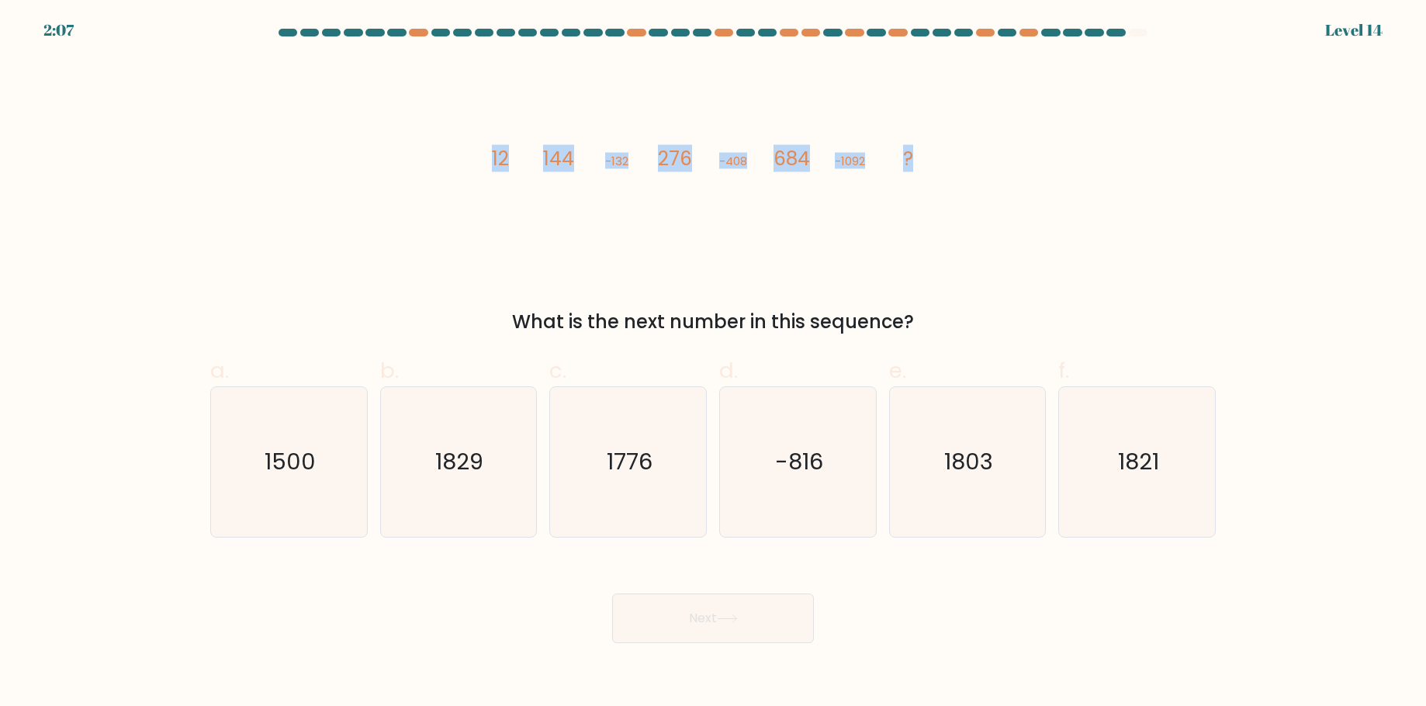
drag, startPoint x: 495, startPoint y: 155, endPoint x: 919, endPoint y: 152, distance: 424.4
click at [919, 152] on icon "image/svg+xml 12 144 -132 276 -408 684 -1092 ?" at bounding box center [713, 165] width 466 height 212
copy g "12 144 -132 276 -408 684 -1092 ?"
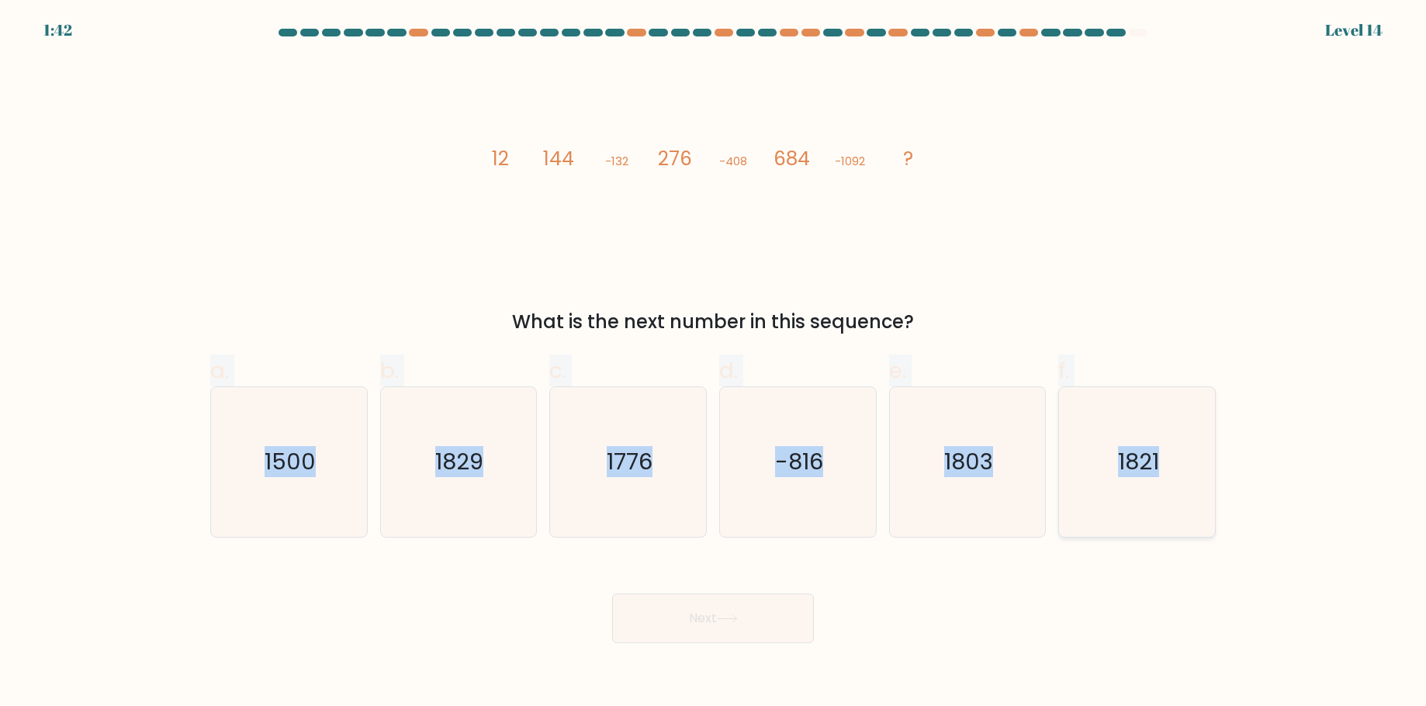
drag, startPoint x: 175, startPoint y: 366, endPoint x: 1200, endPoint y: 486, distance: 1031.9
click at [1200, 486] on form at bounding box center [713, 336] width 1426 height 615
copy div "a. 1500 b. 1829 c. 1776 d. -816 e. 1803 f. 1821"
drag, startPoint x: 520, startPoint y: 315, endPoint x: 937, endPoint y: 319, distance: 416.7
click at [937, 319] on div "What is the next number in this sequence?" at bounding box center [713, 322] width 987 height 28
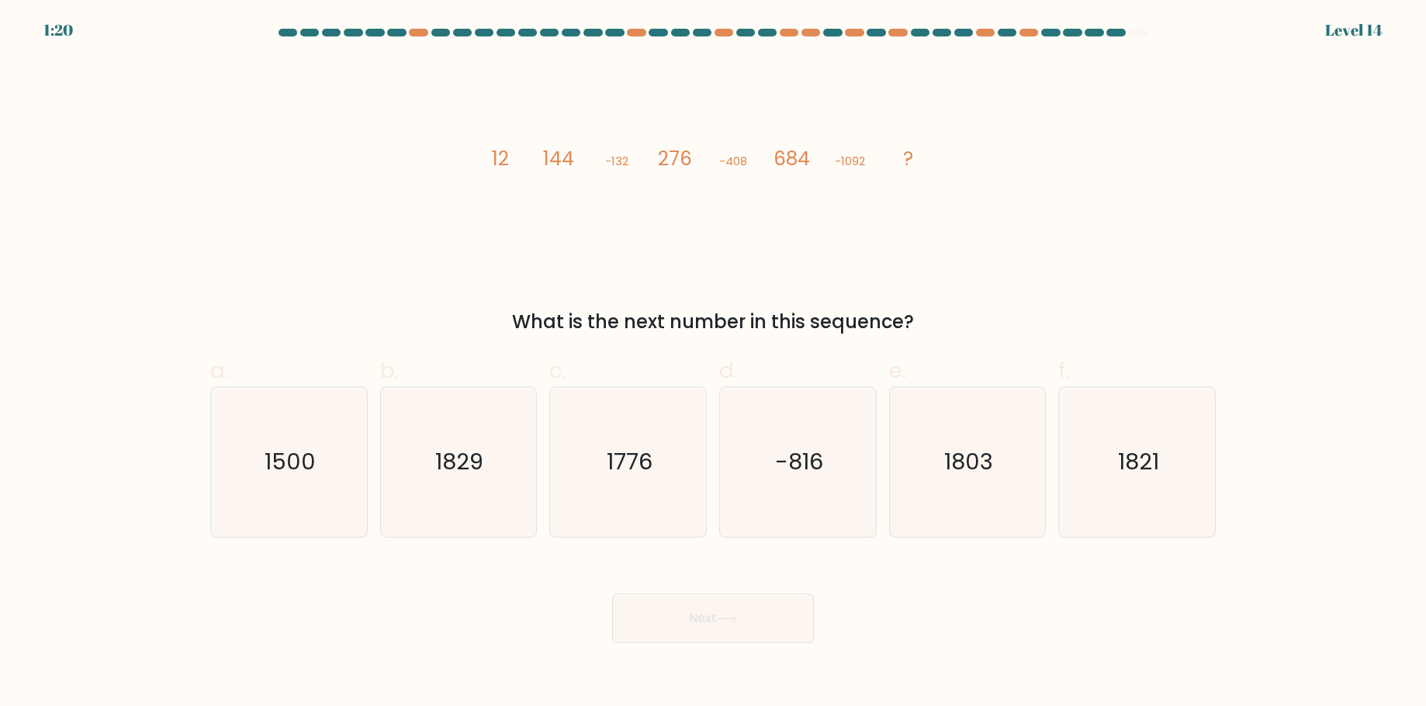
click at [280, 261] on div "image/svg+xml 12 144 -132 276 -408 684 -1092 ? What is the next number in this …" at bounding box center [713, 197] width 1024 height 277
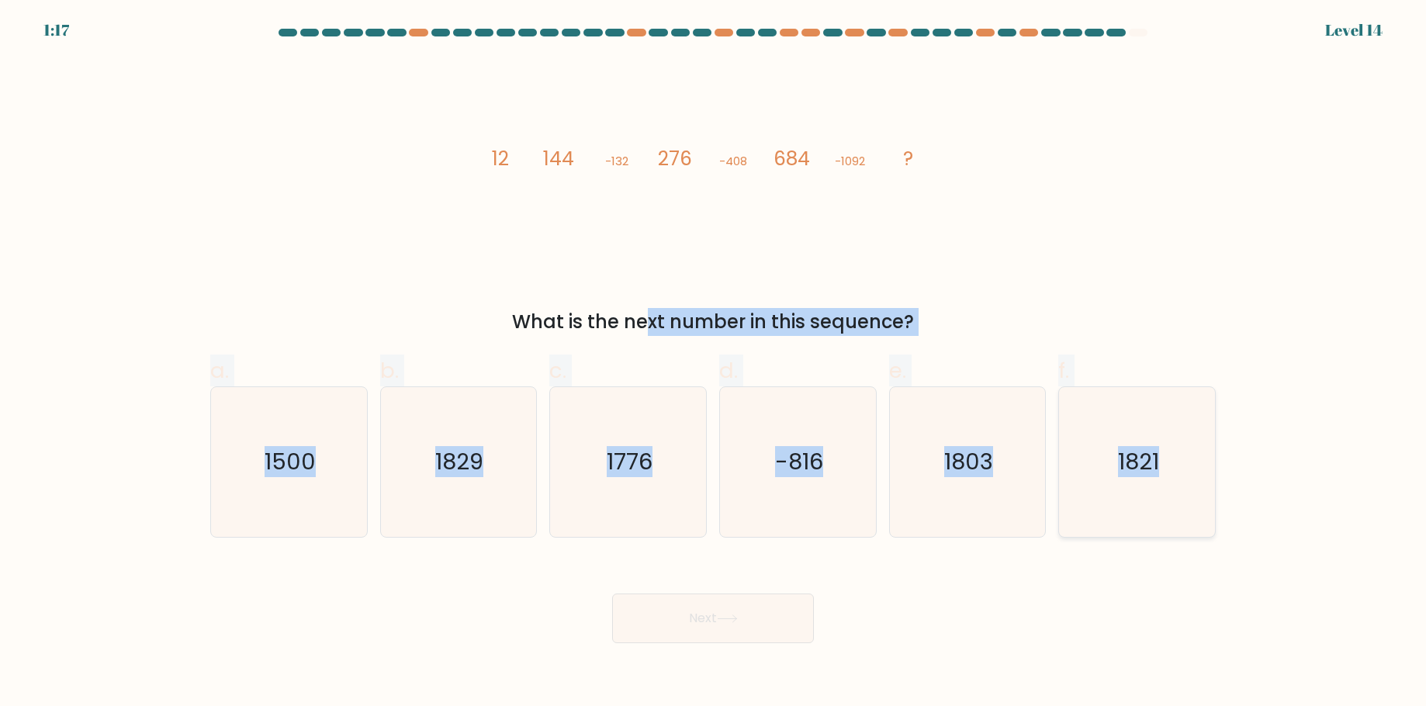
drag, startPoint x: 201, startPoint y: 309, endPoint x: 1189, endPoint y: 481, distance: 1003.4
click at [1189, 481] on form at bounding box center [713, 336] width 1426 height 615
click at [615, 484] on icon "1776" at bounding box center [628, 462] width 150 height 150
click at [713, 363] on input "c. 1776" at bounding box center [713, 358] width 1 height 10
radio input "true"
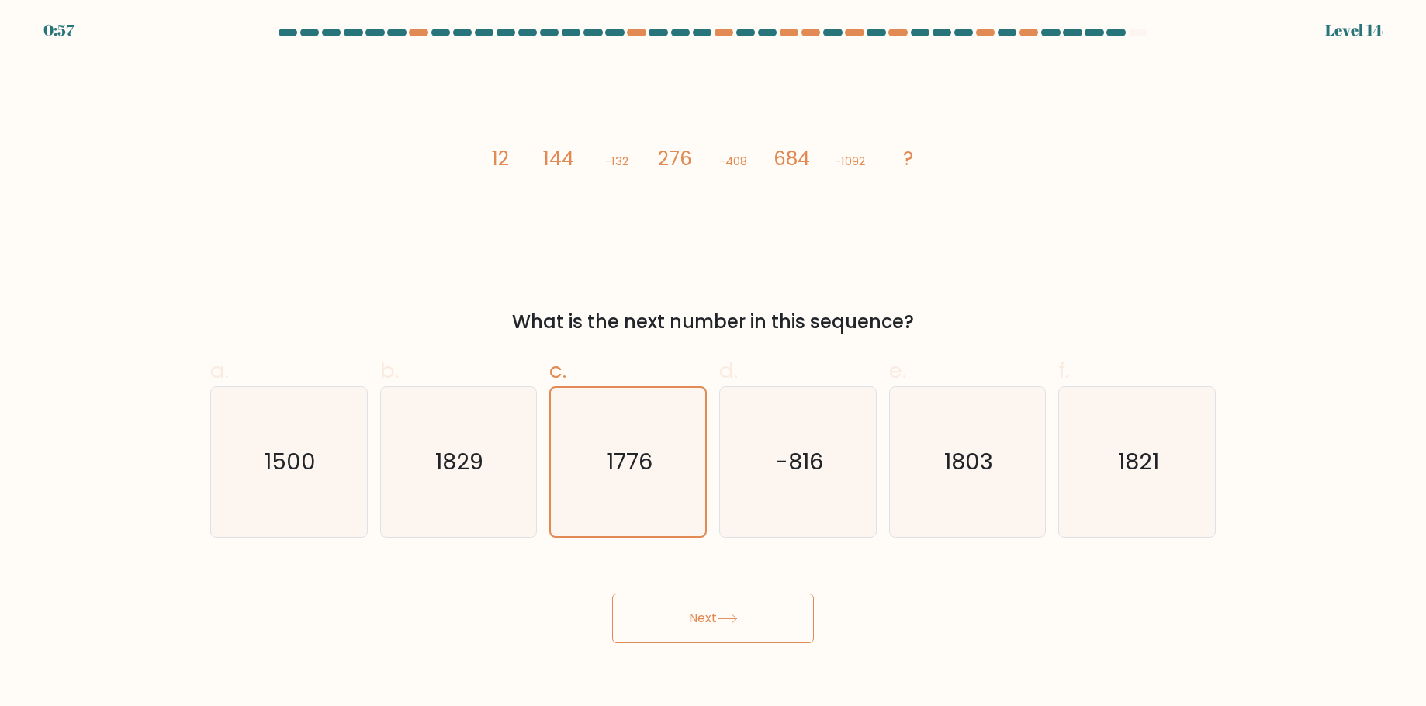
click at [721, 615] on icon at bounding box center [727, 619] width 21 height 9
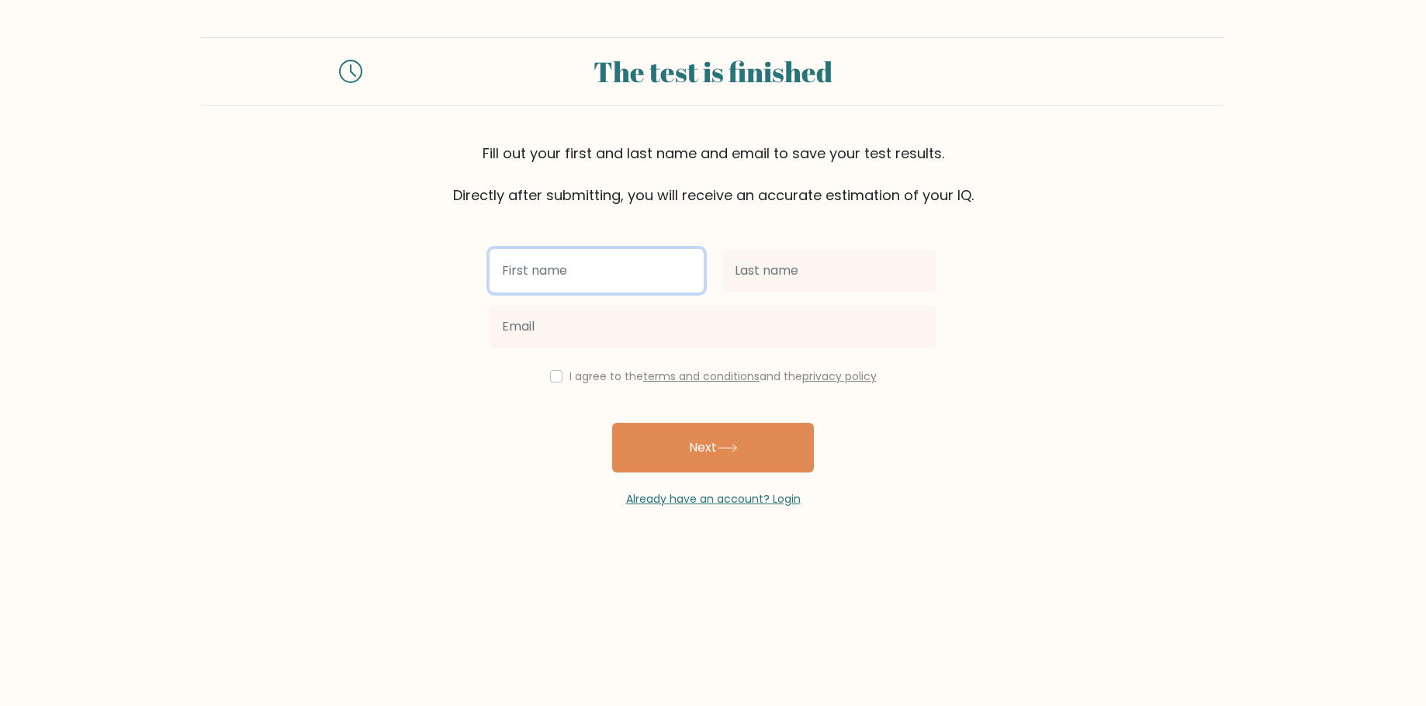
click at [577, 268] on input "text" at bounding box center [597, 270] width 214 height 43
type input "Jollyrad Stephen"
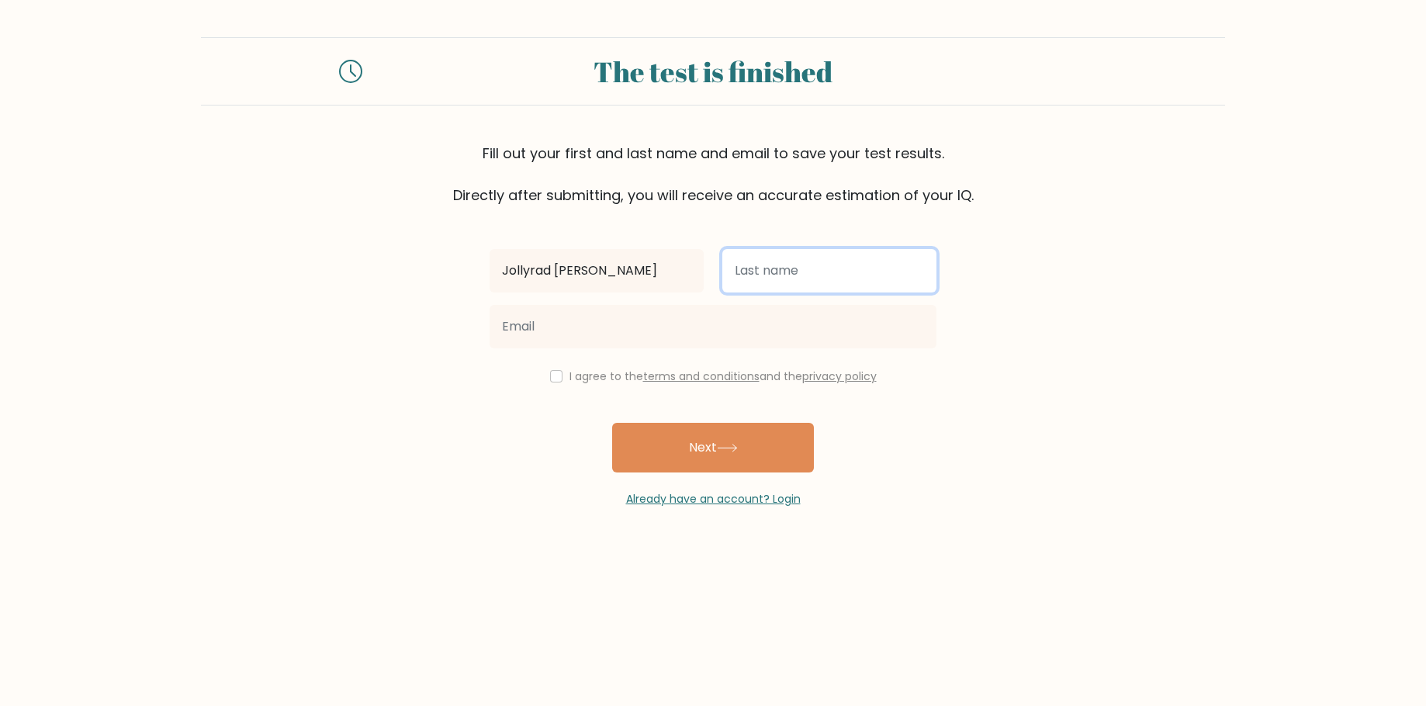
click at [809, 268] on input "text" at bounding box center [829, 270] width 214 height 43
type input "Delima"
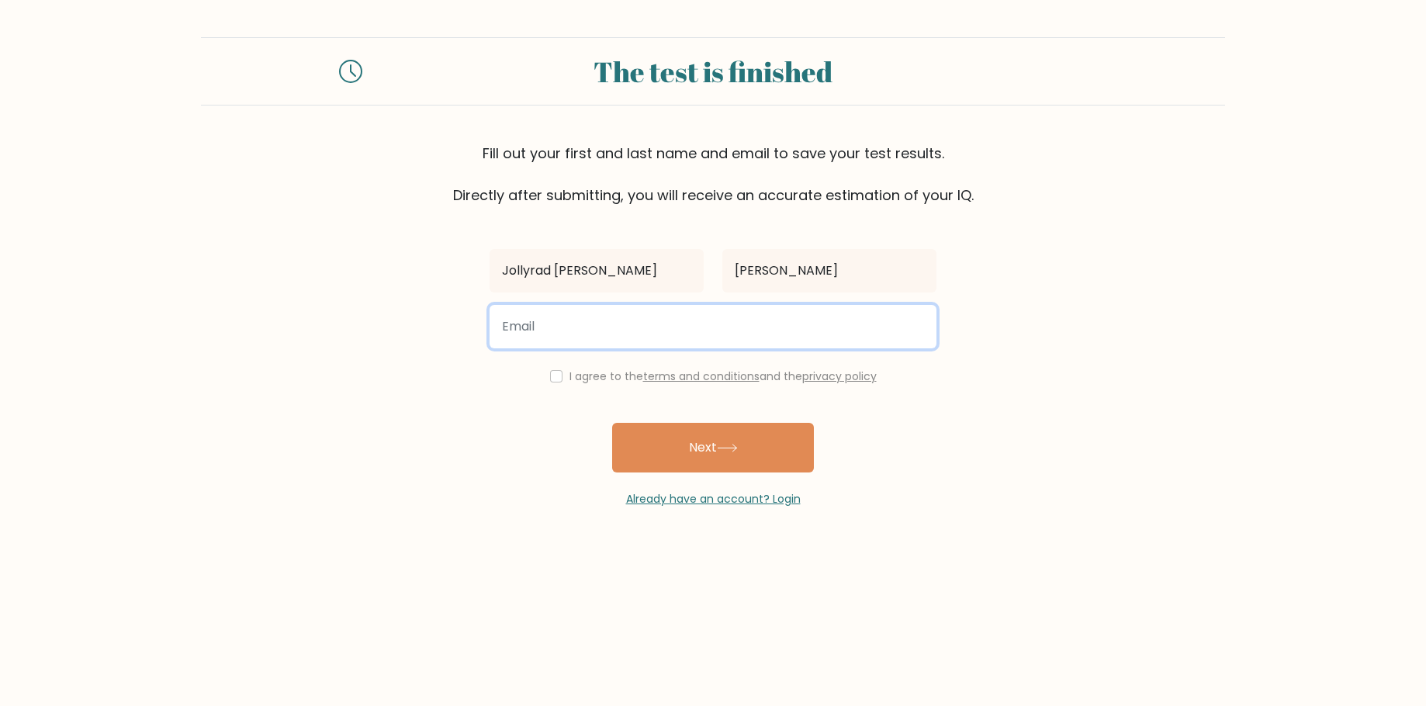
click at [736, 339] on input "email" at bounding box center [713, 326] width 447 height 43
type input "aseijuro20@gmail.com"
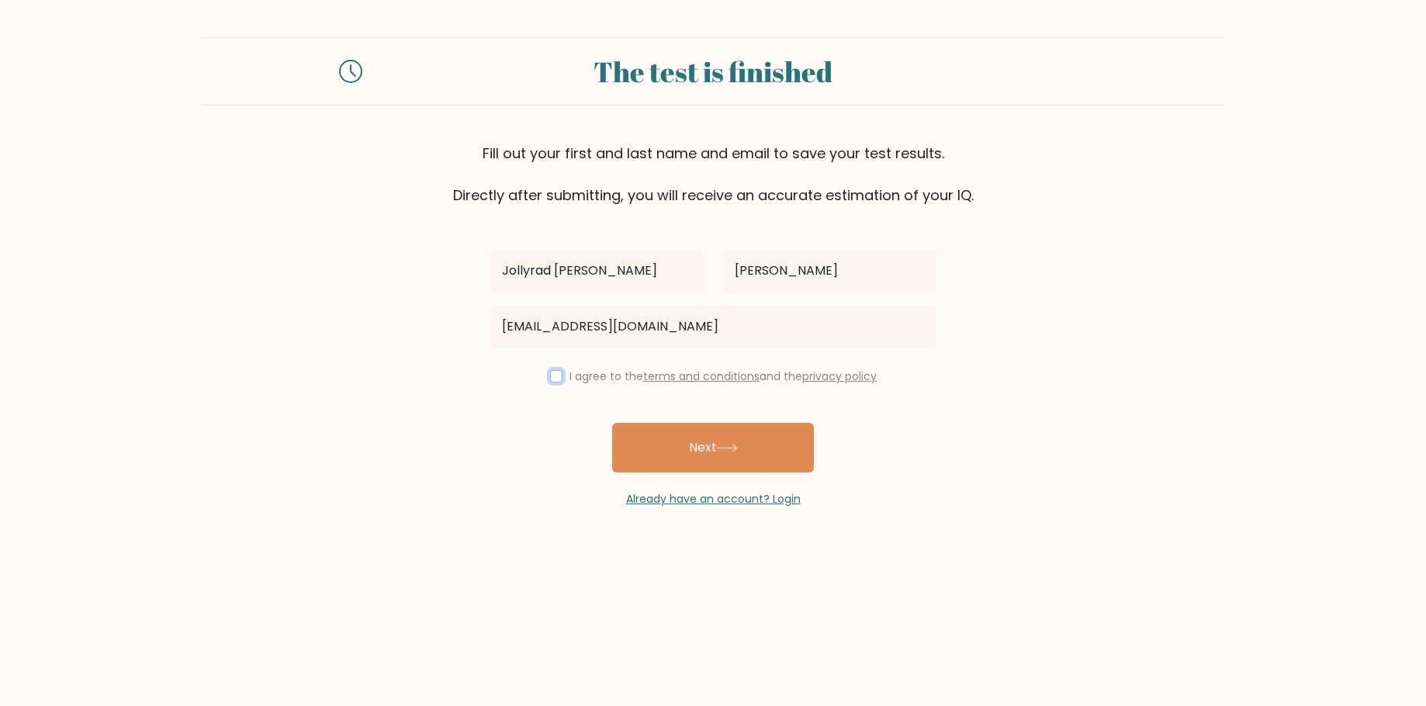
click at [550, 380] on input "checkbox" at bounding box center [556, 376] width 12 height 12
checkbox input "true"
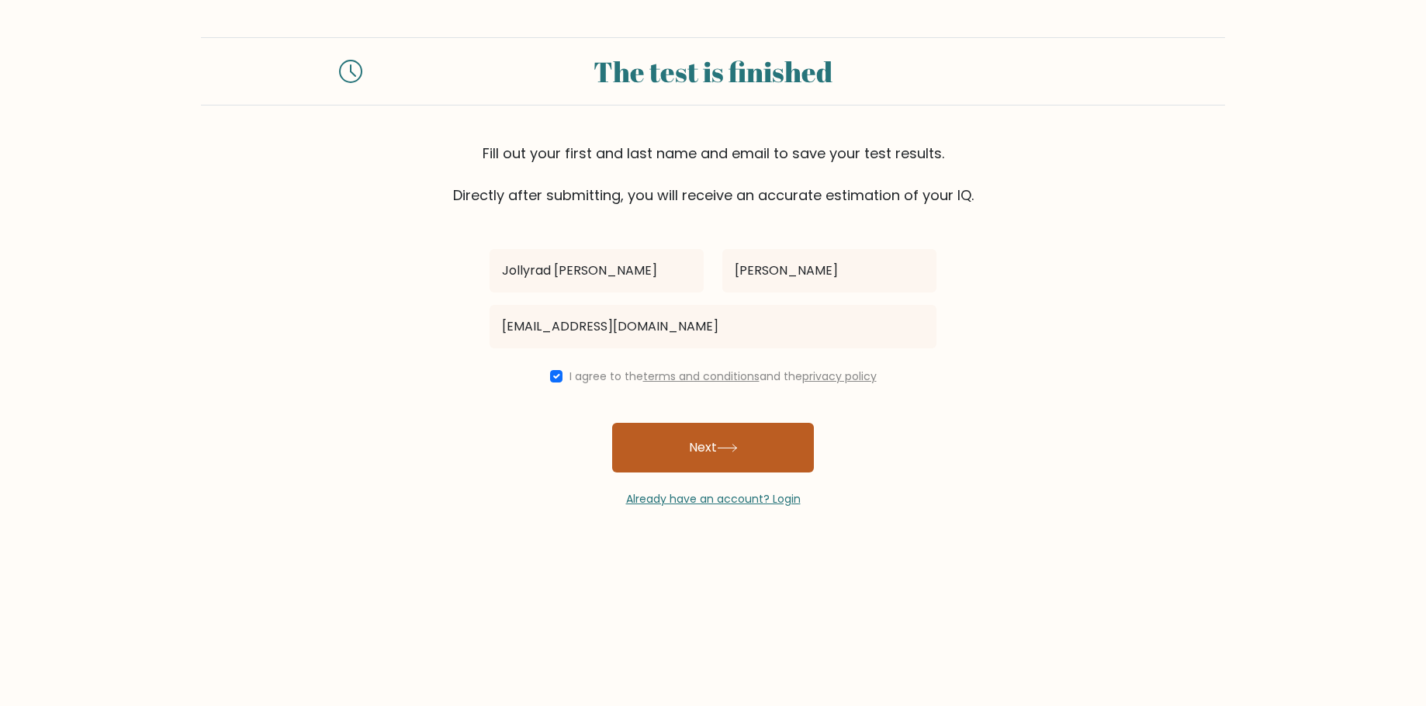
click at [722, 438] on button "Next" at bounding box center [713, 448] width 202 height 50
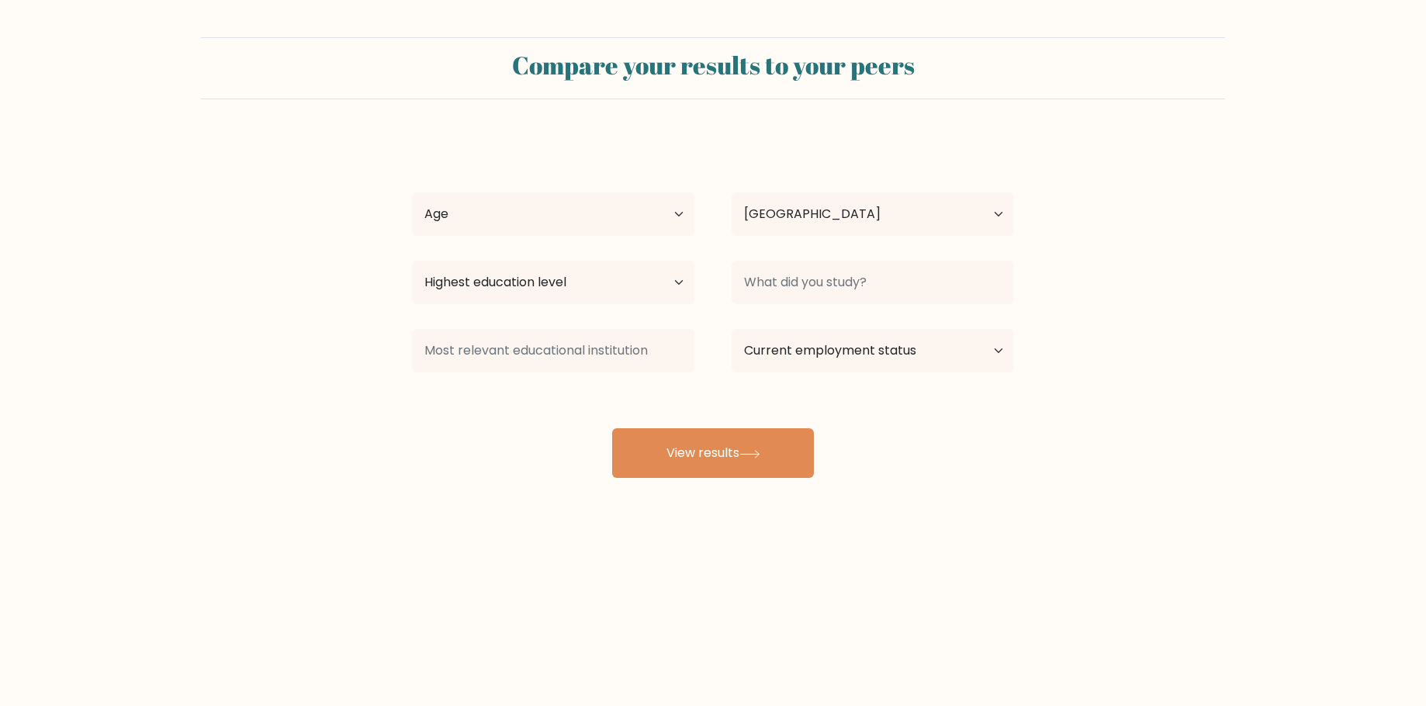
select select "PH"
click at [645, 203] on select "Age Under [DEMOGRAPHIC_DATA] [DEMOGRAPHIC_DATA] [DEMOGRAPHIC_DATA] [DEMOGRAPHIC…" at bounding box center [553, 213] width 282 height 43
select select "25_34"
click at [412, 192] on select "Age Under [DEMOGRAPHIC_DATA] [DEMOGRAPHIC_DATA] [DEMOGRAPHIC_DATA] [DEMOGRAPHIC…" at bounding box center [553, 213] width 282 height 43
click at [848, 219] on select "Country [GEOGRAPHIC_DATA] [GEOGRAPHIC_DATA] [GEOGRAPHIC_DATA] [US_STATE] [GEOGR…" at bounding box center [873, 213] width 282 height 43
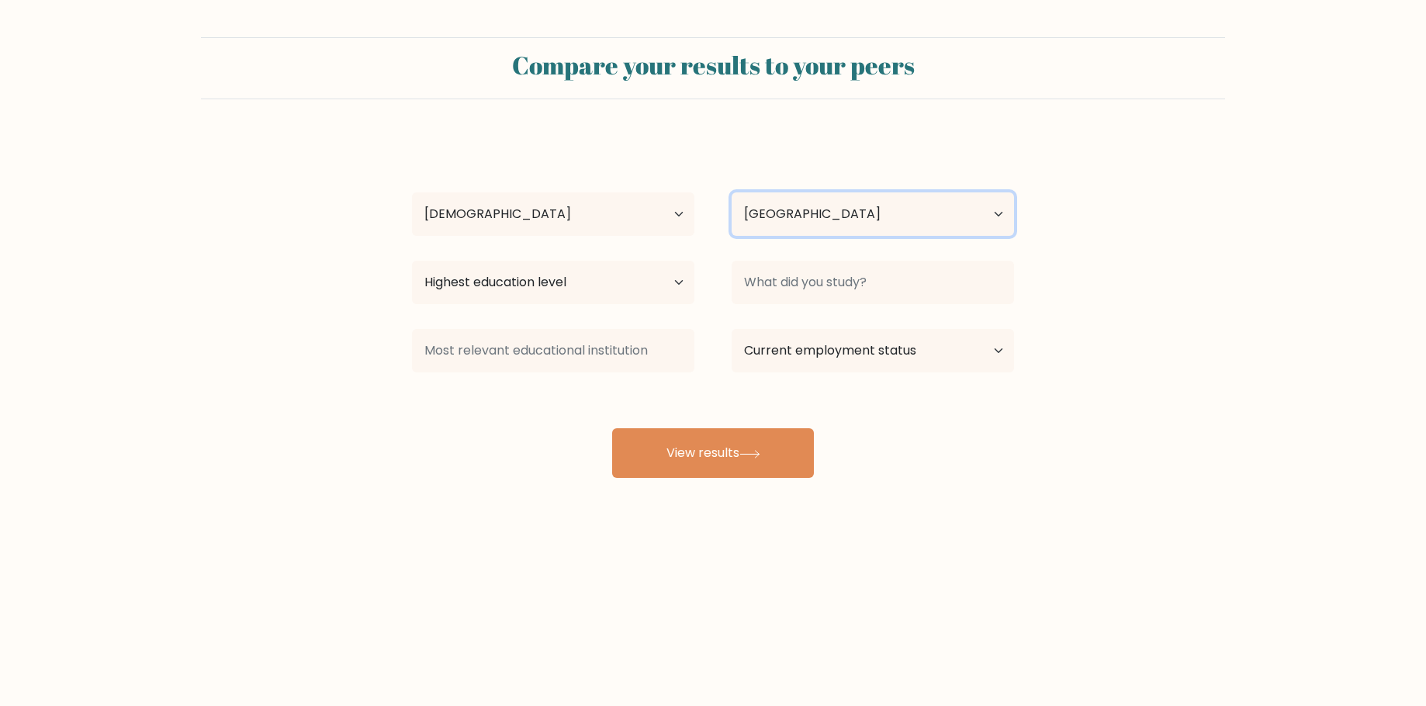
click at [848, 219] on select "Country Afghanistan Albania Algeria American Samoa Andorra Angola Anguilla Anta…" at bounding box center [873, 213] width 282 height 43
click at [637, 288] on select "Highest education level No schooling Primary Lower Secondary Upper Secondary Oc…" at bounding box center [553, 282] width 282 height 43
select select "bachelors_degree"
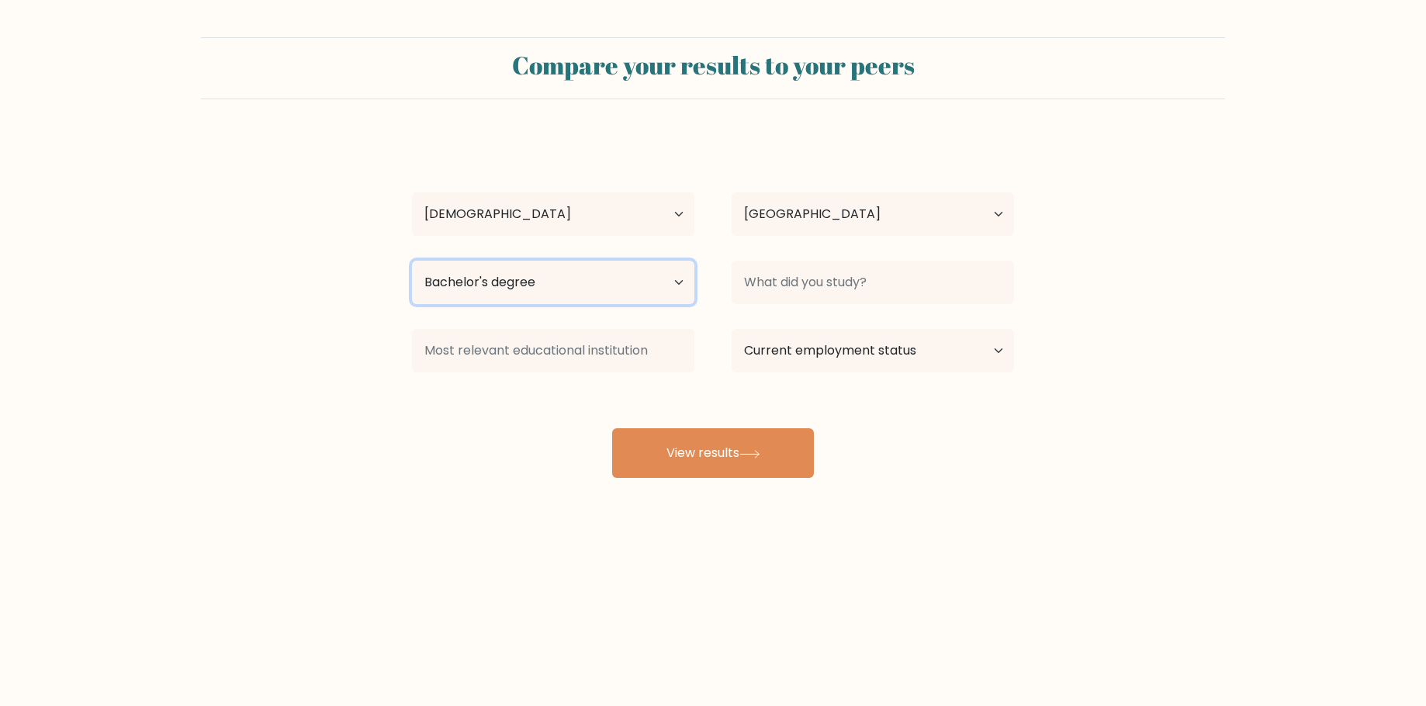
click at [412, 261] on select "Highest education level No schooling Primary Lower Secondary Upper Secondary Oc…" at bounding box center [553, 282] width 282 height 43
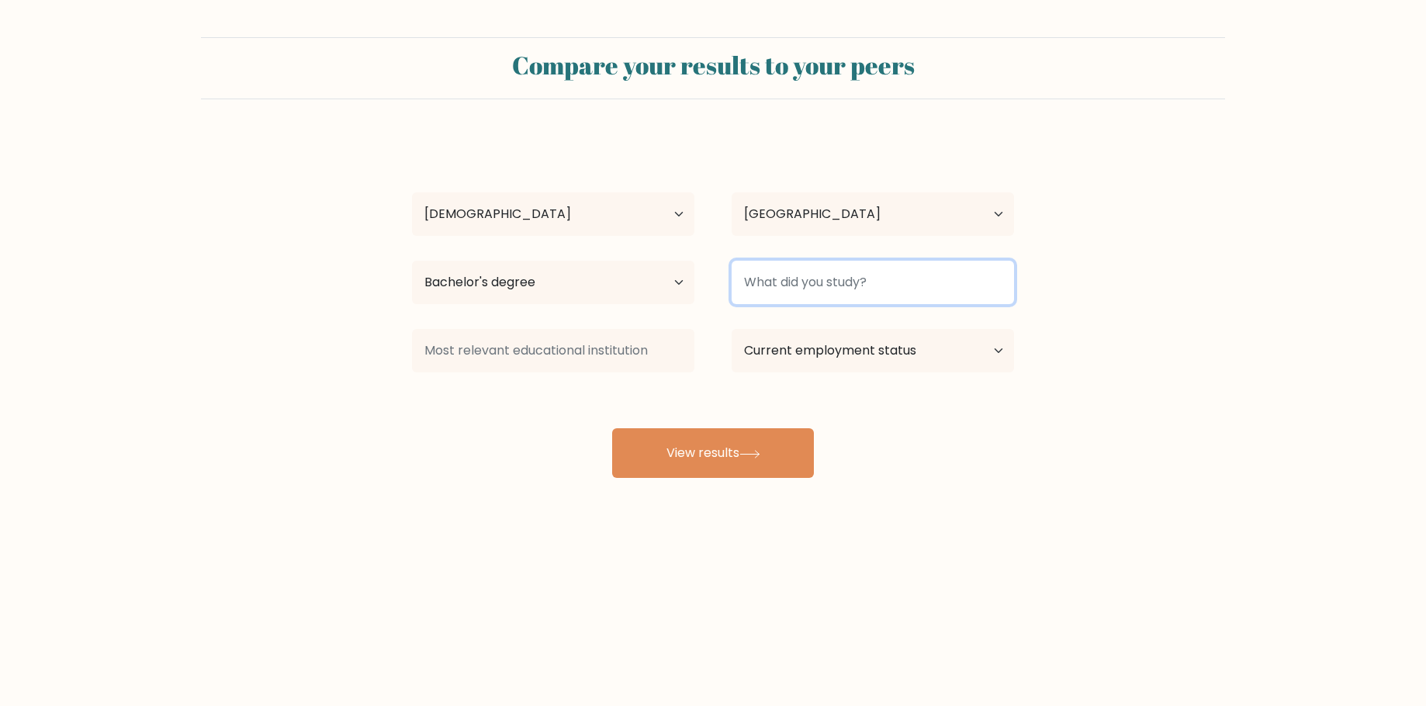
click at [878, 285] on input at bounding box center [873, 282] width 282 height 43
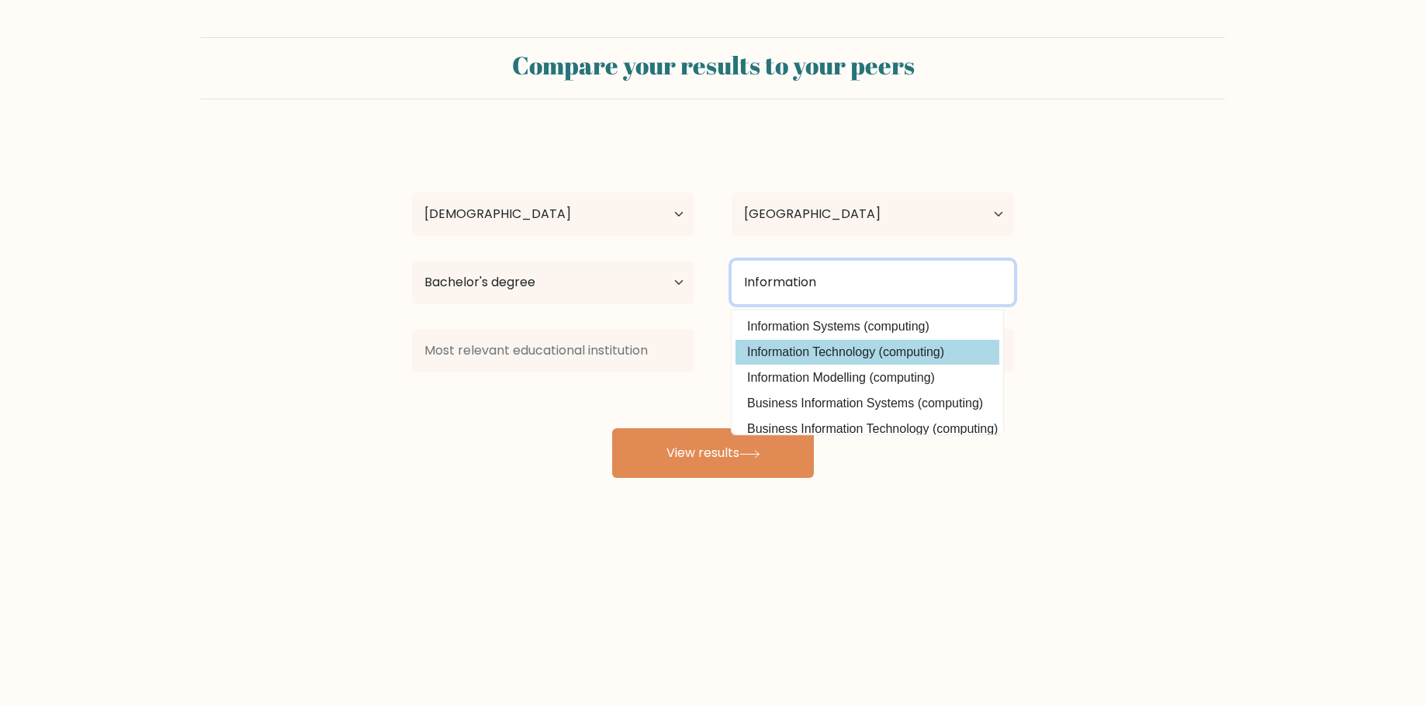
type input "Information"
click at [878, 353] on div "Jollyrad Stephen Delima Age Under 18 years old 18-24 years old 25-34 years old …" at bounding box center [713, 307] width 621 height 341
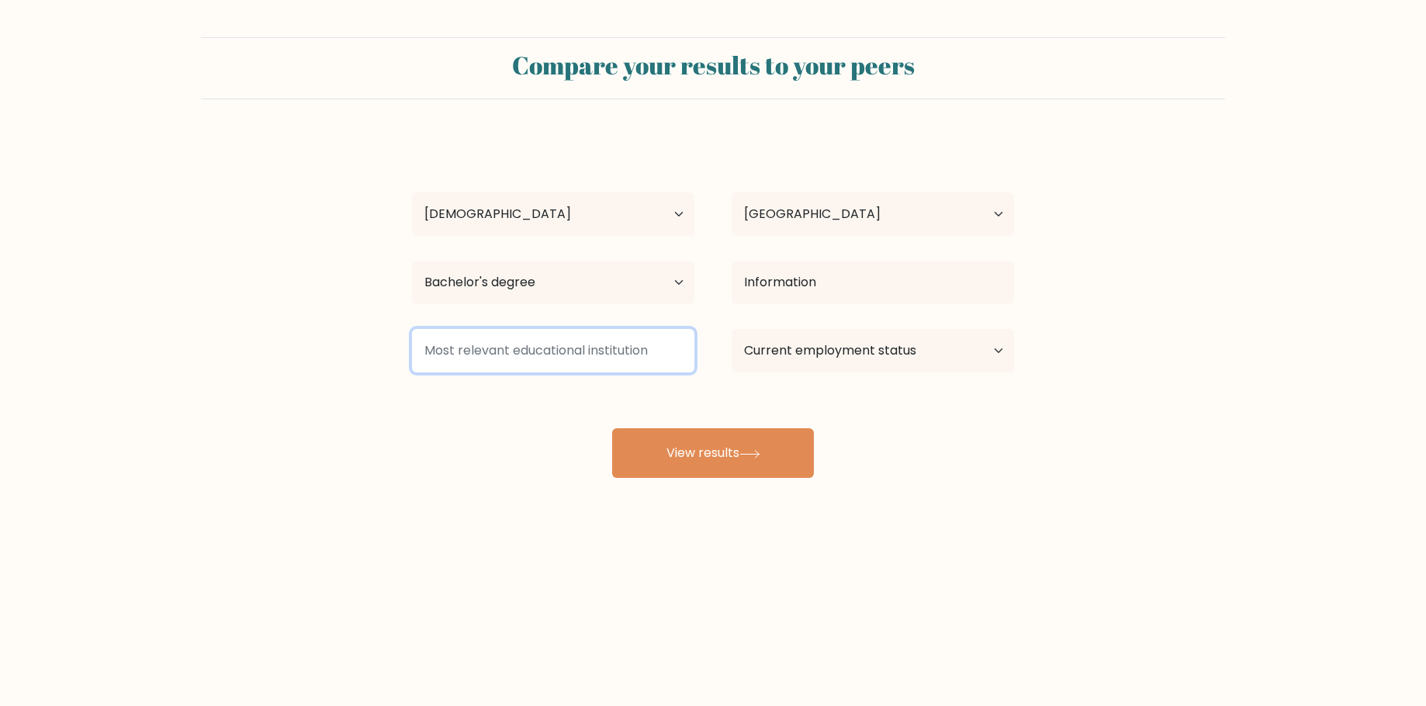
click at [667, 355] on input at bounding box center [553, 350] width 282 height 43
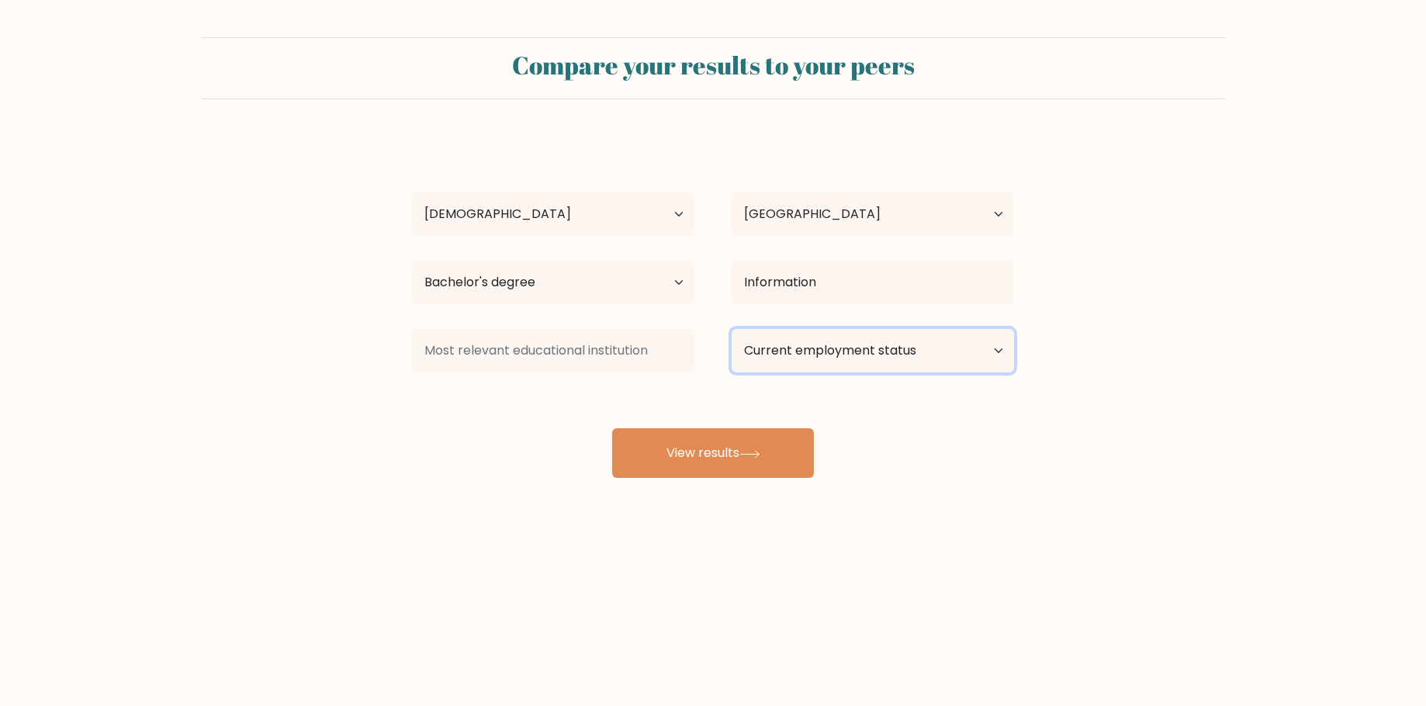
click at [829, 355] on select "Current employment status Employed Student Retired Other / prefer not to answer" at bounding box center [873, 350] width 282 height 43
select select "other"
click at [732, 329] on select "Current employment status Employed Student Retired Other / prefer not to answer" at bounding box center [873, 350] width 282 height 43
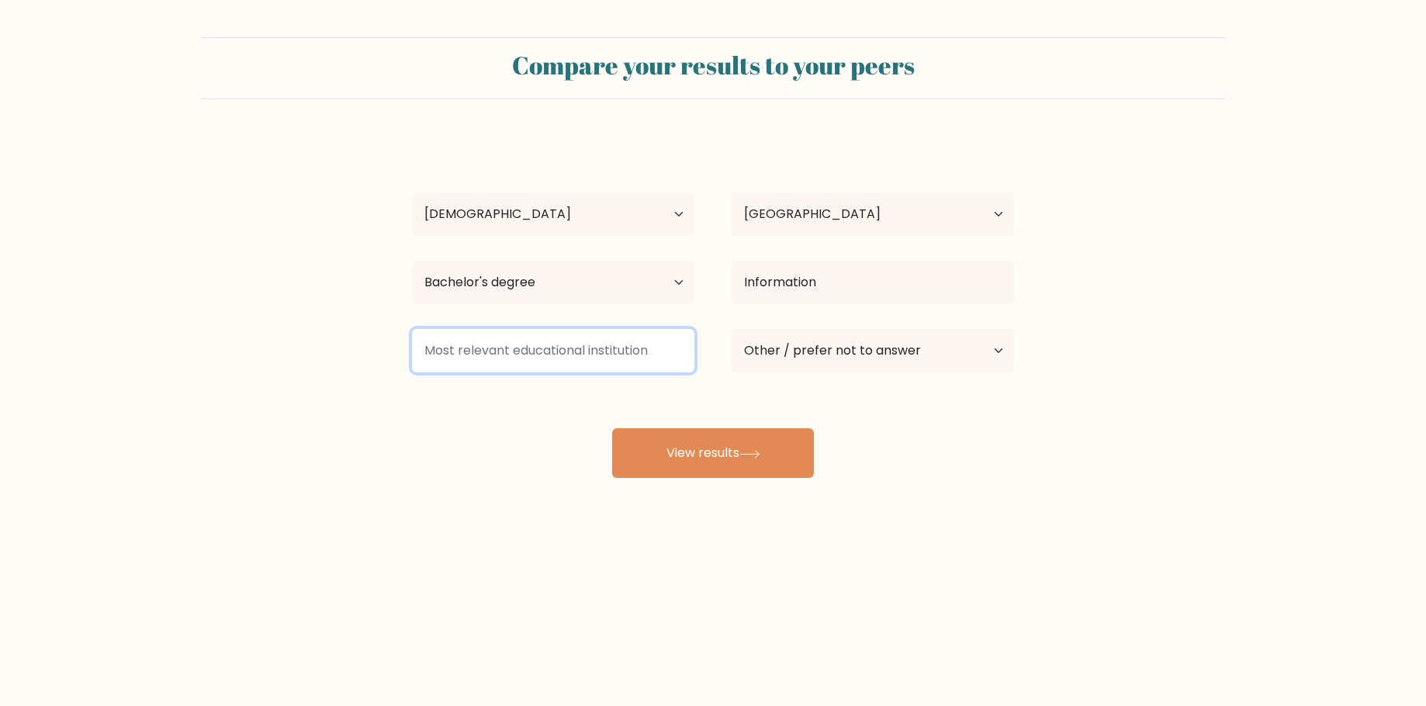
click at [633, 351] on input at bounding box center [553, 350] width 282 height 43
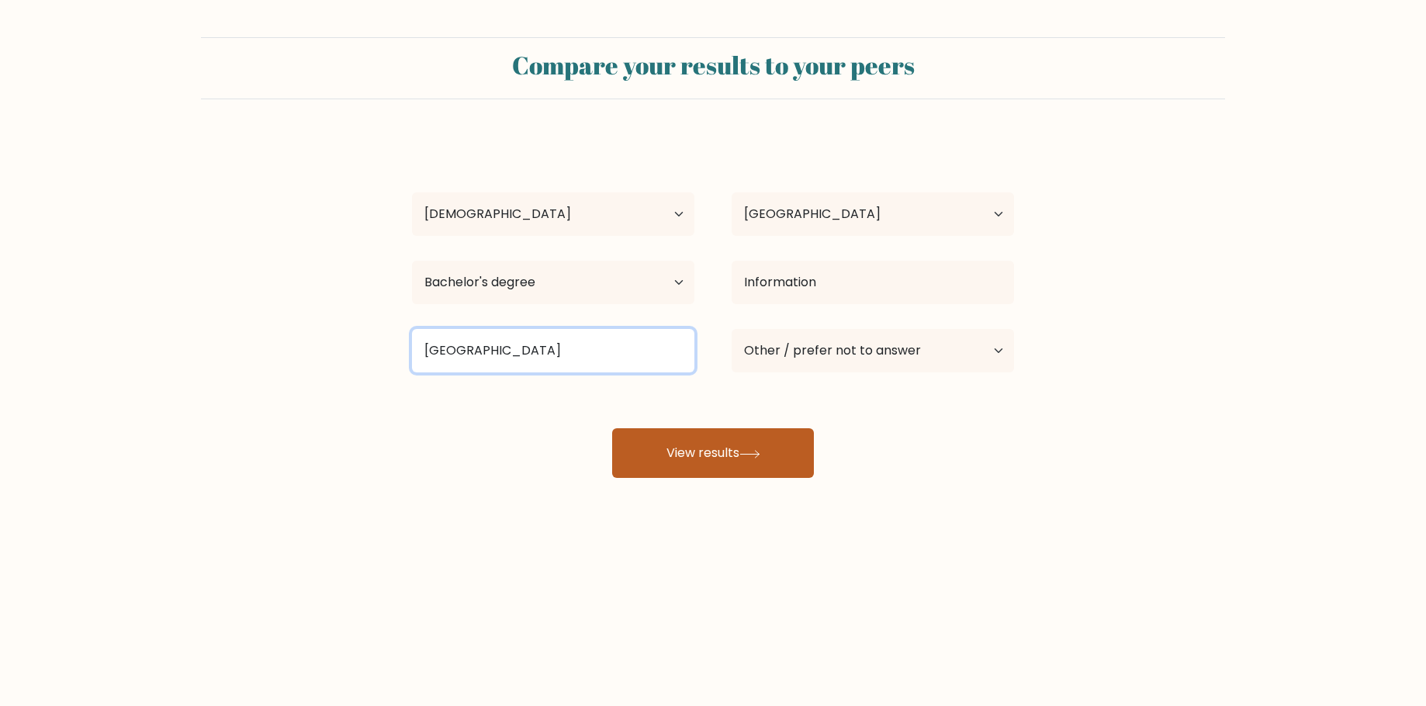
type input "University of Cebu"
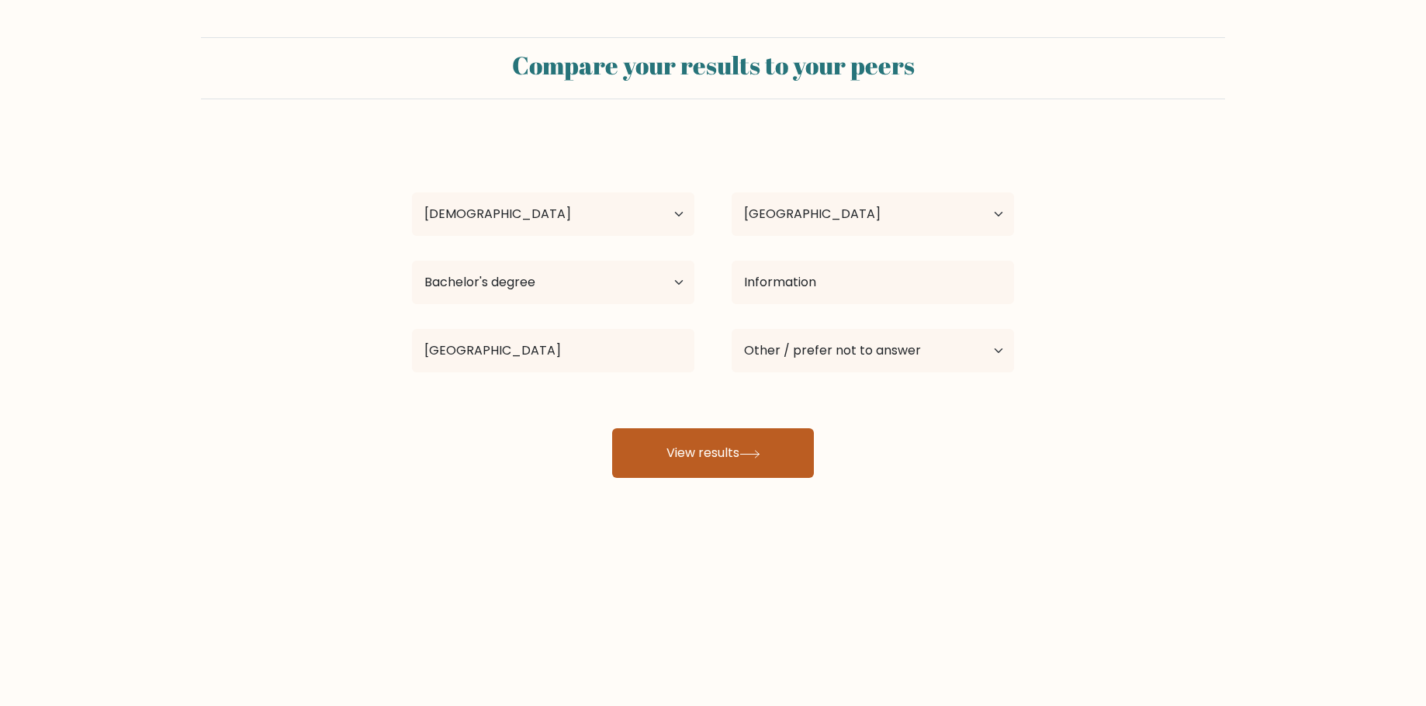
click at [714, 459] on button "View results" at bounding box center [713, 453] width 202 height 50
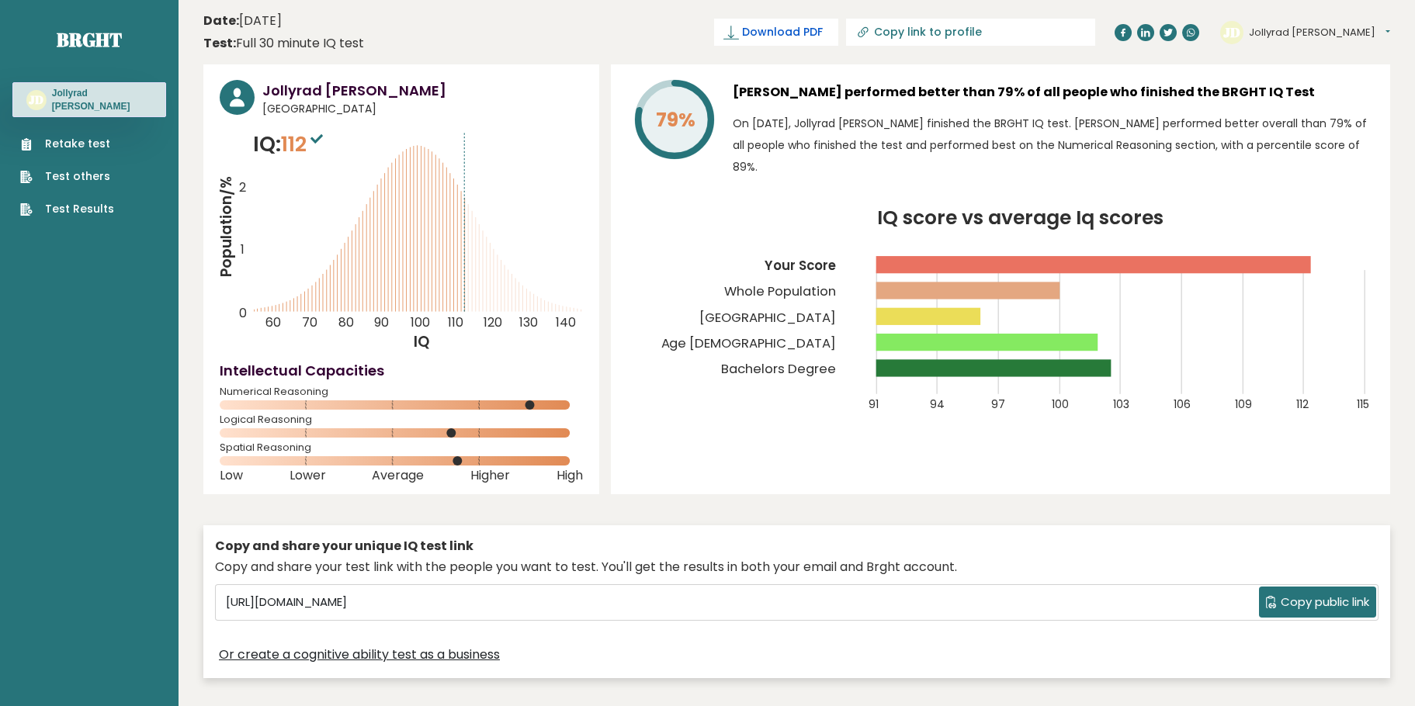
click at [838, 40] on link "Download PDF" at bounding box center [776, 32] width 124 height 27
click at [838, 29] on span "✓ Your PDF is downloaded..." at bounding box center [750, 32] width 176 height 27
click at [838, 36] on span "✓ Your PDF is downloaded..." at bounding box center [750, 32] width 176 height 27
click at [682, 34] on span "✓" at bounding box center [676, 32] width 11 height 19
click at [838, 34] on span "✓ Your PDF is downloaded..." at bounding box center [750, 32] width 176 height 27
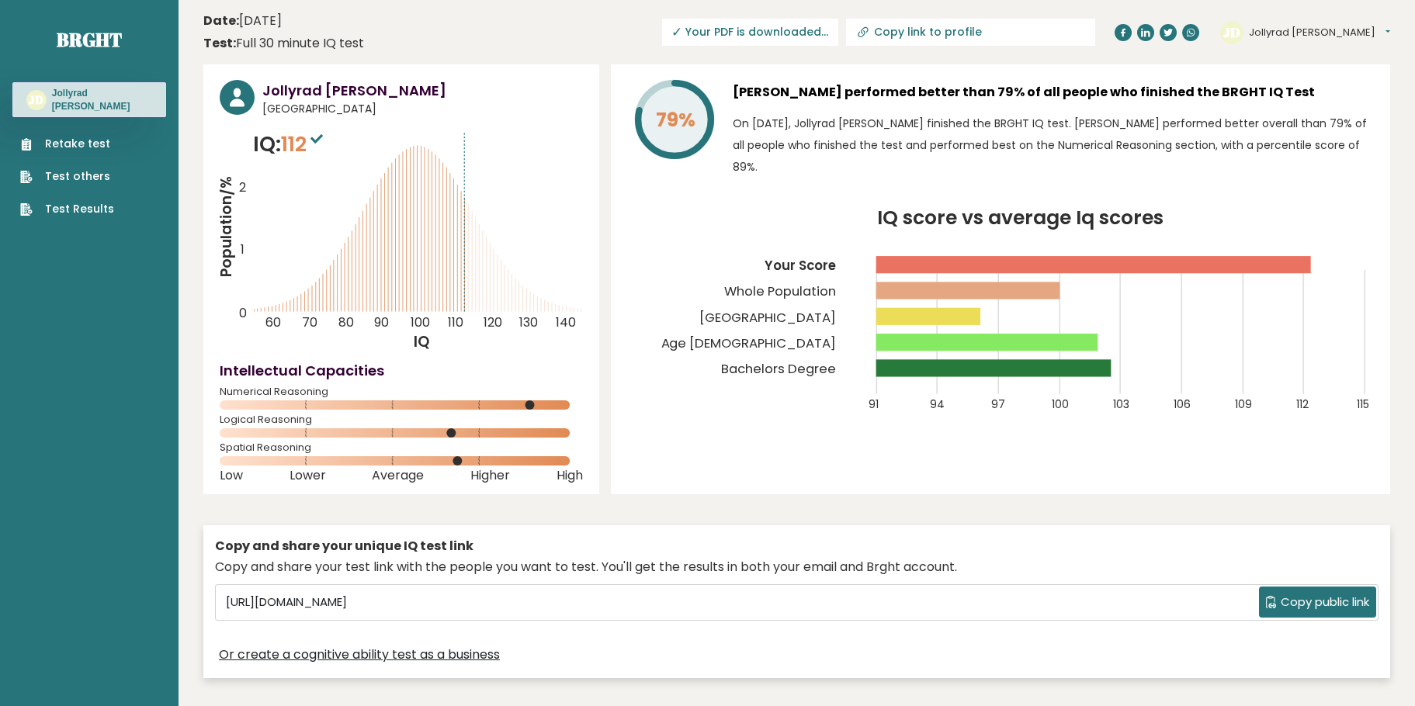
click at [871, 29] on icon at bounding box center [863, 33] width 16 height 16
type input "https://brght.org/profile/jollyrad-stephen-delima/?utm_source=share&utm_medium=…"
click at [1065, 50] on header "Date: October 07, 2025 Test: Full 30 minute IQ test Download PDF Downloading...…" at bounding box center [796, 32] width 1186 height 49
click at [783, 36] on span "✓ Your PDF is downloaded..." at bounding box center [695, 32] width 176 height 27
click at [751, 469] on div "79% Jollyrad Stephen Delima performed better than 79% of all people who finishe…" at bounding box center [1000, 279] width 779 height 430
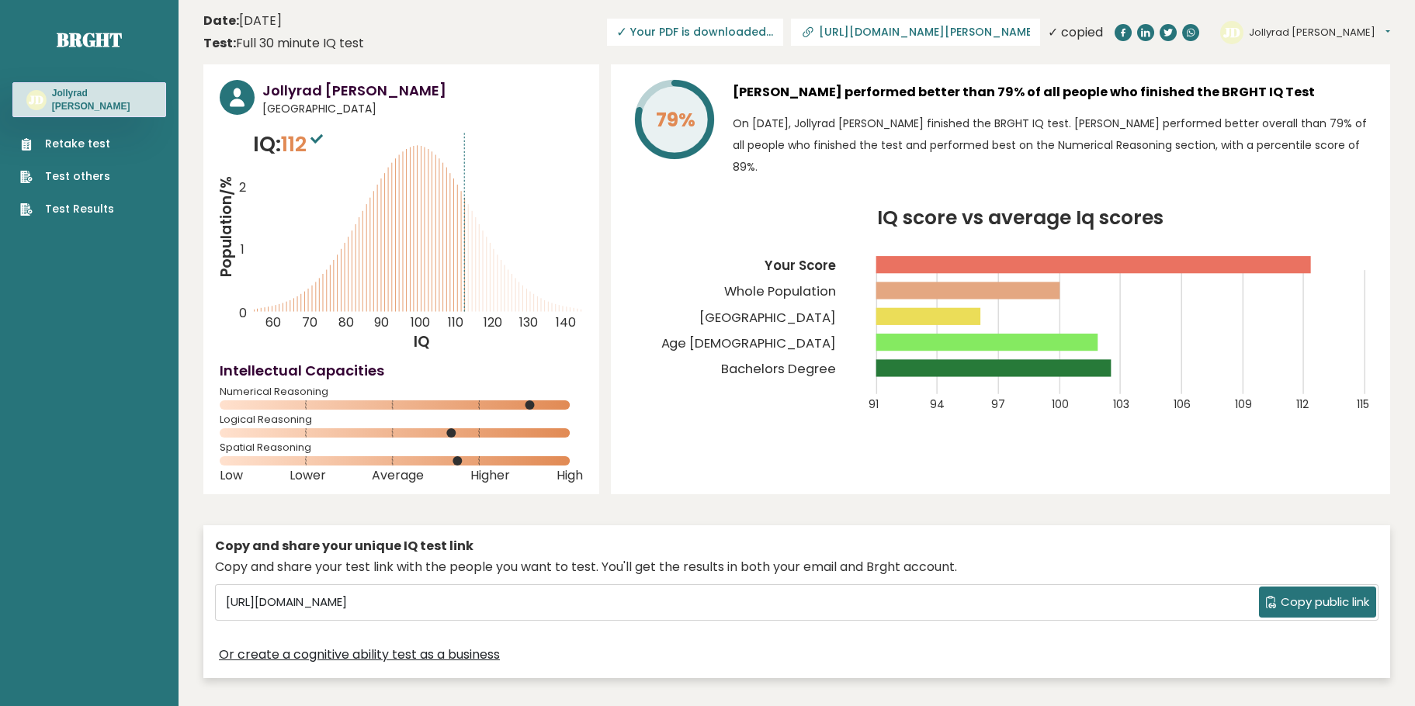
click at [718, 497] on div "Jollyrad Stephen Delima Philippines IQ: 112 Population/% IQ 0 1 2 60 70 80 90 1…" at bounding box center [796, 375] width 1186 height 622
click at [822, 36] on span "Download PDF" at bounding box center [782, 32] width 81 height 16
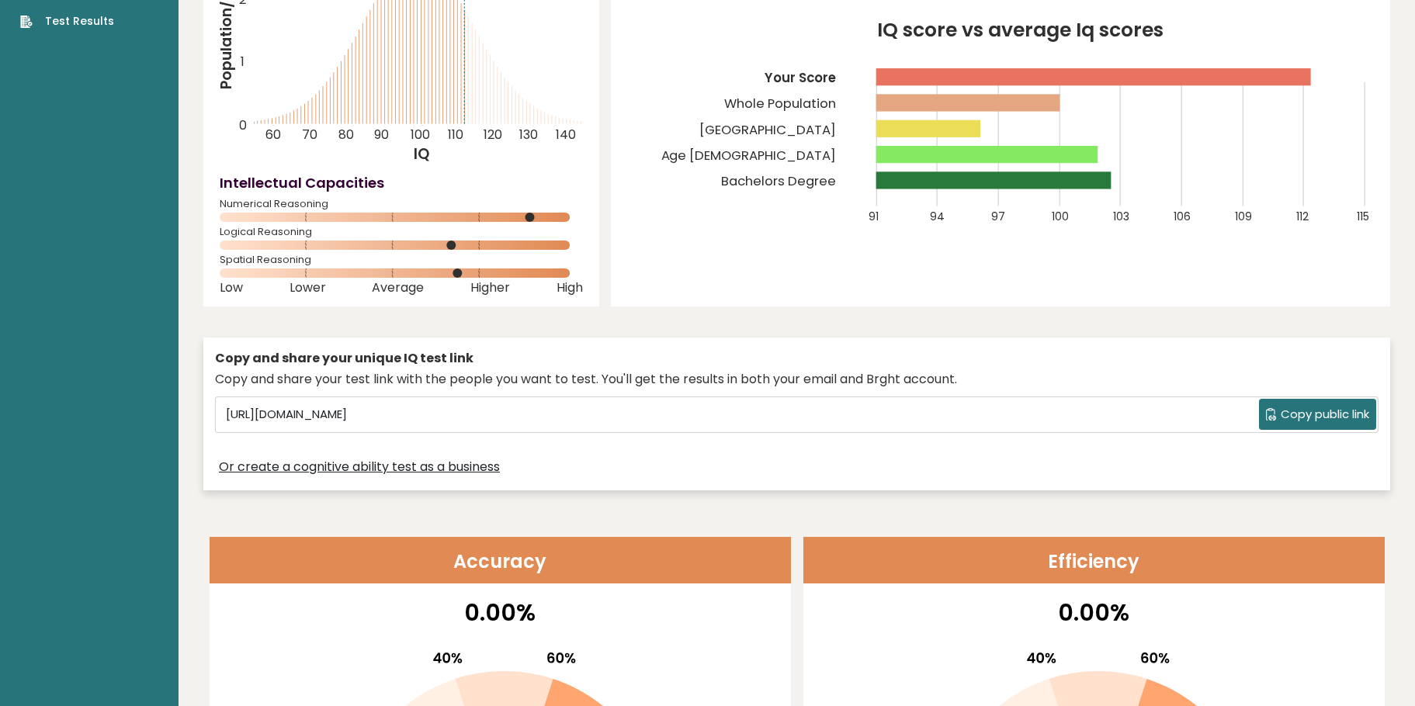
scroll to position [233, 0]
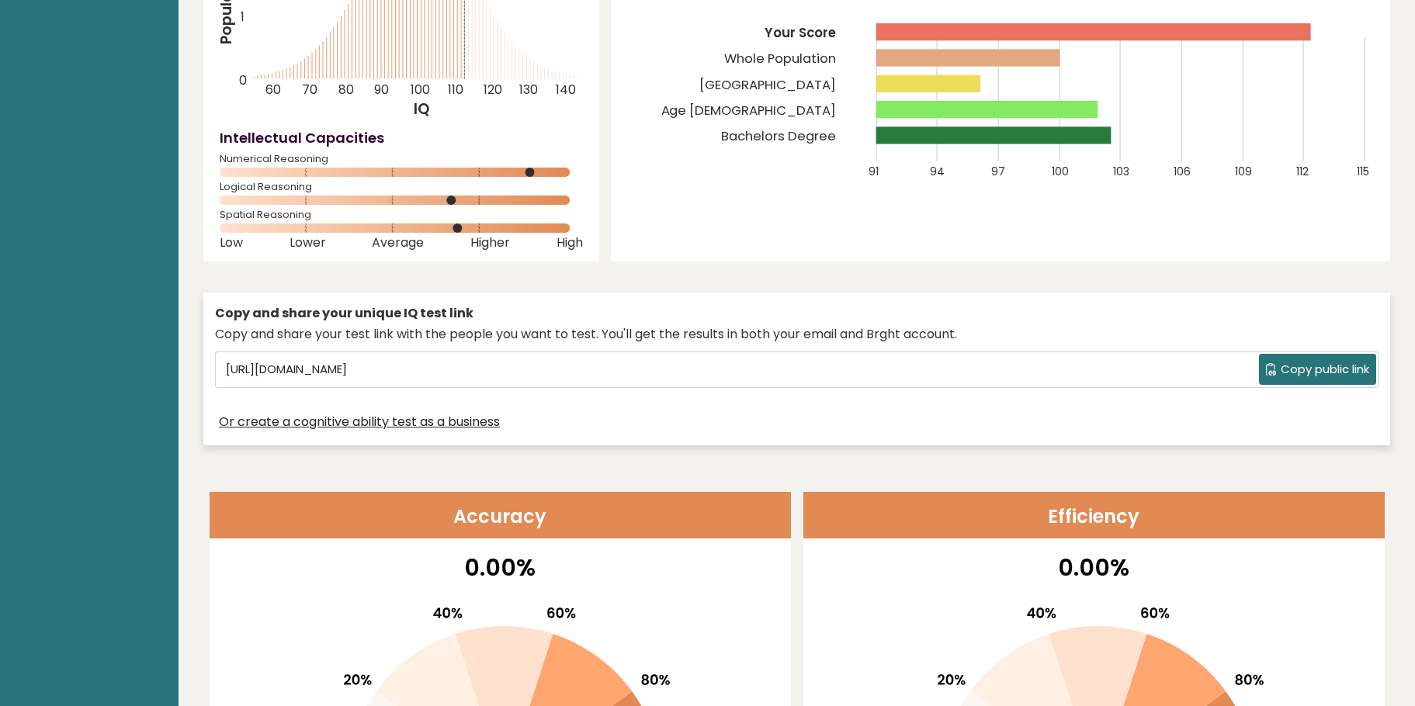
click at [1320, 376] on span "Copy public link" at bounding box center [1324, 370] width 88 height 18
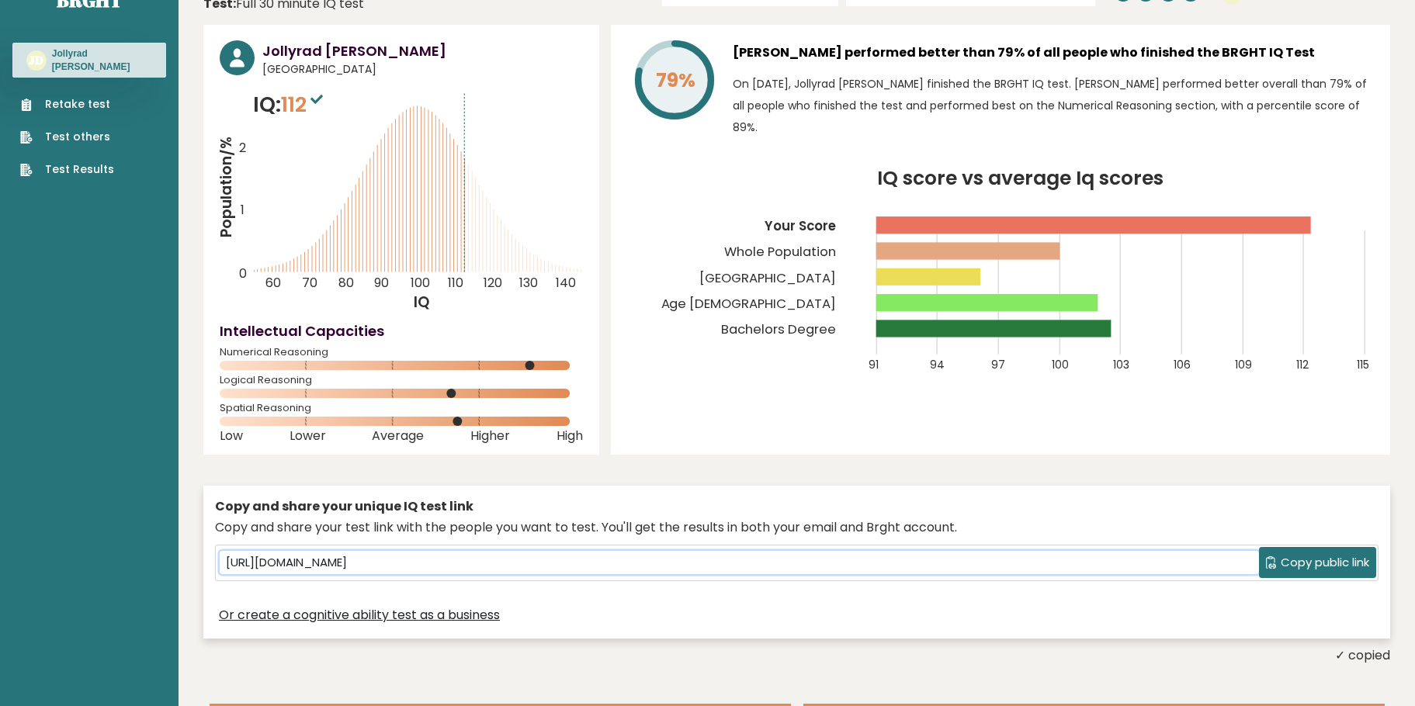
scroll to position [0, 0]
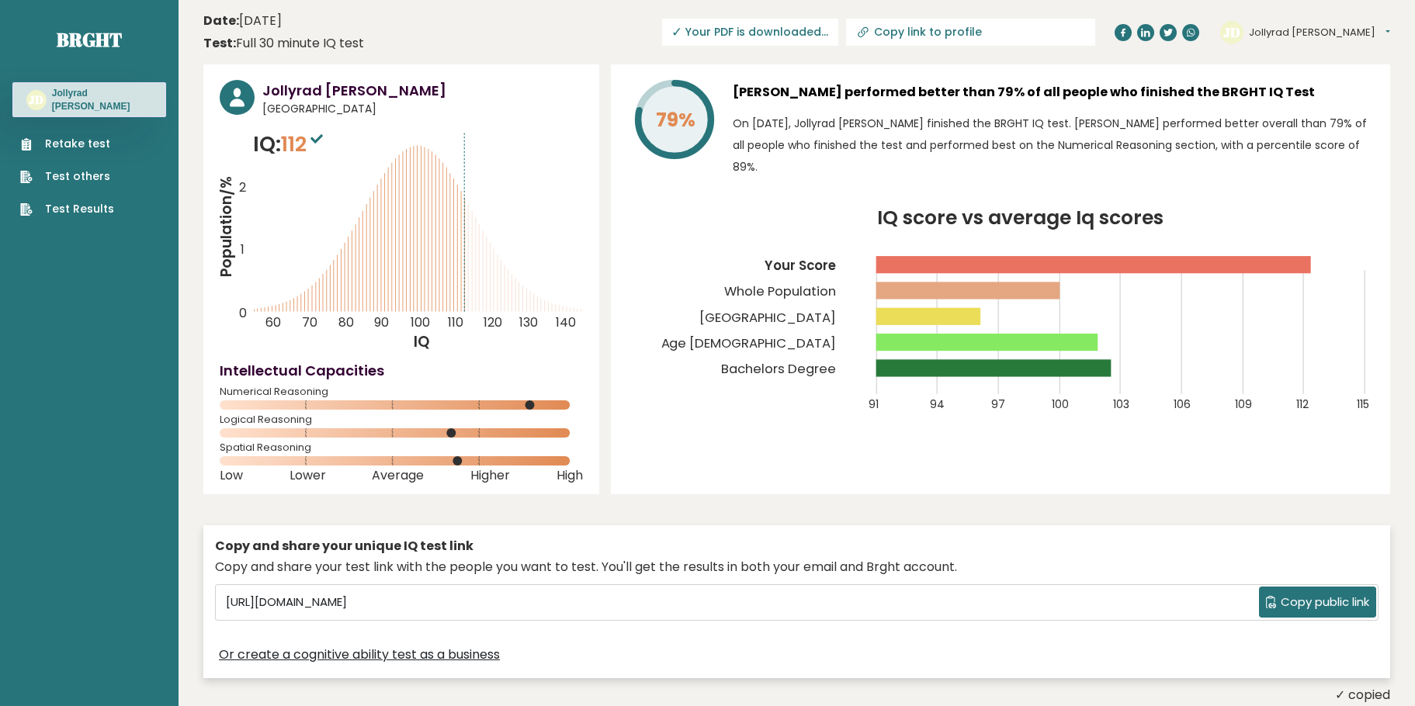
click at [1073, 32] on input "Copy link to profile" at bounding box center [979, 32] width 211 height 12
type input "[URL][DOMAIN_NAME][PERSON_NAME]"
